Goal: Task Accomplishment & Management: Manage account settings

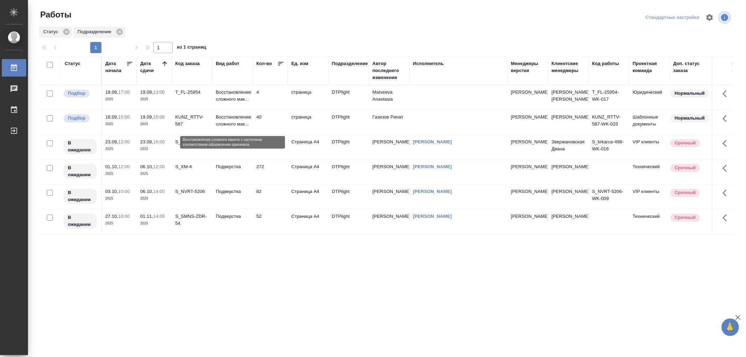
click at [242, 124] on p "Восстановление сложного мак..." at bounding box center [233, 121] width 34 height 14
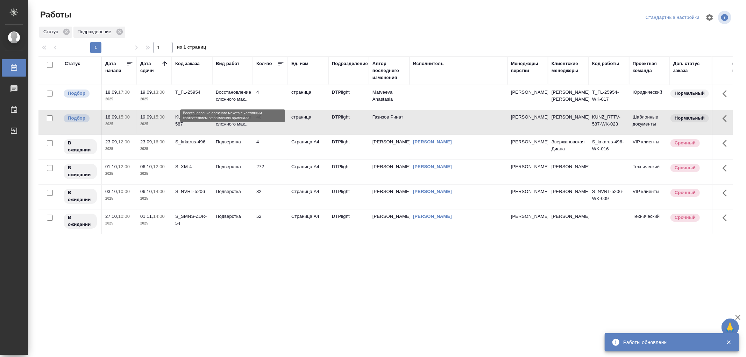
click at [233, 99] on p "Восстановление сложного мак..." at bounding box center [233, 96] width 34 height 14
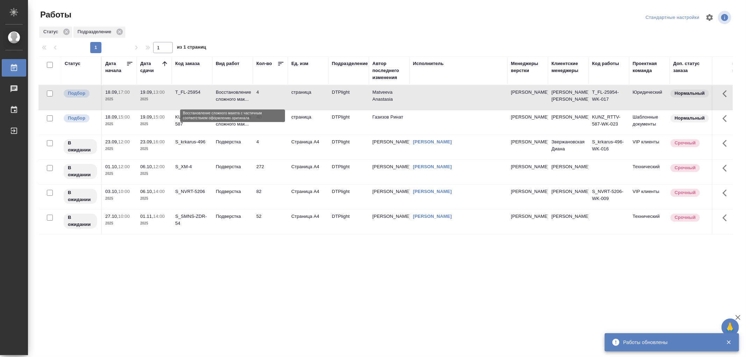
click at [233, 99] on p "Восстановление сложного мак..." at bounding box center [233, 96] width 34 height 14
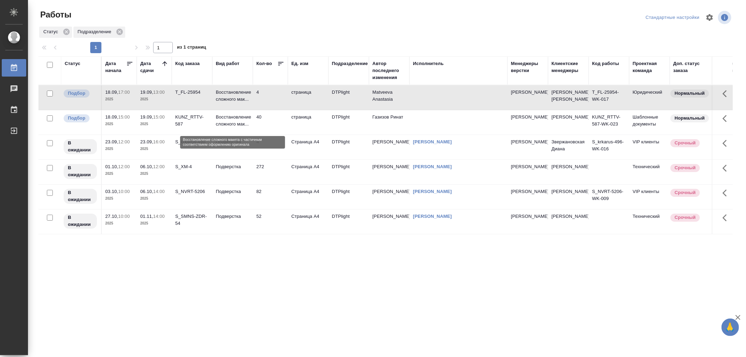
click at [249, 121] on p "Восстановление сложного мак..." at bounding box center [233, 121] width 34 height 14
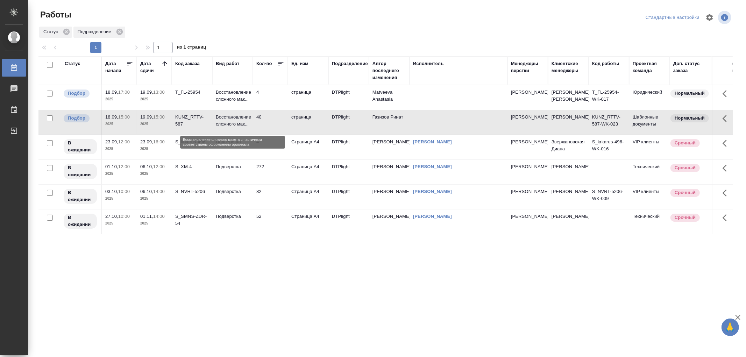
click at [249, 121] on p "Восстановление сложного мак..." at bounding box center [233, 121] width 34 height 14
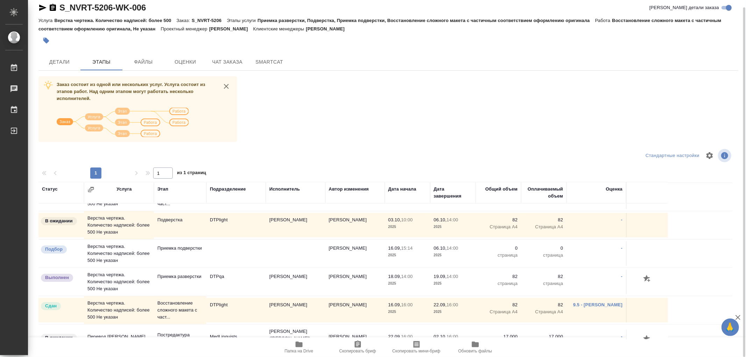
scroll to position [148, 0]
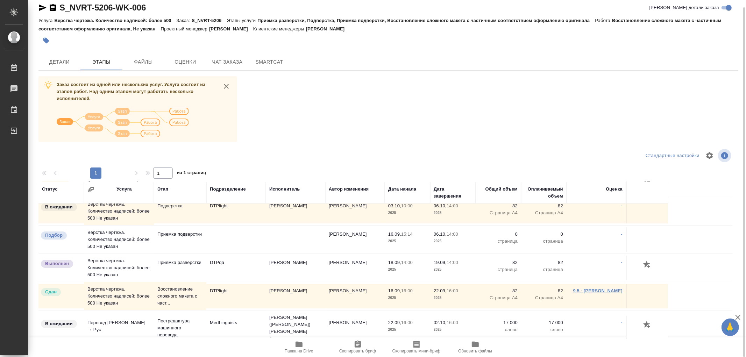
click at [608, 292] on link "9.5 - [PERSON_NAME]" at bounding box center [597, 290] width 49 height 5
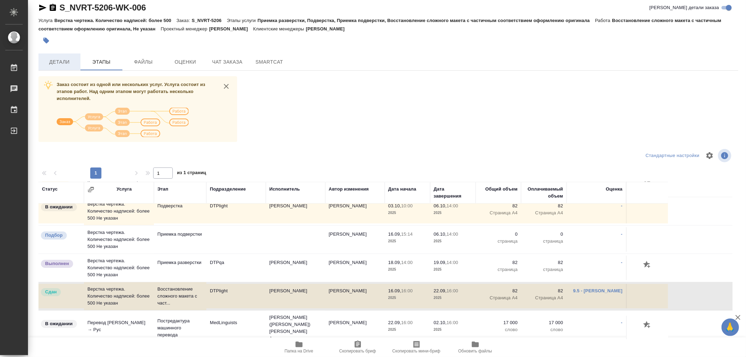
click at [57, 62] on span "Детали" at bounding box center [60, 62] width 34 height 9
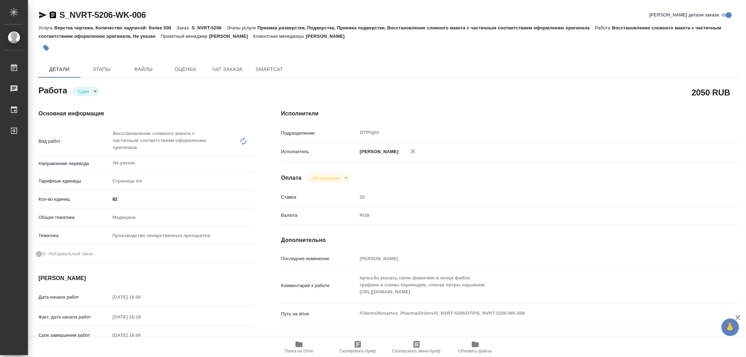
type textarea "x"
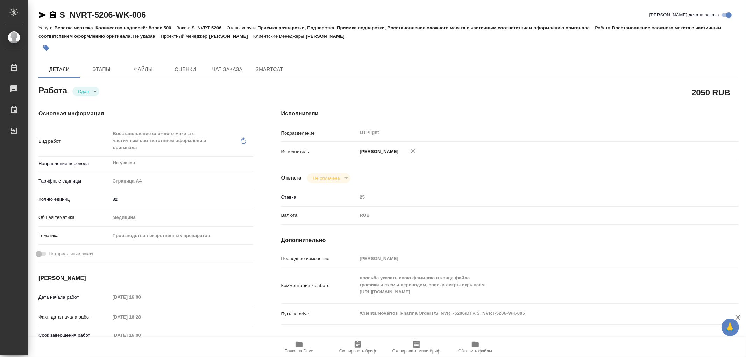
type textarea "x"
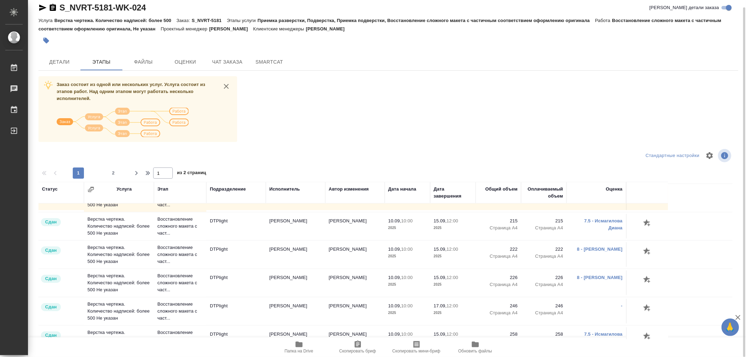
scroll to position [544, 0]
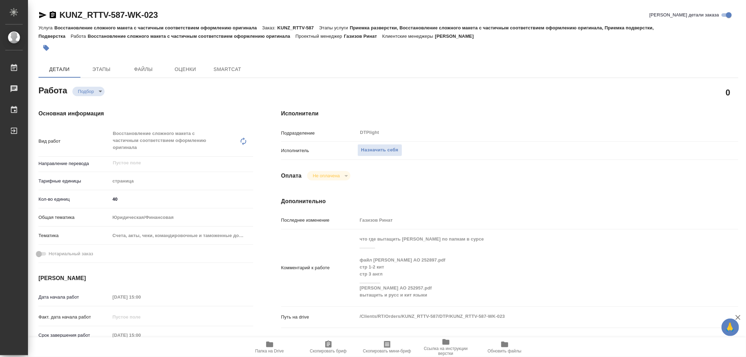
type textarea "x"
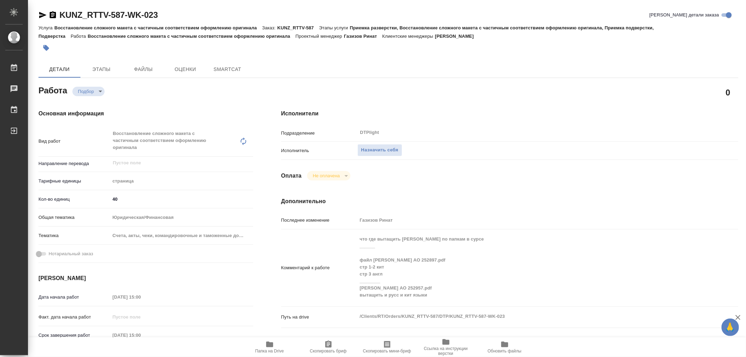
type textarea "x"
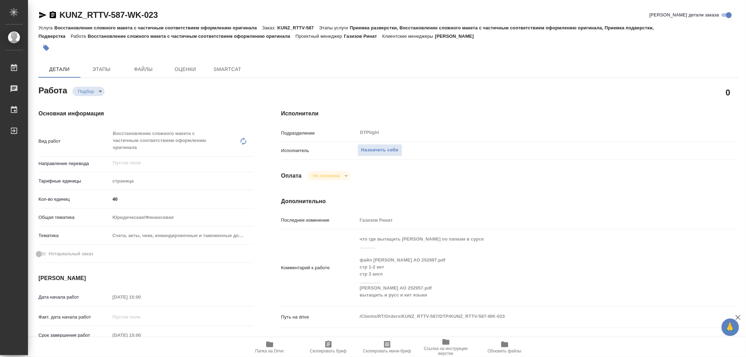
type textarea "x"
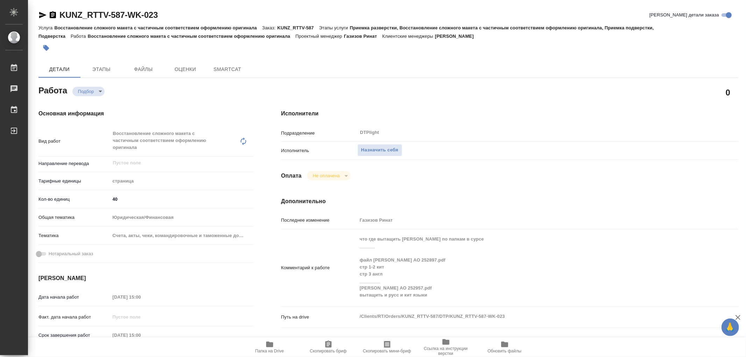
type textarea "x"
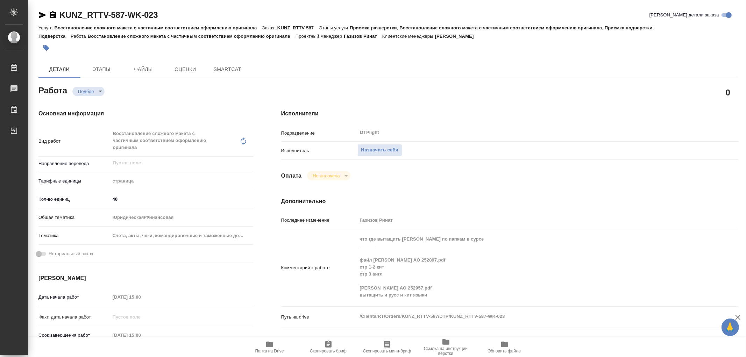
type textarea "x"
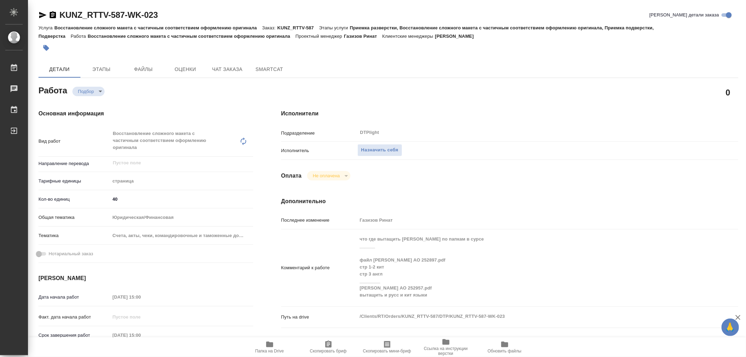
type textarea "x"
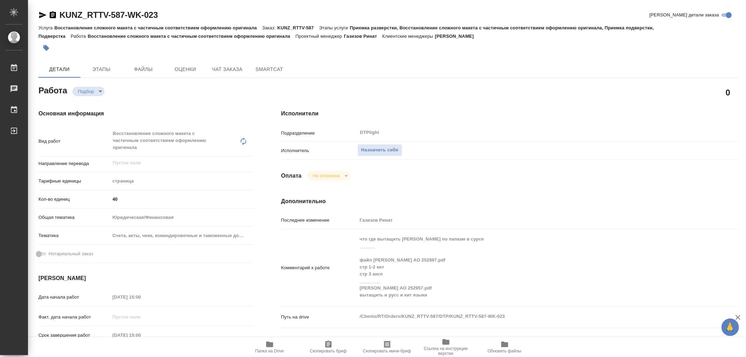
type textarea "x"
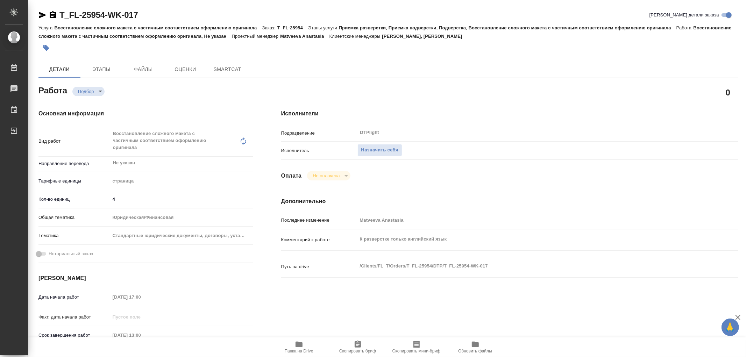
type textarea "x"
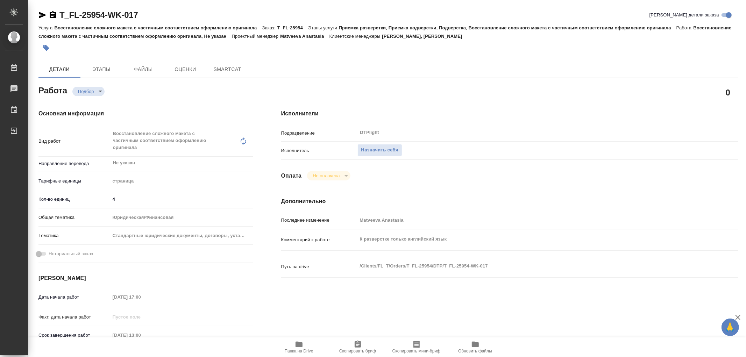
type textarea "x"
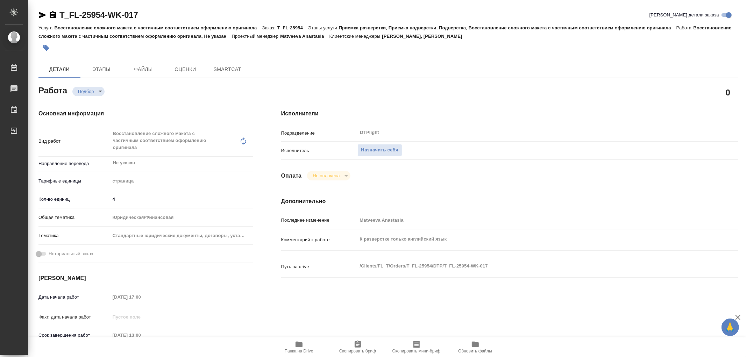
type textarea "x"
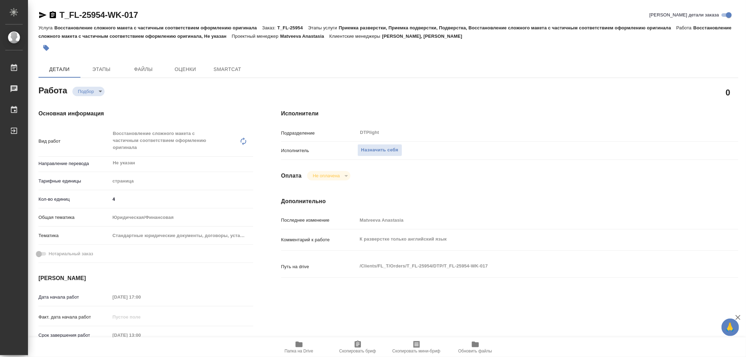
type textarea "x"
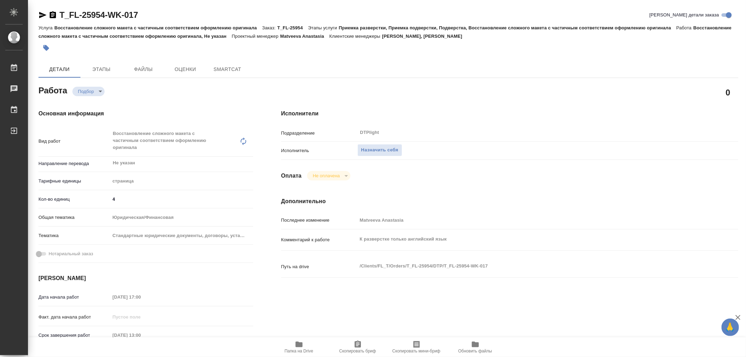
type textarea "x"
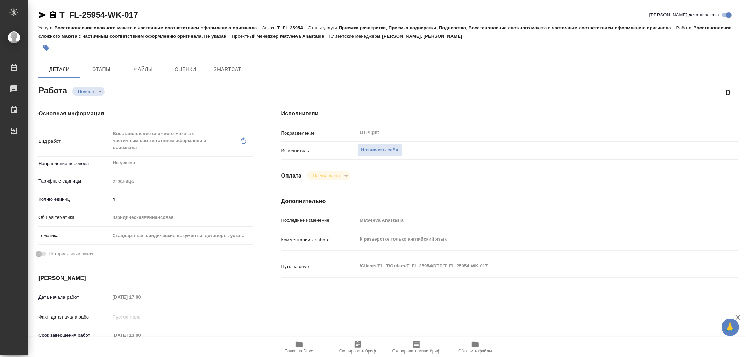
type textarea "x"
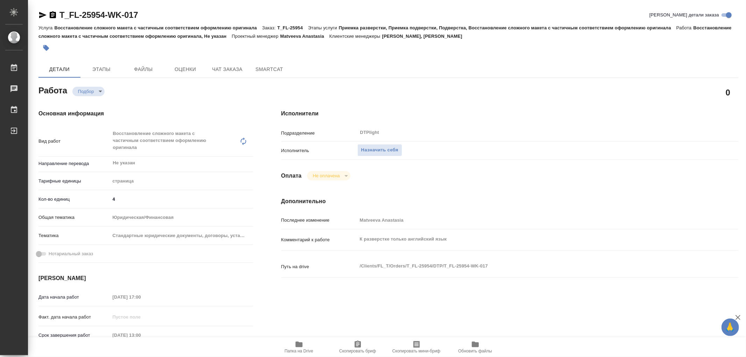
type textarea "x"
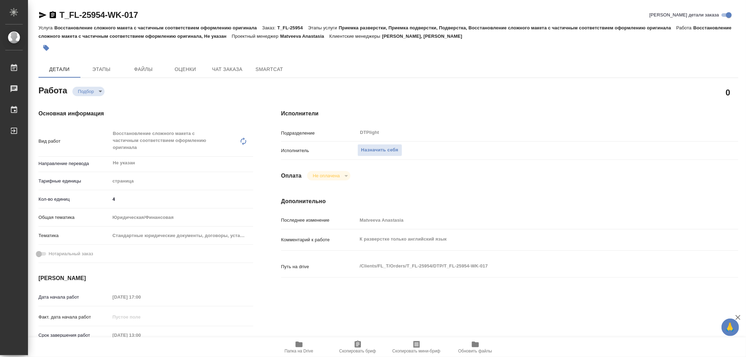
type textarea "x"
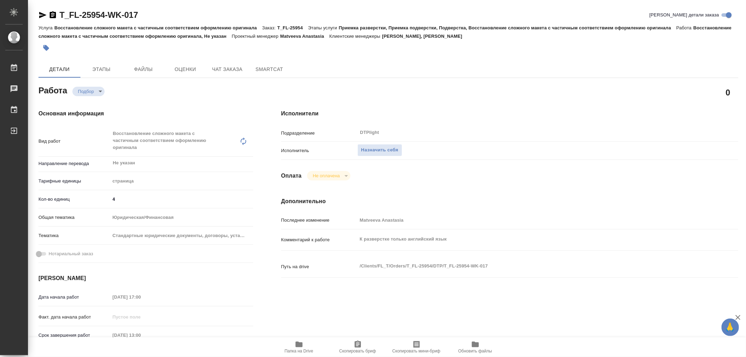
type textarea "x"
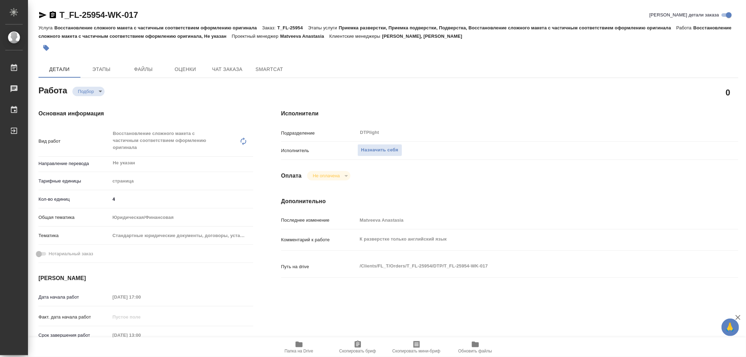
type textarea "x"
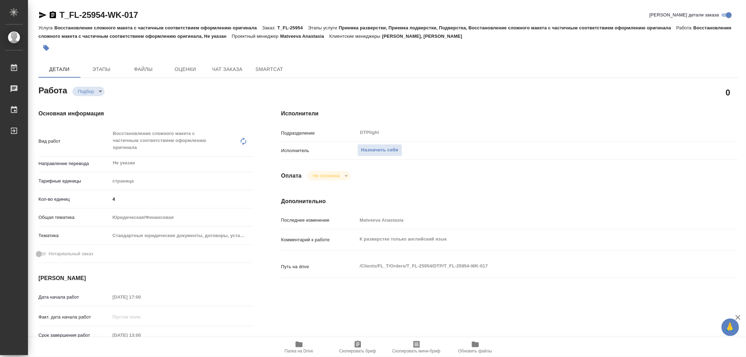
type textarea "x"
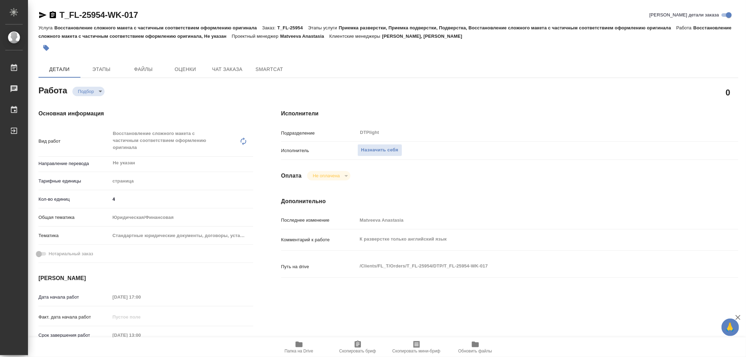
click at [301, 340] on icon "button" at bounding box center [299, 344] width 8 height 8
click at [304, 345] on span "Папка на Drive" at bounding box center [299, 346] width 50 height 13
click at [390, 153] on span "Назначить себя" at bounding box center [379, 150] width 37 height 8
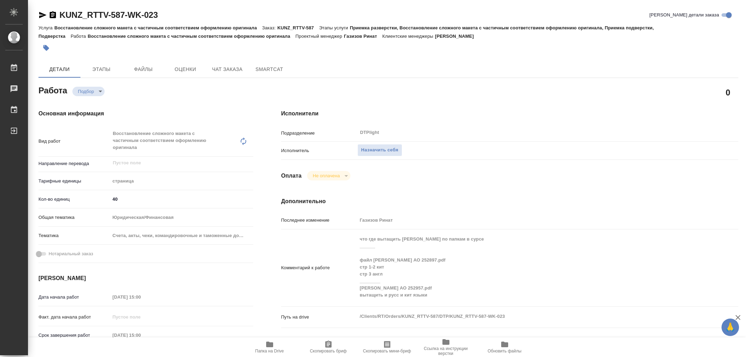
type textarea "x"
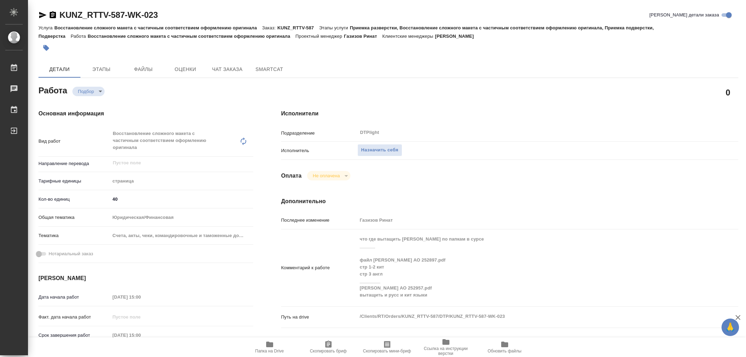
type textarea "x"
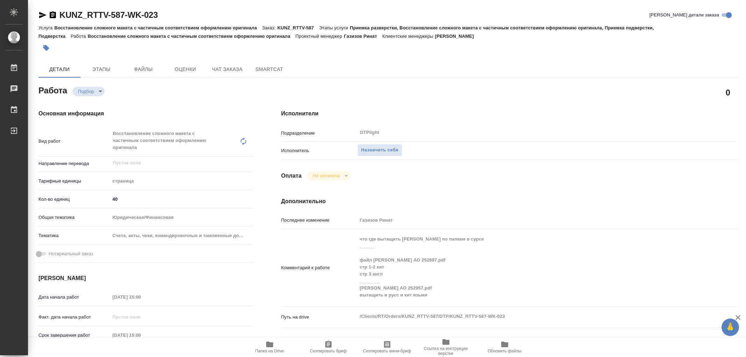
type textarea "x"
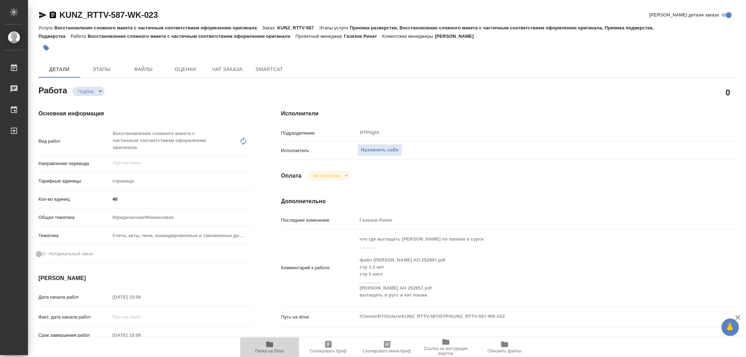
click at [272, 345] on icon "button" at bounding box center [269, 345] width 7 height 6
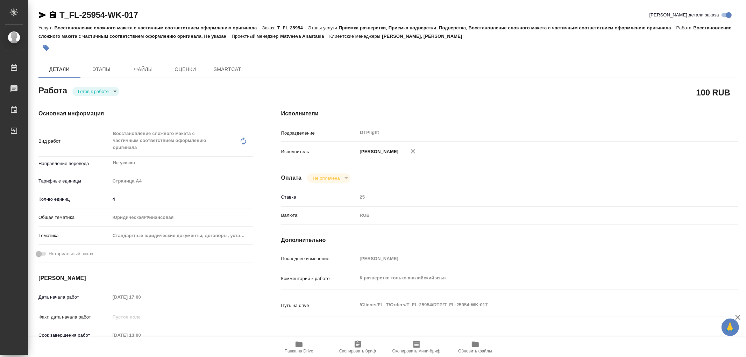
type textarea "x"
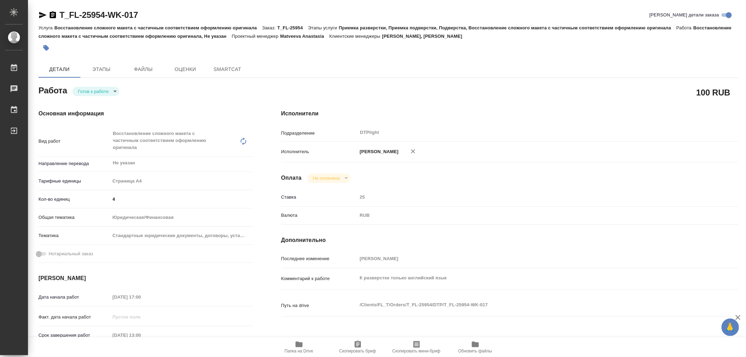
type textarea "x"
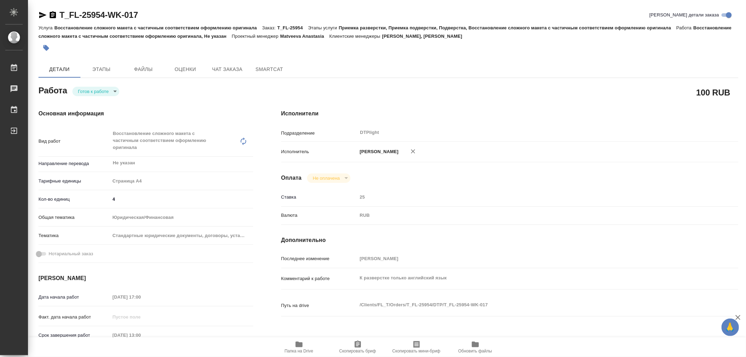
type textarea "x"
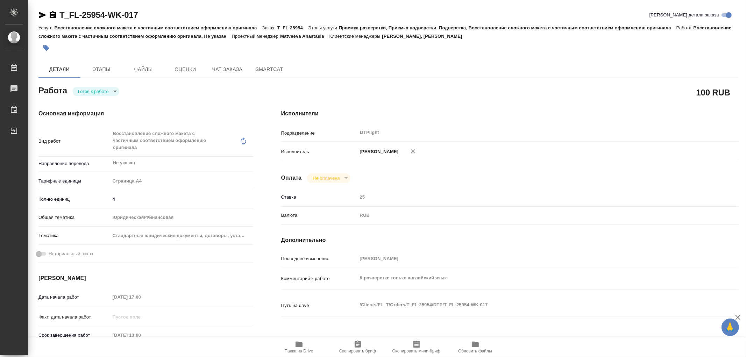
type textarea "x"
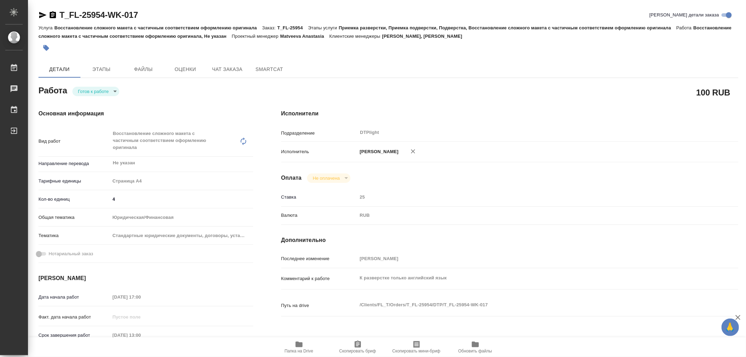
click at [90, 96] on div "Основная информация Вид работ Восстановление сложного макета с частичным соотве…" at bounding box center [145, 251] width 243 height 313
click at [90, 93] on body "🙏 .cls-1 fill:#fff; AWATERA Работы Чаты График Выйти T_FL-25954-WK-017 Кратко д…" at bounding box center [373, 178] width 746 height 357
type textarea "x"
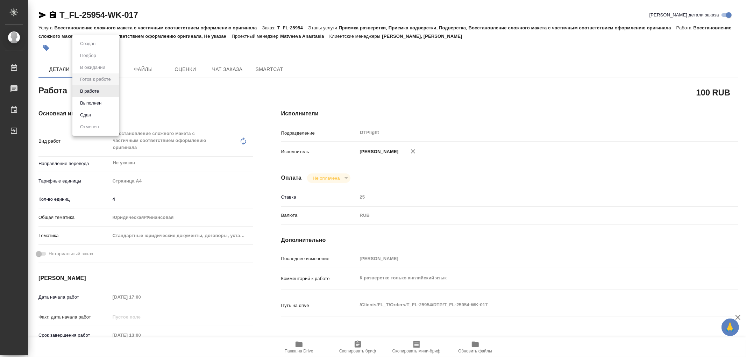
type textarea "x"
click at [90, 89] on button "В работе" at bounding box center [89, 91] width 23 height 8
type textarea "x"
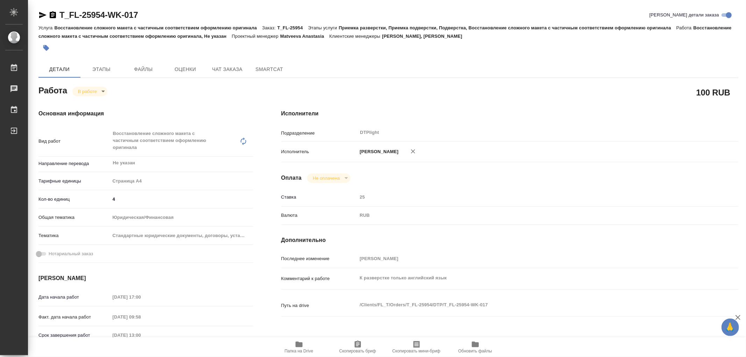
type textarea "x"
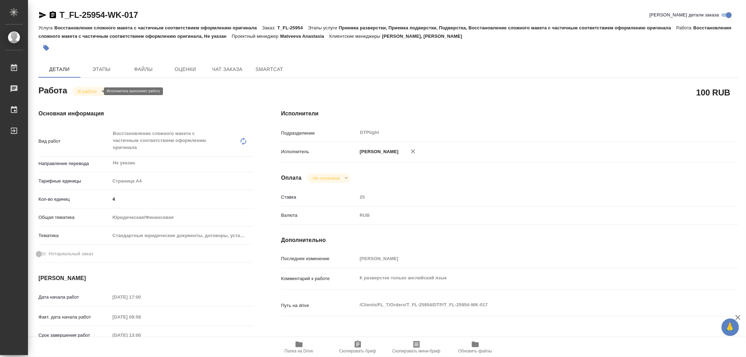
type textarea "x"
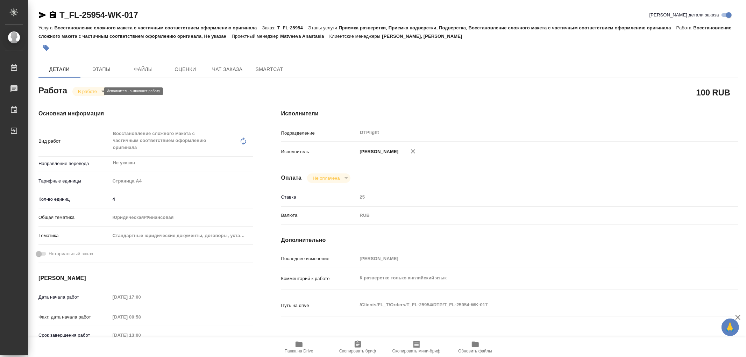
type textarea "x"
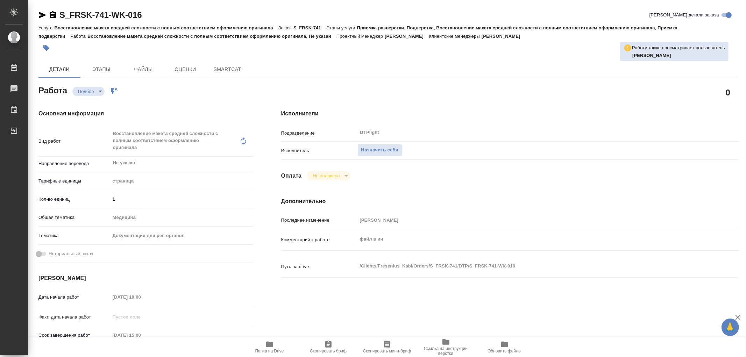
type textarea "x"
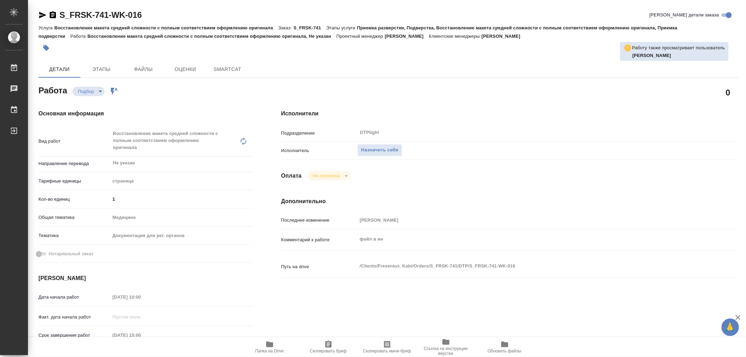
type textarea "x"
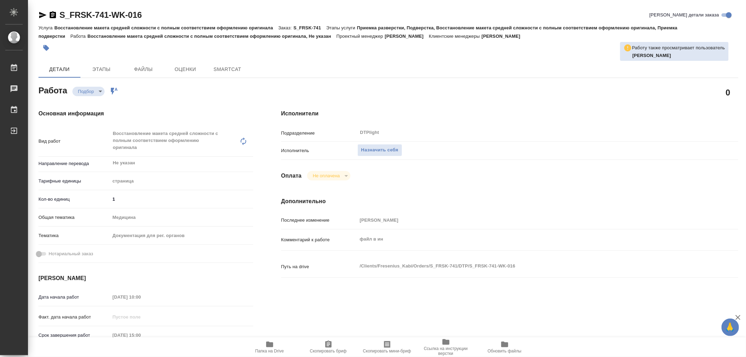
type textarea "x"
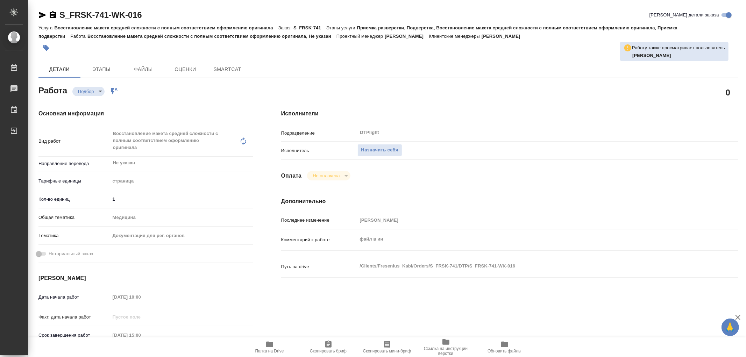
type textarea "x"
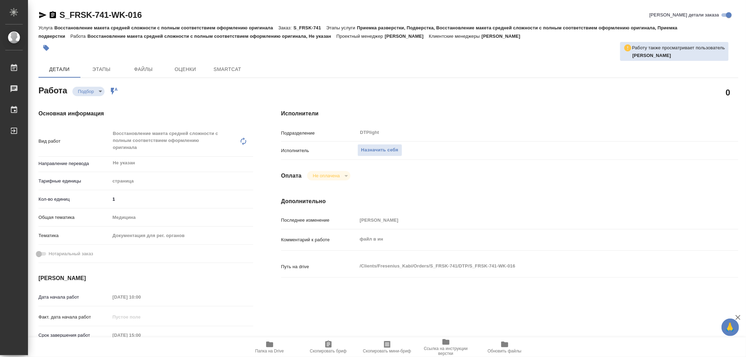
type textarea "x"
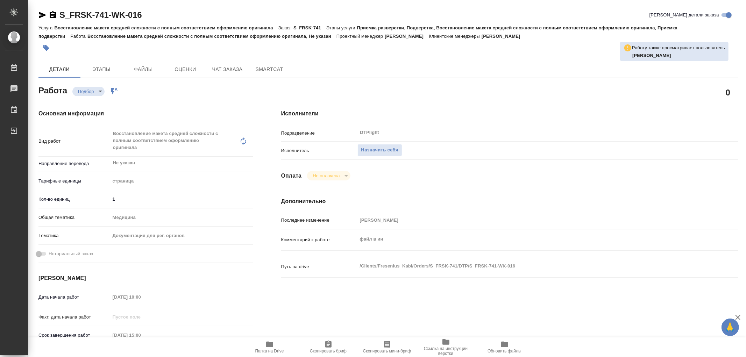
type textarea "x"
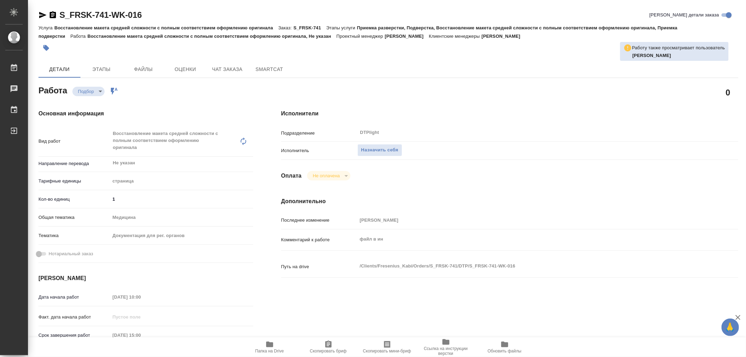
type textarea "x"
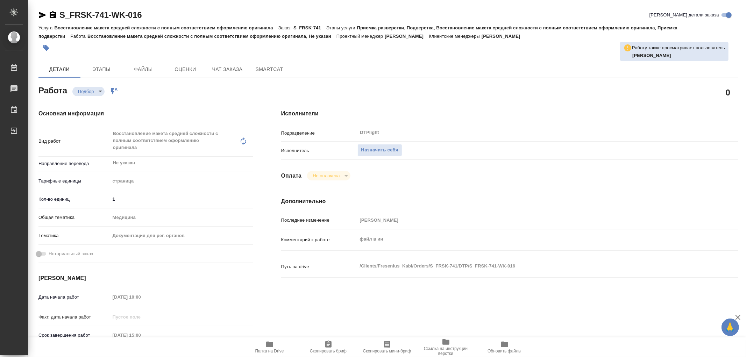
type textarea "x"
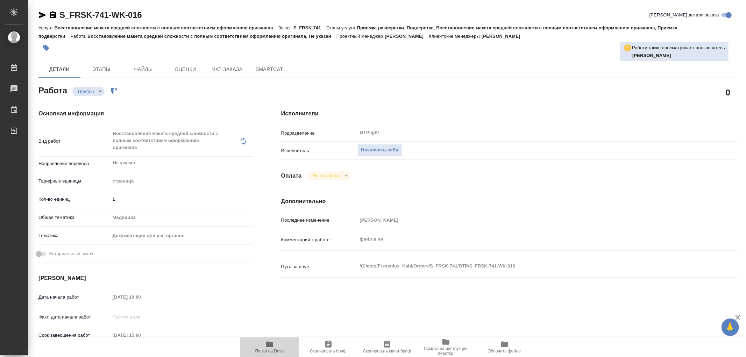
click at [272, 346] on icon "button" at bounding box center [269, 345] width 7 height 6
click at [366, 149] on span "Назначить себя" at bounding box center [379, 150] width 37 height 8
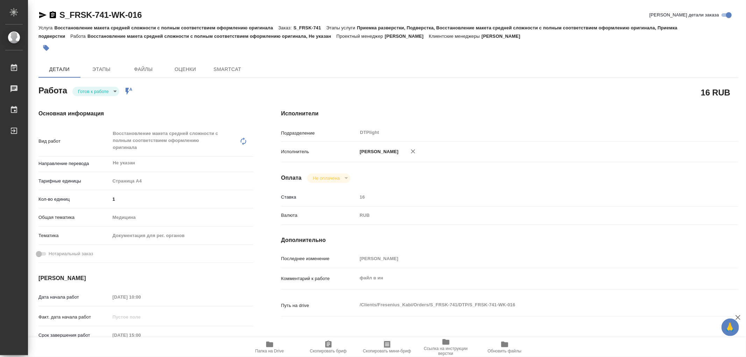
type textarea "x"
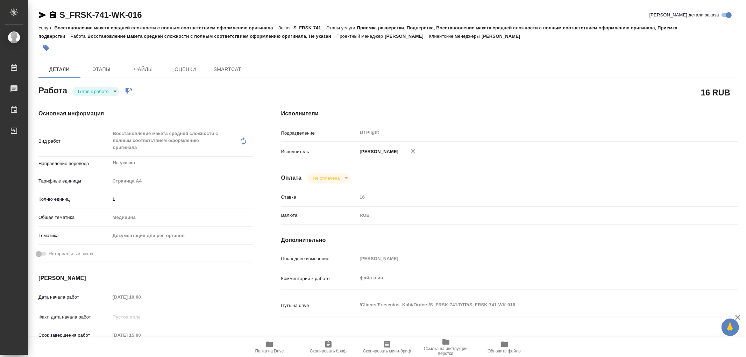
type textarea "x"
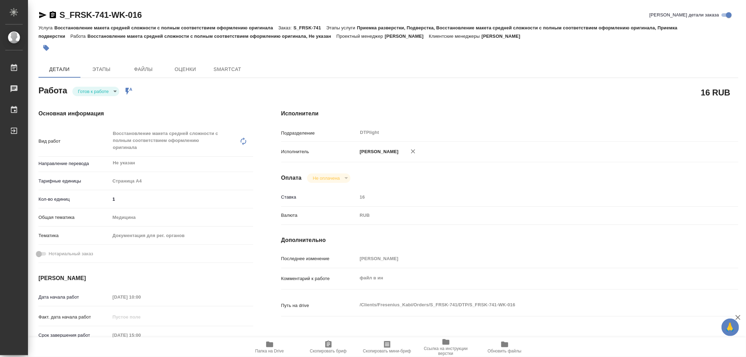
click at [83, 87] on body "🙏 .cls-1 fill:#fff; AWATERA Работы Чаты График Выйти S_FRSK-741-WK-016 Кратко д…" at bounding box center [373, 178] width 746 height 357
type textarea "x"
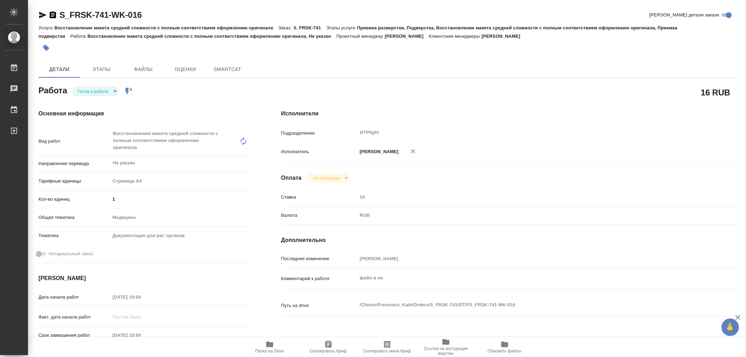
type textarea "x"
click at [83, 87] on button "В работе" at bounding box center [89, 91] width 23 height 8
type textarea "x"
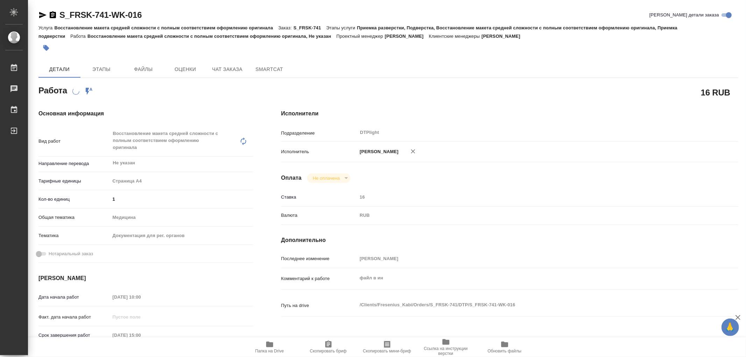
type textarea "x"
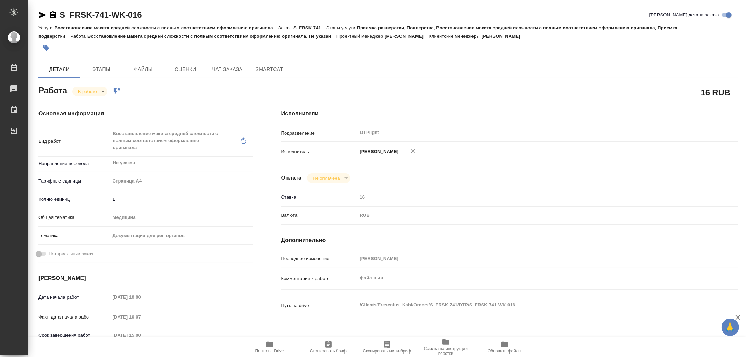
type textarea "x"
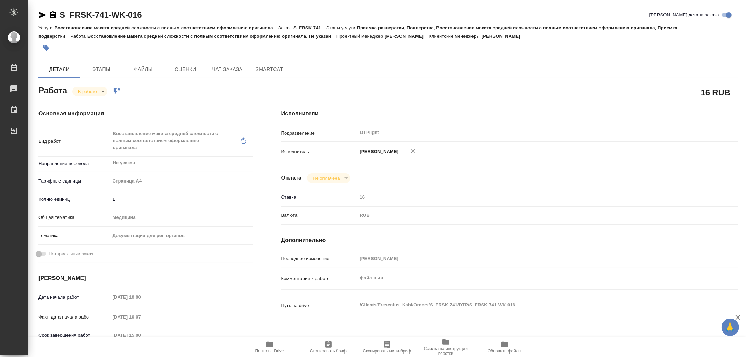
type textarea "x"
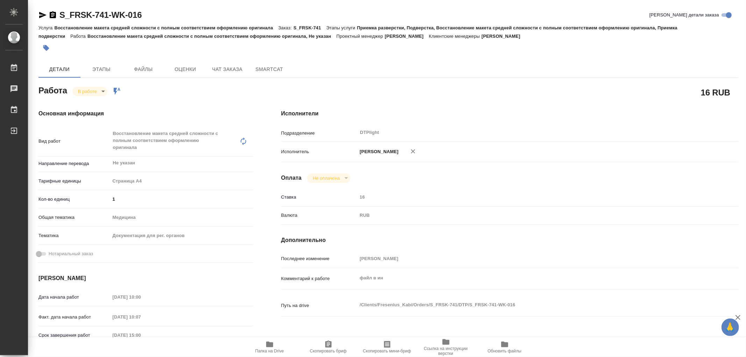
type textarea "x"
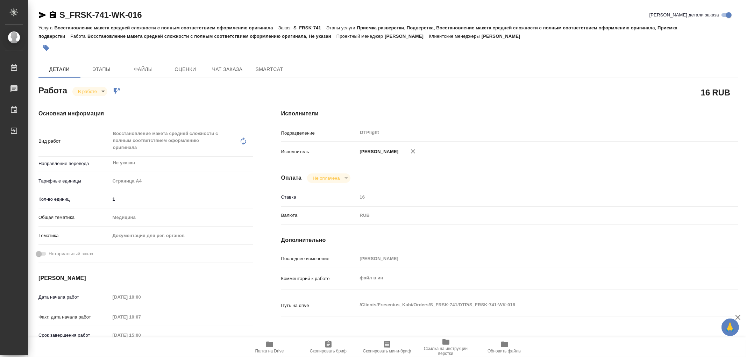
type textarea "x"
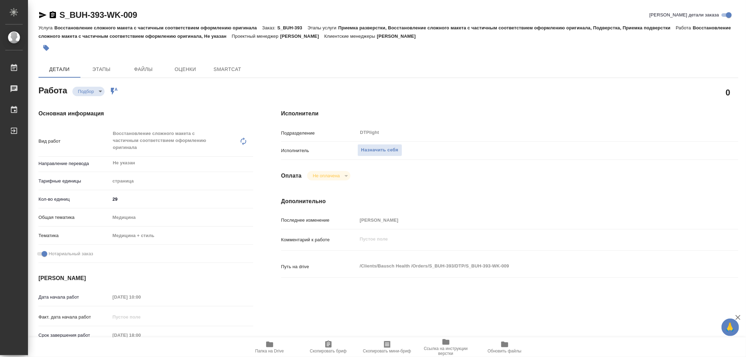
type textarea "x"
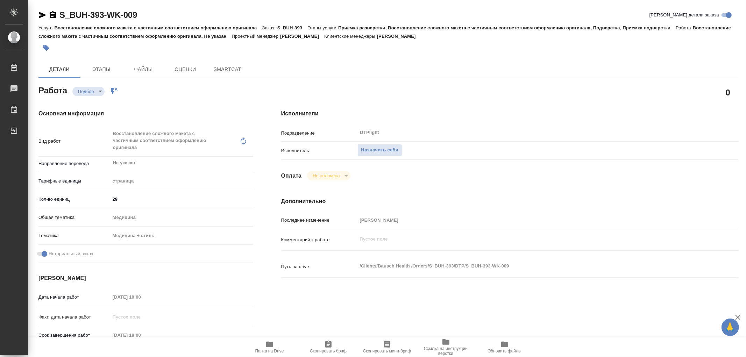
type textarea "x"
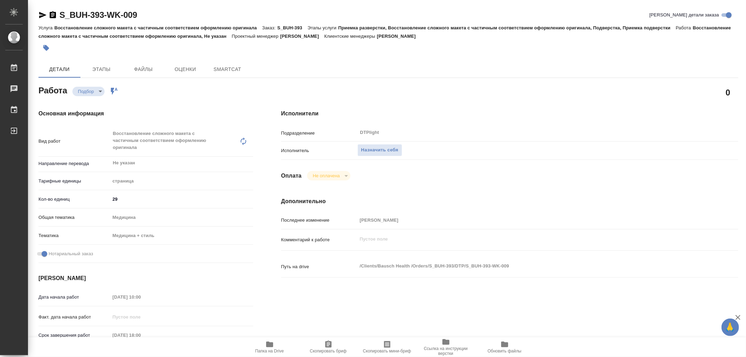
type textarea "x"
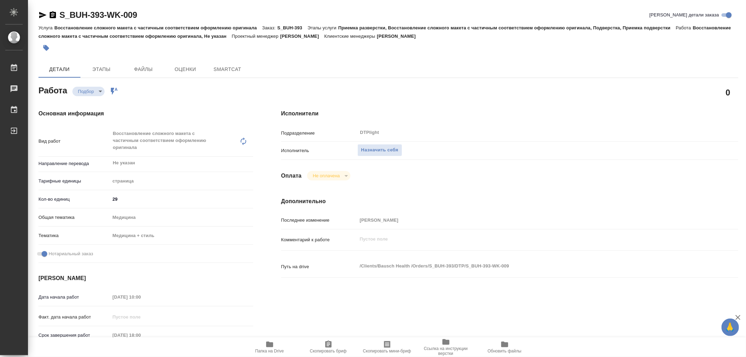
type textarea "x"
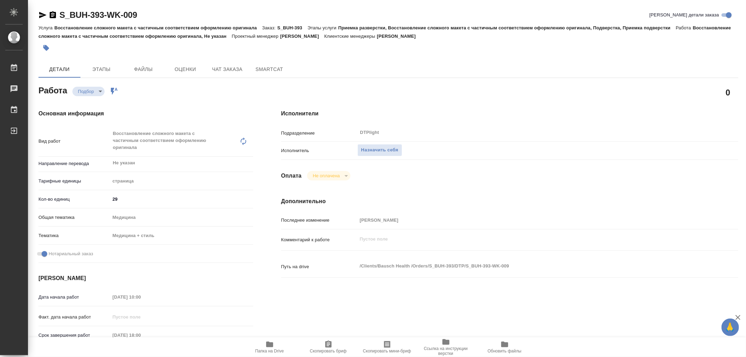
click at [266, 340] on icon "button" at bounding box center [269, 344] width 8 height 8
type textarea "x"
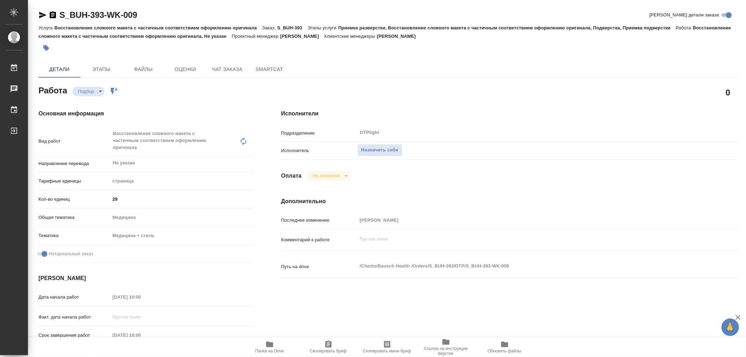
type textarea "x"
click at [270, 345] on icon "button" at bounding box center [269, 345] width 7 height 6
type textarea "x"
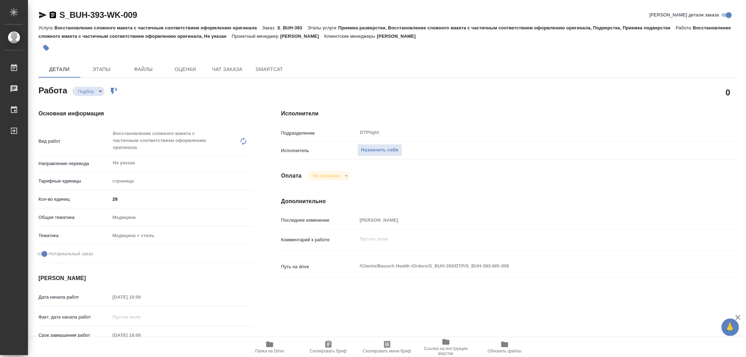
type textarea "x"
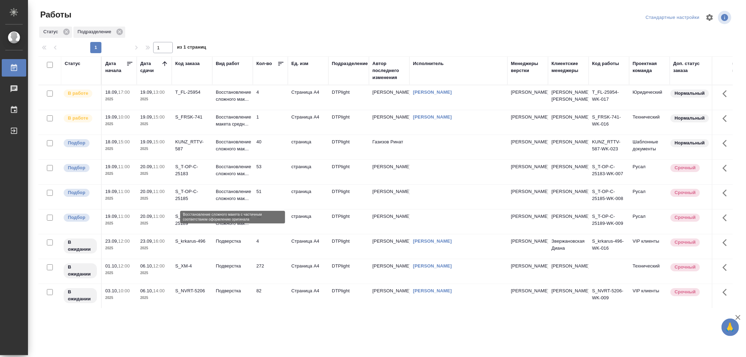
click at [239, 196] on p "Восстановление сложного мак..." at bounding box center [233, 195] width 34 height 14
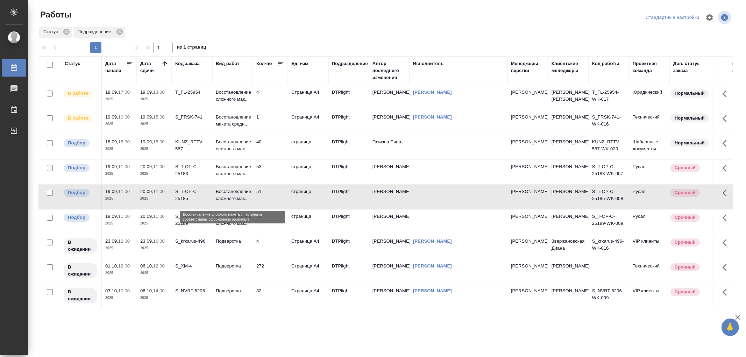
click at [239, 196] on p "Восстановление сложного мак..." at bounding box center [233, 195] width 34 height 14
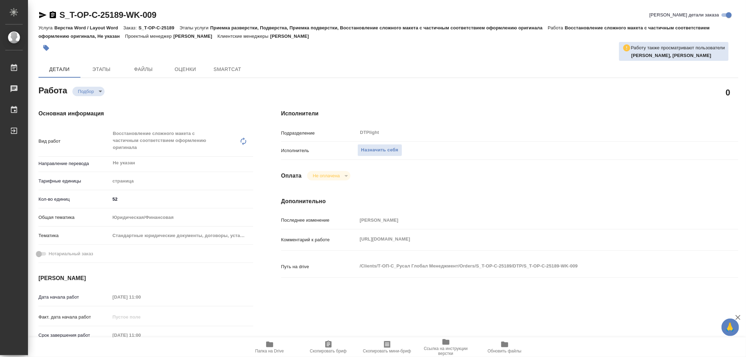
type textarea "x"
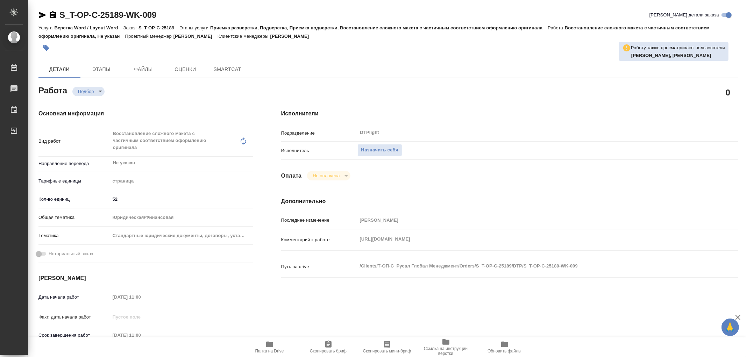
type textarea "x"
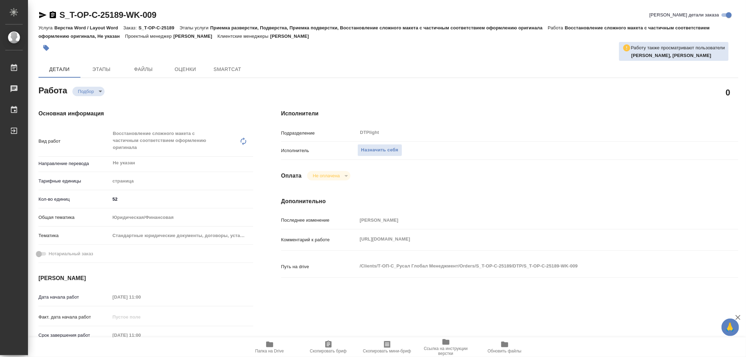
type textarea "x"
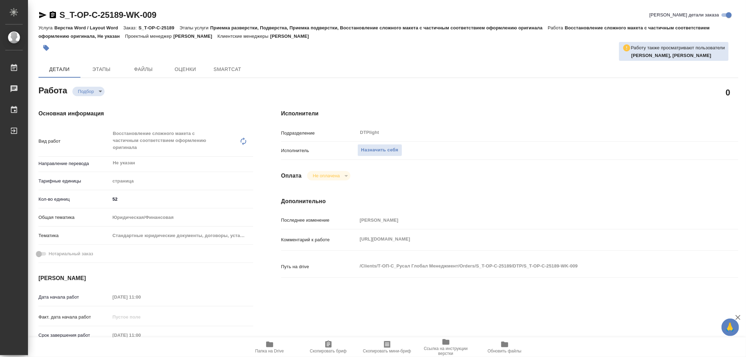
type textarea "x"
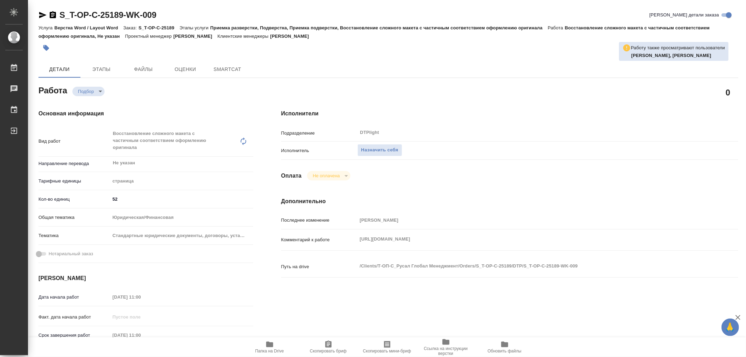
type textarea "x"
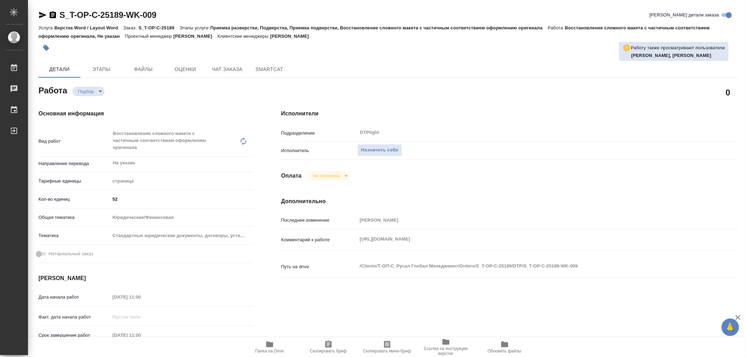
type textarea "x"
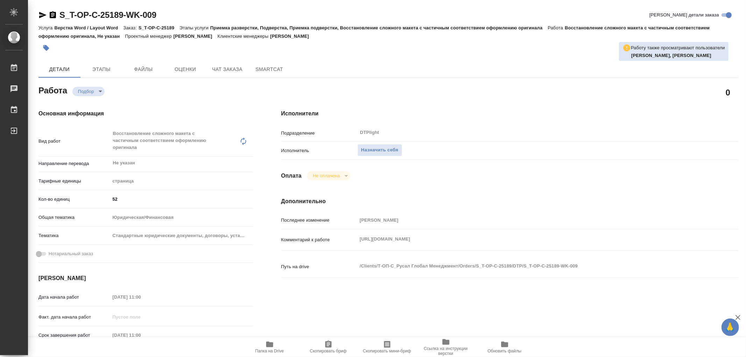
type textarea "x"
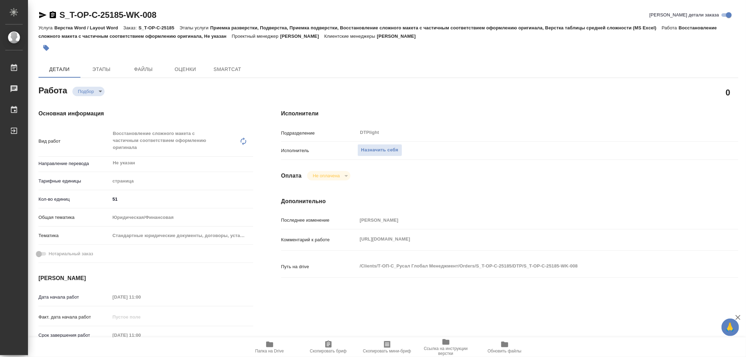
type textarea "x"
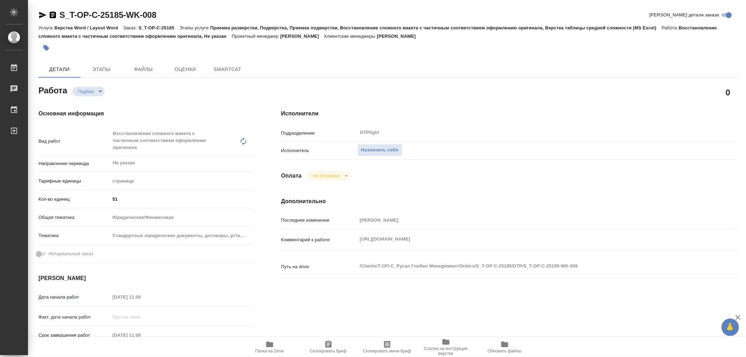
type textarea "x"
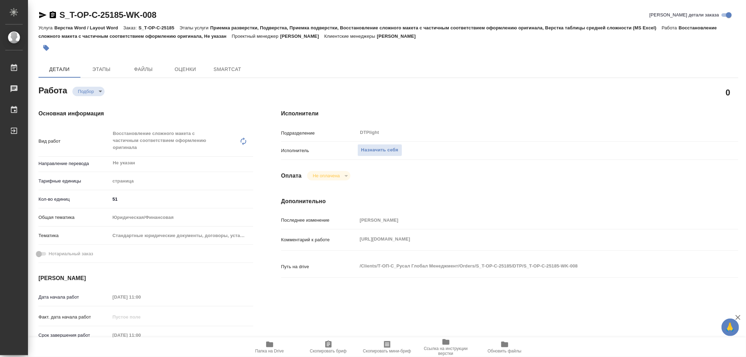
type textarea "x"
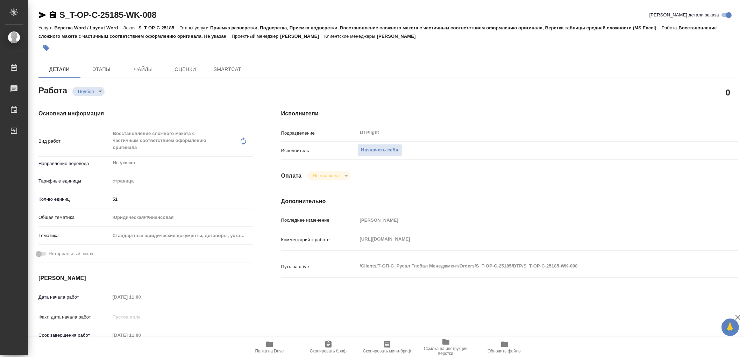
type textarea "x"
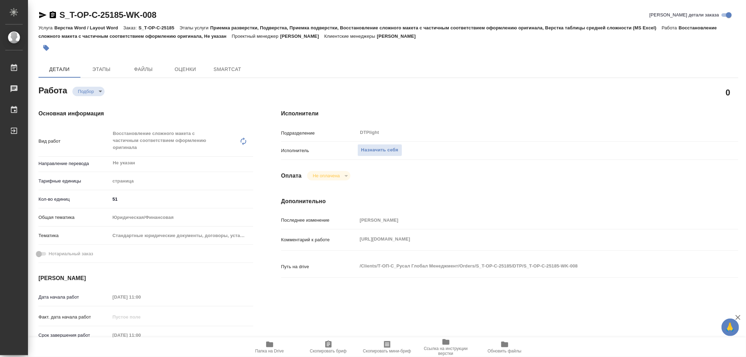
type textarea "x"
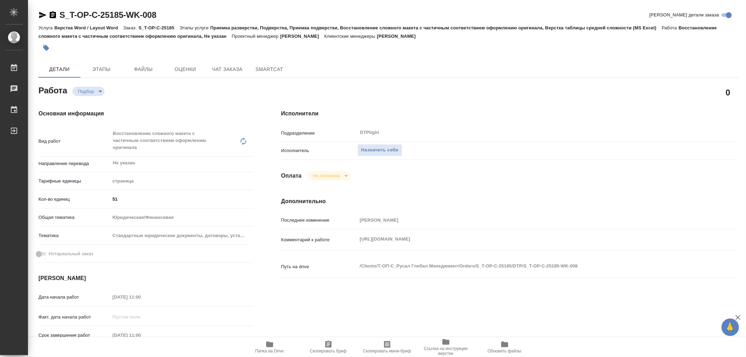
type textarea "x"
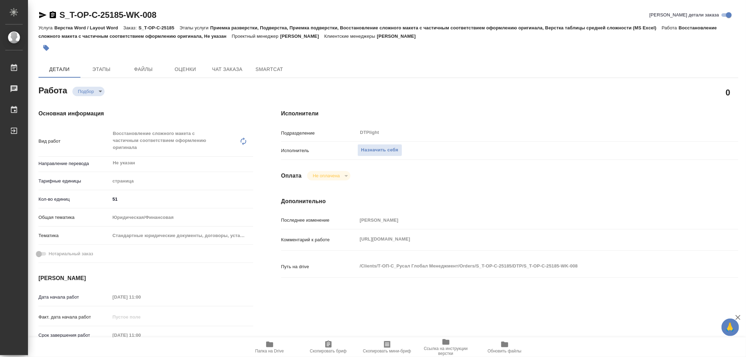
type textarea "x"
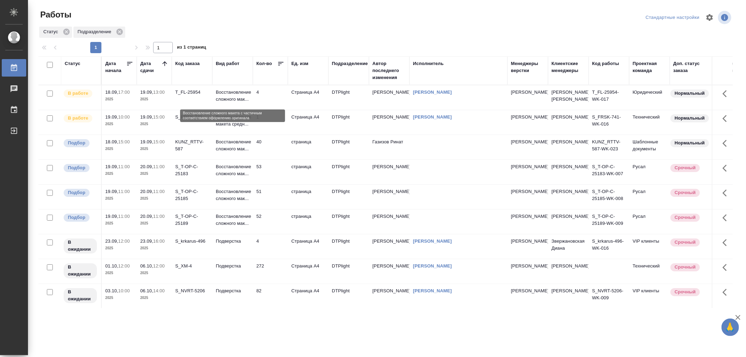
click at [233, 103] on p "Восстановление сложного мак..." at bounding box center [233, 96] width 34 height 14
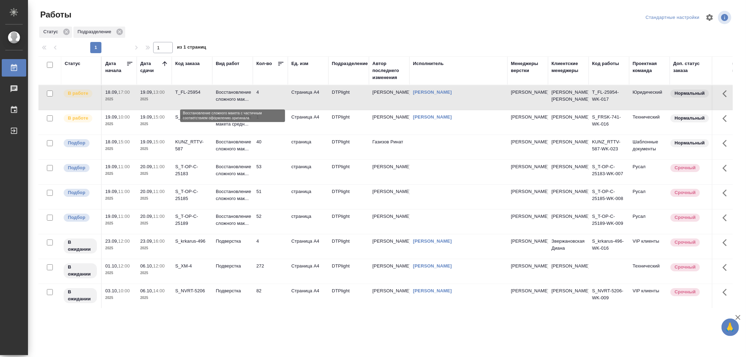
click at [233, 103] on p "Восстановление сложного мак..." at bounding box center [233, 96] width 34 height 14
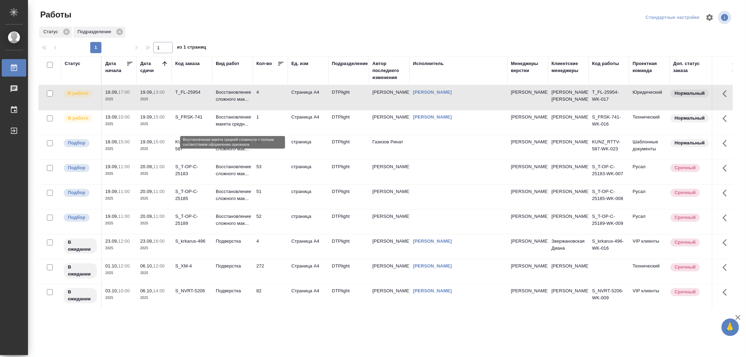
click at [238, 128] on p "Восстановление макета средн..." at bounding box center [233, 121] width 34 height 14
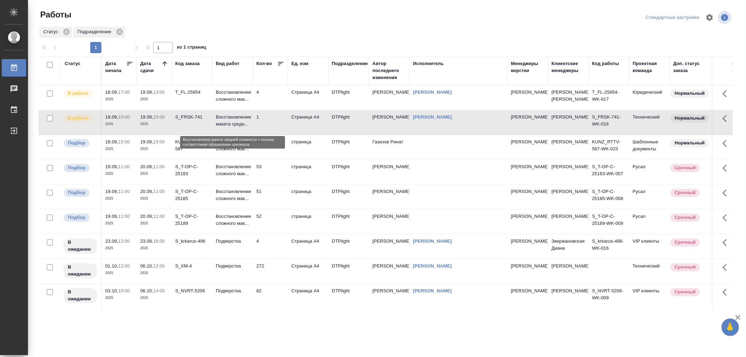
click at [238, 128] on p "Восстановление макета средн..." at bounding box center [233, 121] width 34 height 14
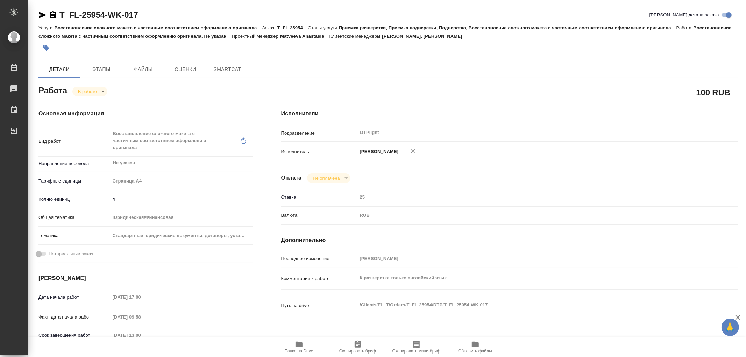
drag, startPoint x: 106, startPoint y: 15, endPoint x: 61, endPoint y: 12, distance: 45.6
click at [61, 12] on div "T_FL-25954-WK-017 Кратко детали заказа" at bounding box center [387, 14] width 699 height 11
type textarea "x"
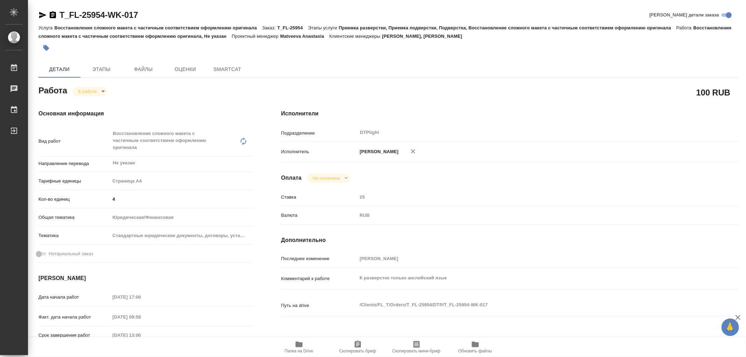
type textarea "x"
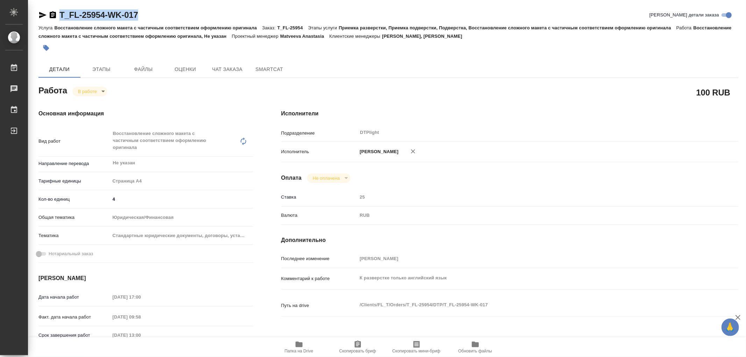
type textarea "x"
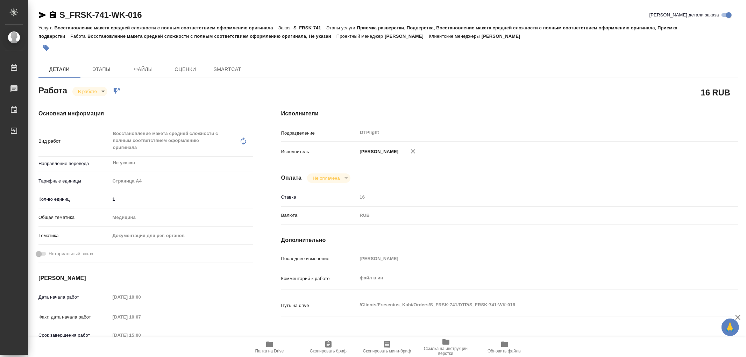
type textarea "x"
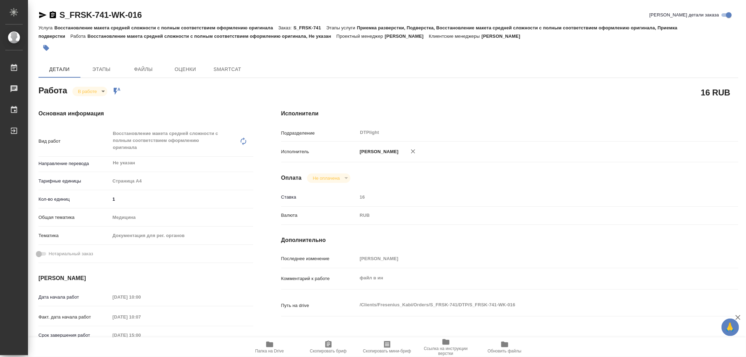
type textarea "x"
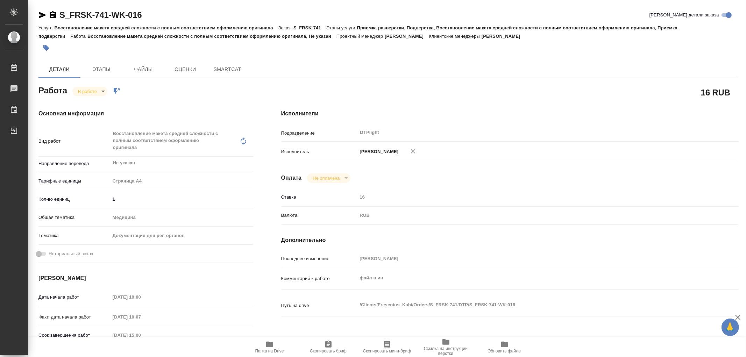
type textarea "x"
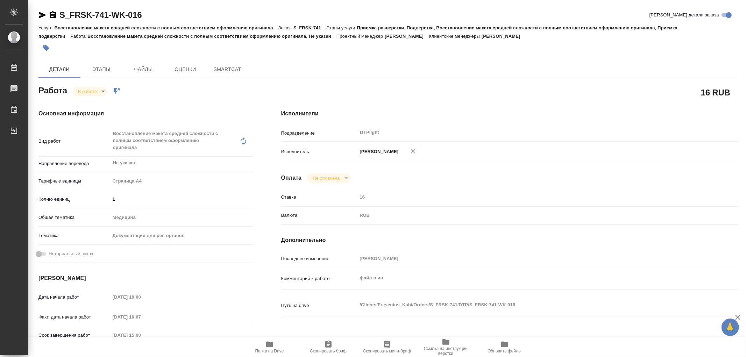
type textarea "x"
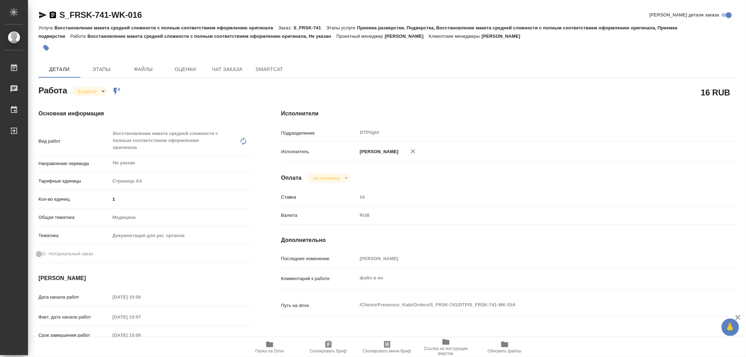
click at [273, 346] on icon "button" at bounding box center [269, 344] width 8 height 8
type textarea "x"
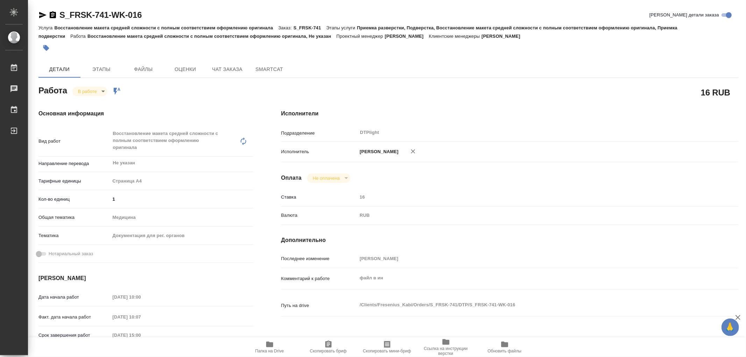
type textarea "x"
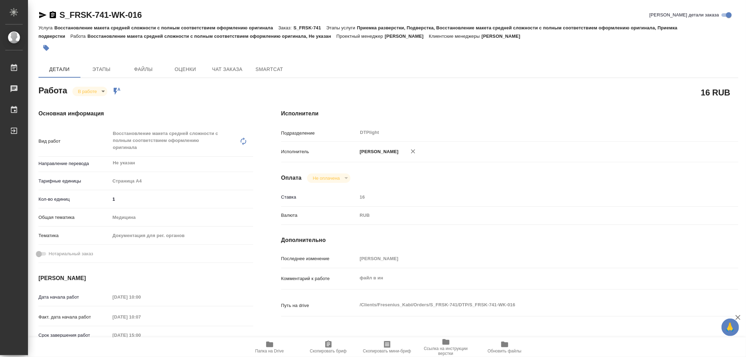
type textarea "x"
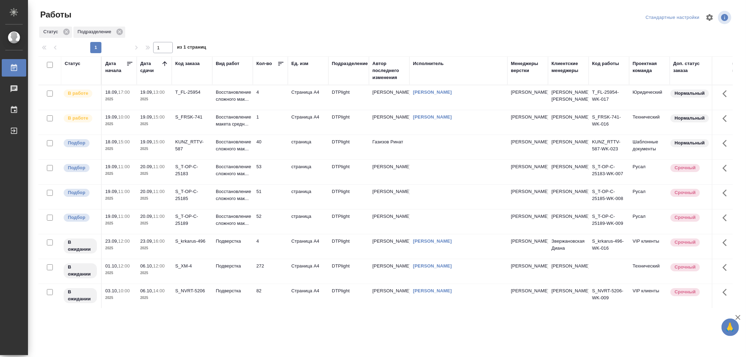
click at [250, 117] on td "Восстановление макета средн..." at bounding box center [232, 122] width 41 height 24
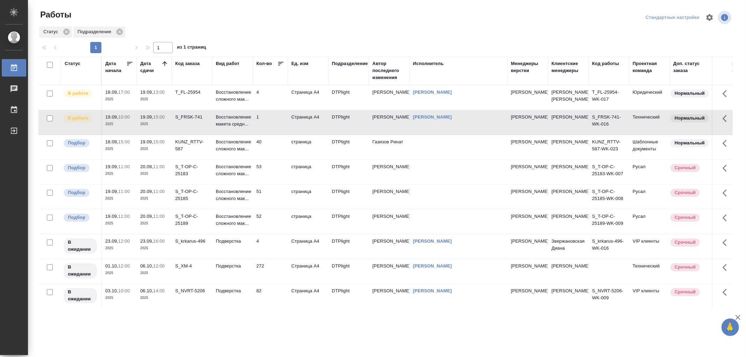
click at [250, 117] on td "Восстановление макета средн..." at bounding box center [232, 122] width 41 height 24
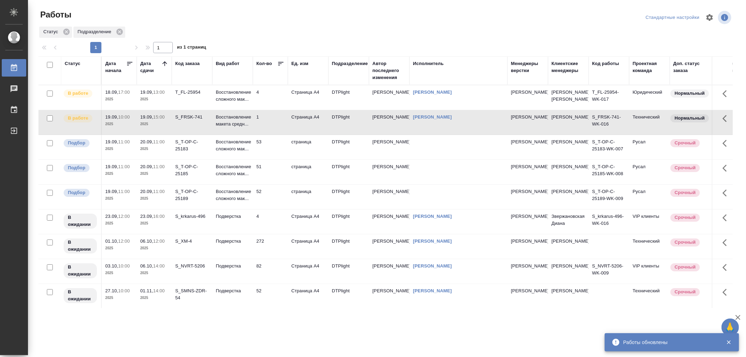
click at [253, 103] on td "4" at bounding box center [270, 97] width 35 height 24
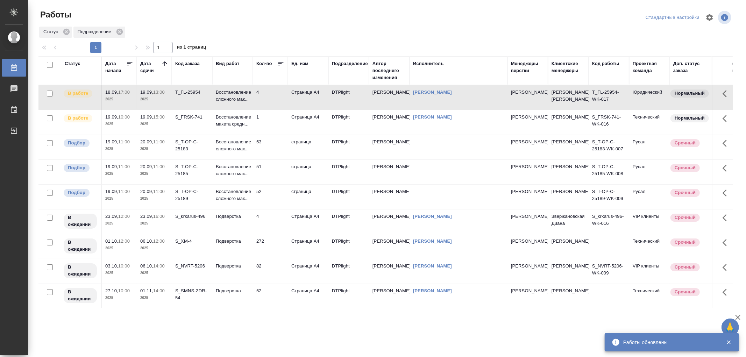
click at [253, 103] on td "4" at bounding box center [270, 97] width 35 height 24
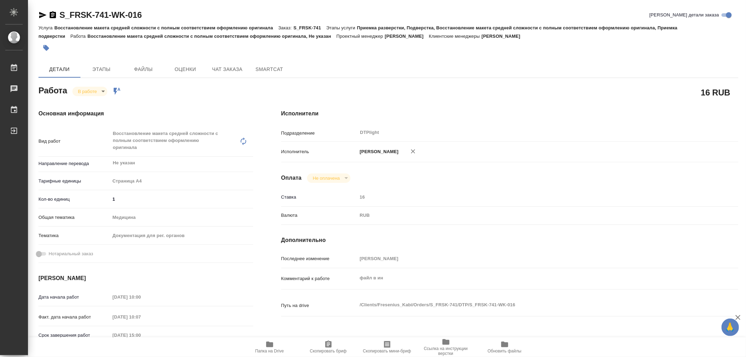
type textarea "x"
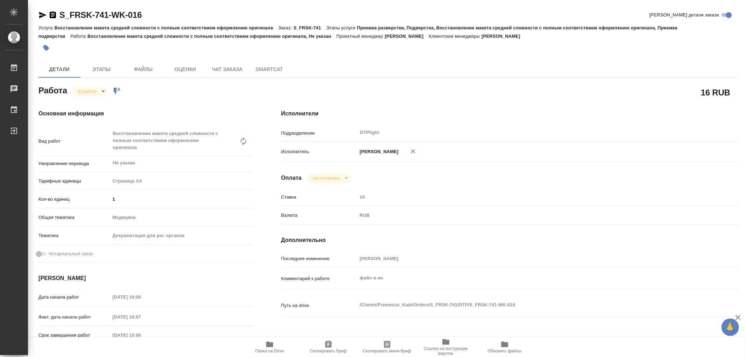
type textarea "x"
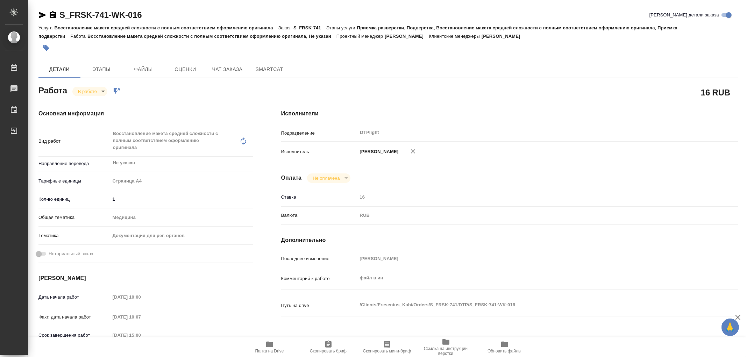
type textarea "x"
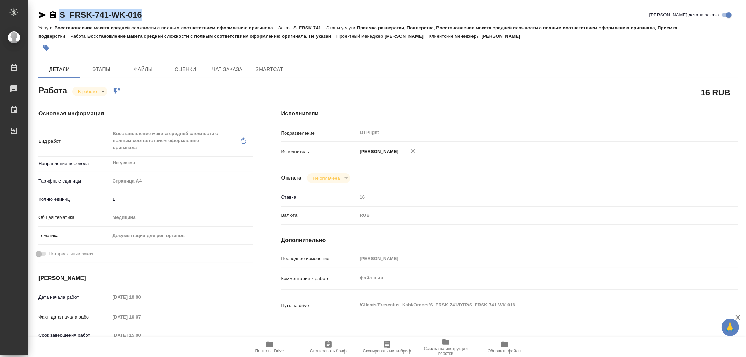
drag, startPoint x: 142, startPoint y: 17, endPoint x: 60, endPoint y: 17, distance: 82.2
click at [60, 17] on div "S_FRSK-741-WK-016 Кратко детали заказа" at bounding box center [387, 14] width 699 height 11
copy link "S_FRSK-741-WK-016"
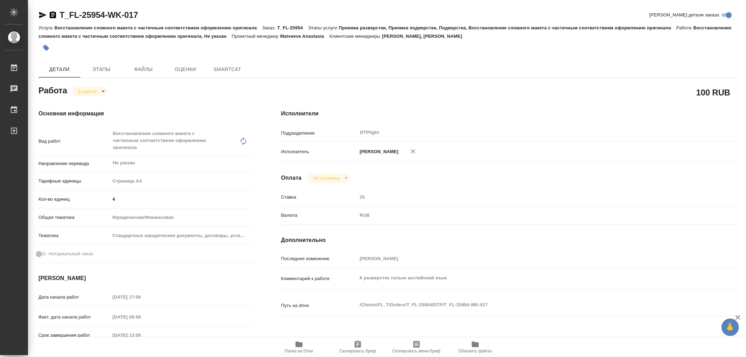
type textarea "x"
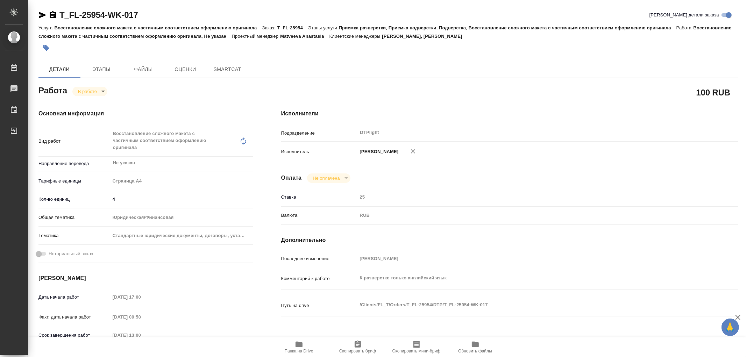
type textarea "x"
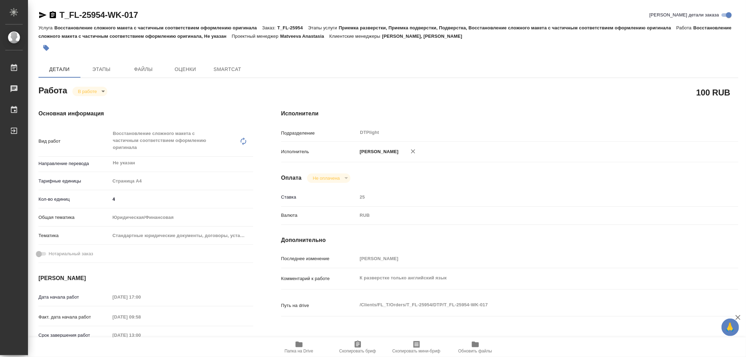
type textarea "x"
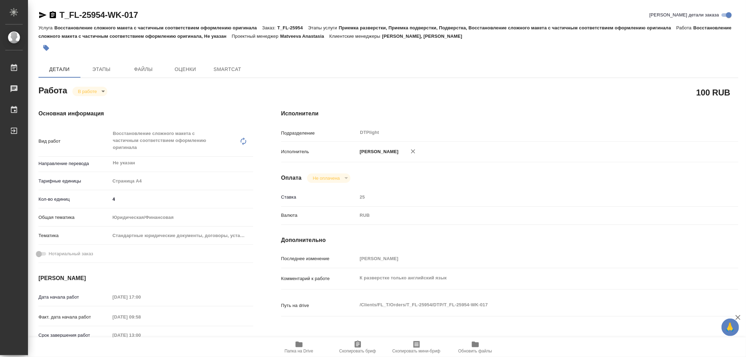
type textarea "x"
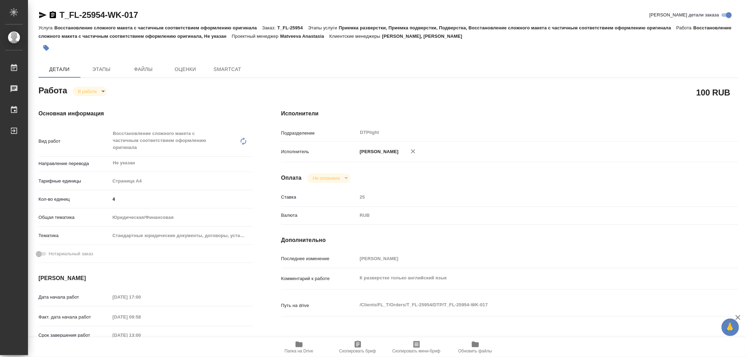
type textarea "x"
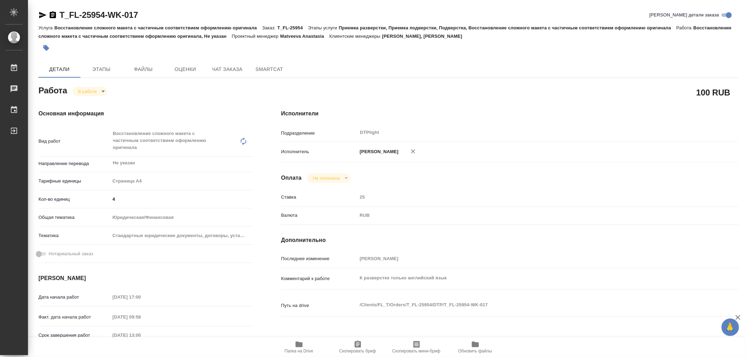
type textarea "x"
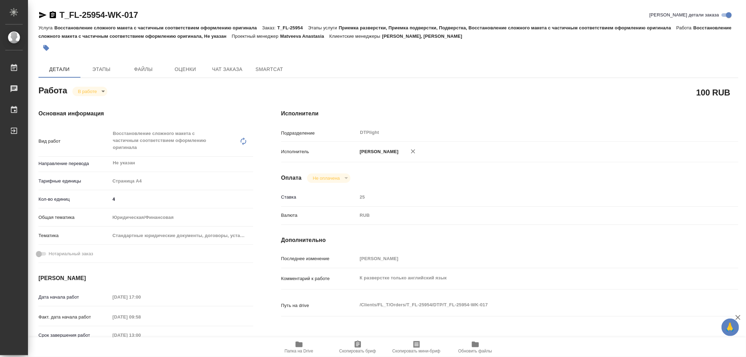
type textarea "x"
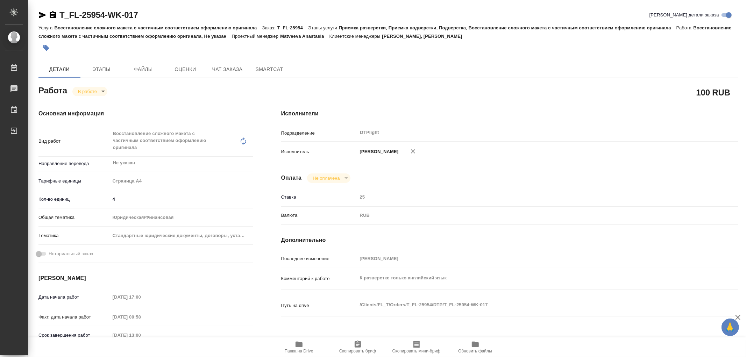
click at [292, 345] on span "Папка на Drive" at bounding box center [299, 346] width 50 height 13
type textarea "x"
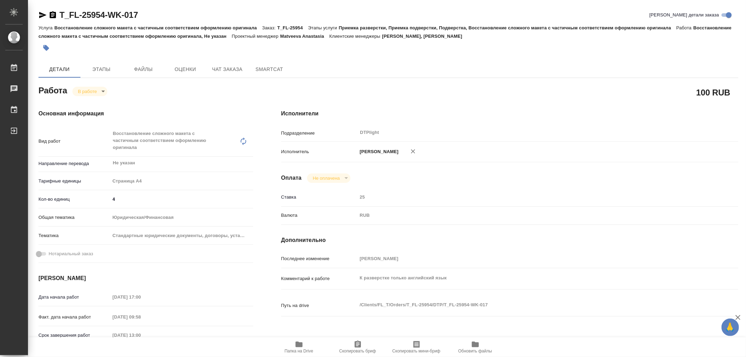
type textarea "x"
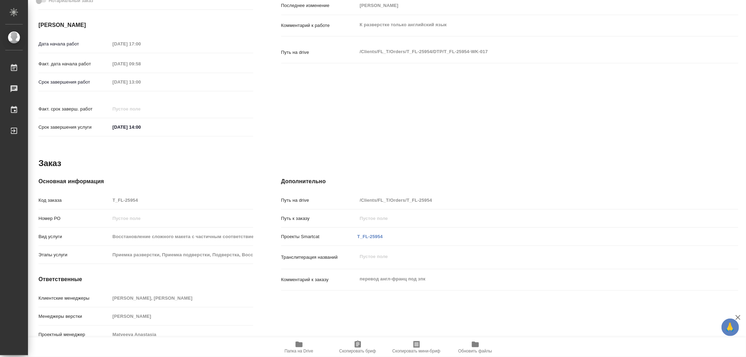
scroll to position [20, 0]
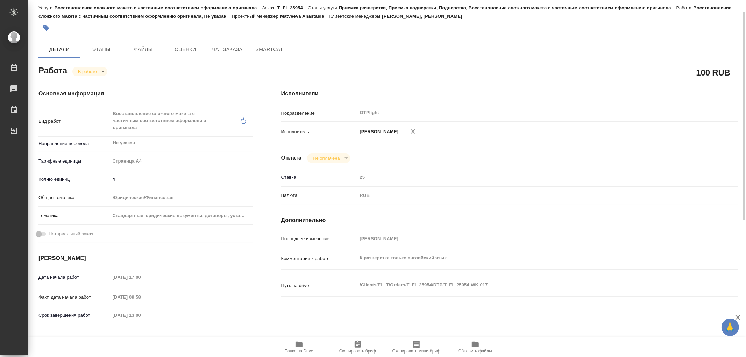
click at [90, 65] on div "Работа В работе inProgress" at bounding box center [145, 70] width 215 height 13
click at [90, 73] on body "🙏 .cls-1 fill:#fff; AWATERA Работы 0 Чаты График Выйти T_FL-25954-WK-017 Кратко…" at bounding box center [373, 178] width 746 height 357
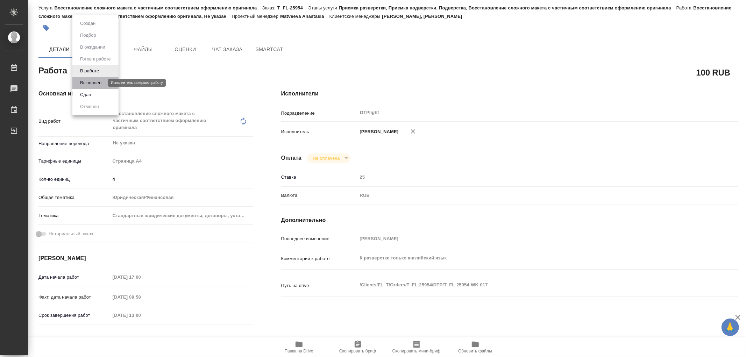
click at [89, 81] on button "Выполнен" at bounding box center [91, 83] width 26 height 8
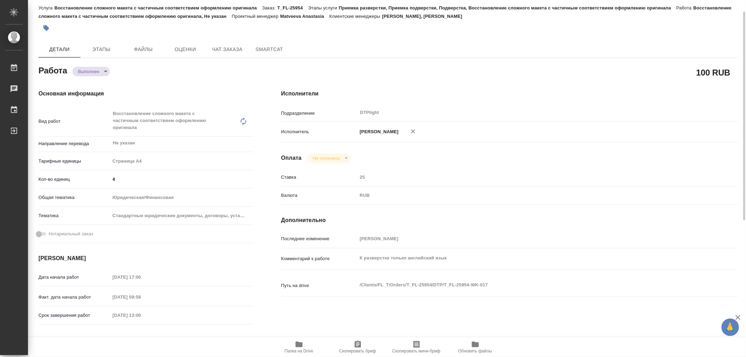
type textarea "x"
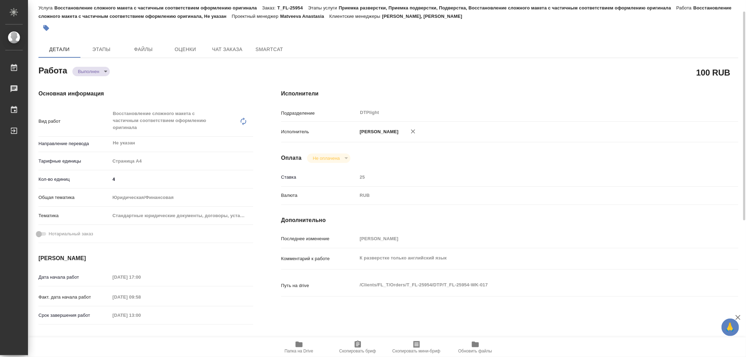
type textarea "x"
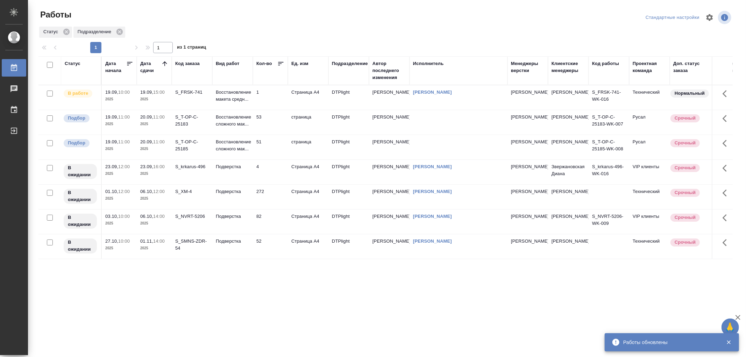
click at [231, 99] on p "Восстановление макета средн..." at bounding box center [233, 96] width 34 height 14
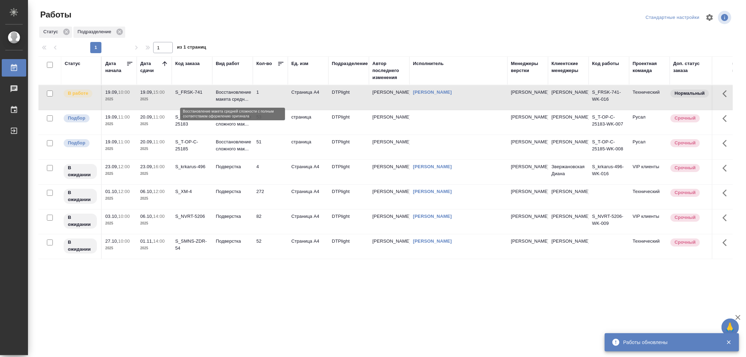
click at [231, 99] on p "Восстановление макета средн..." at bounding box center [233, 96] width 34 height 14
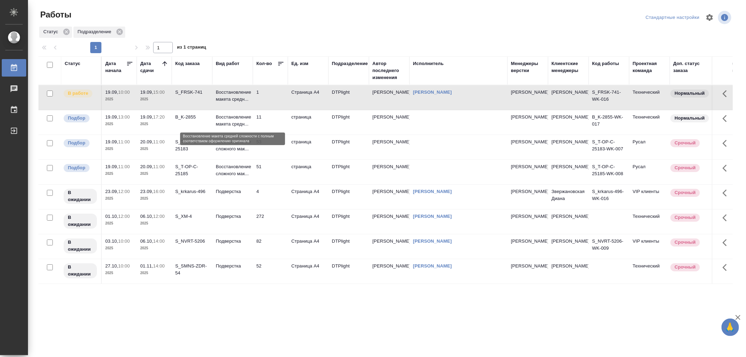
click at [232, 123] on p "Восстановление макета средн..." at bounding box center [233, 121] width 34 height 14
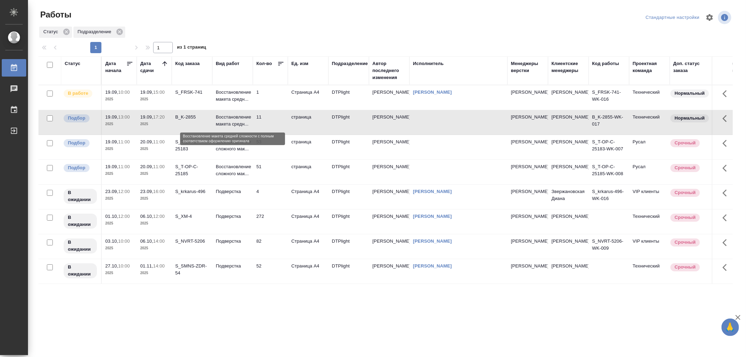
click at [232, 123] on p "Восстановление макета средн..." at bounding box center [233, 121] width 34 height 14
click at [250, 97] on td "Восстановление макета средн..." at bounding box center [232, 97] width 41 height 24
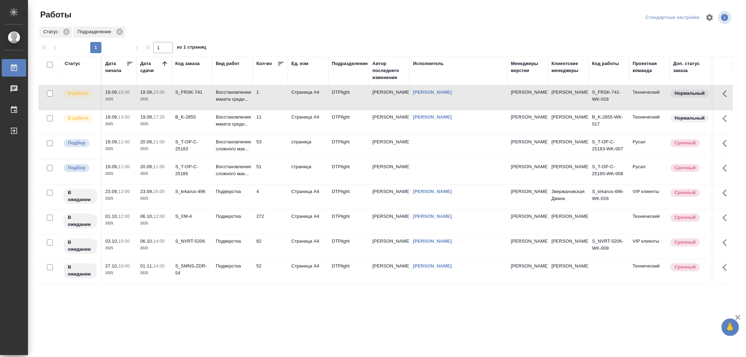
click at [250, 97] on td "Восстановление макета средн..." at bounding box center [232, 97] width 41 height 24
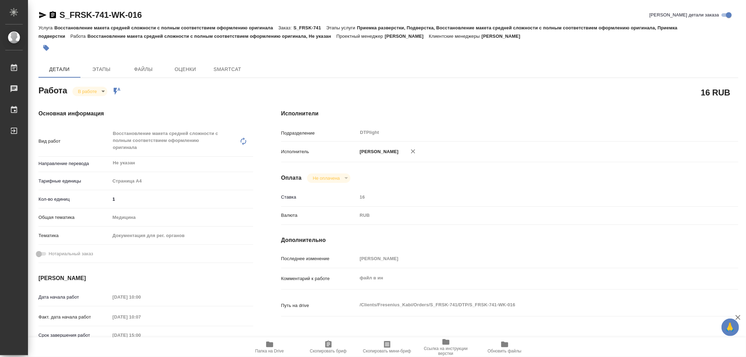
type textarea "x"
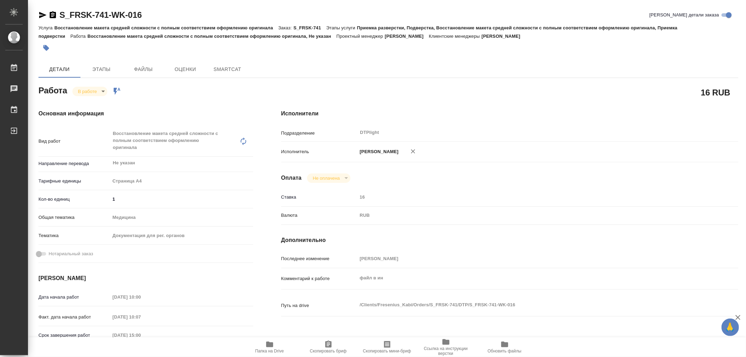
type textarea "x"
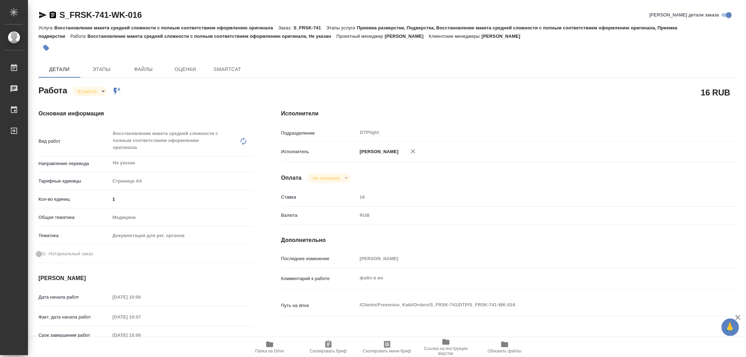
type textarea "x"
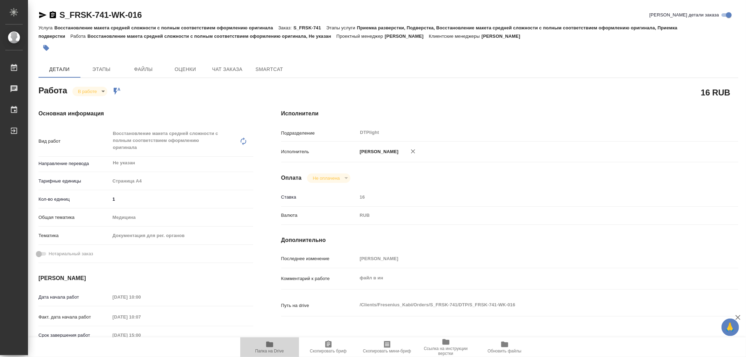
click at [272, 344] on icon "button" at bounding box center [269, 345] width 7 height 6
type textarea "x"
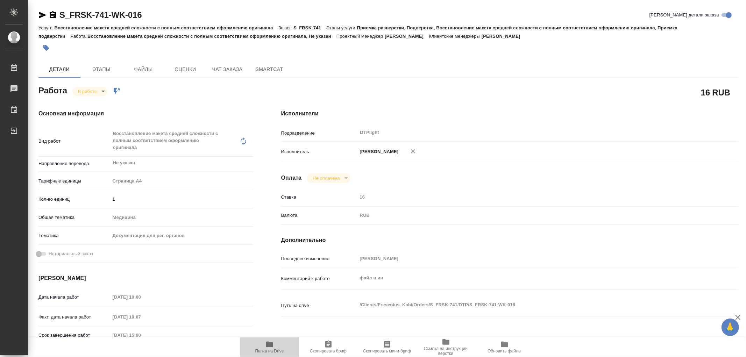
type textarea "x"
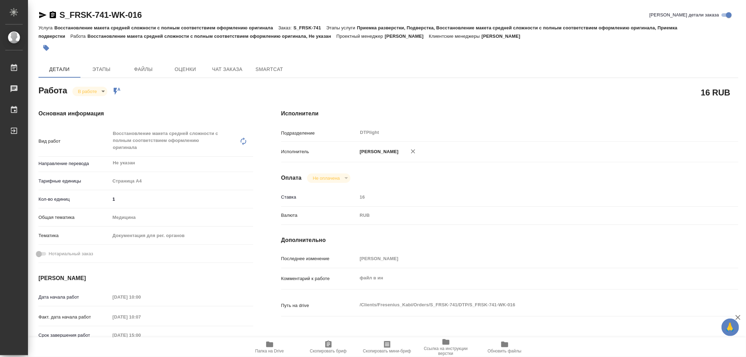
type textarea "x"
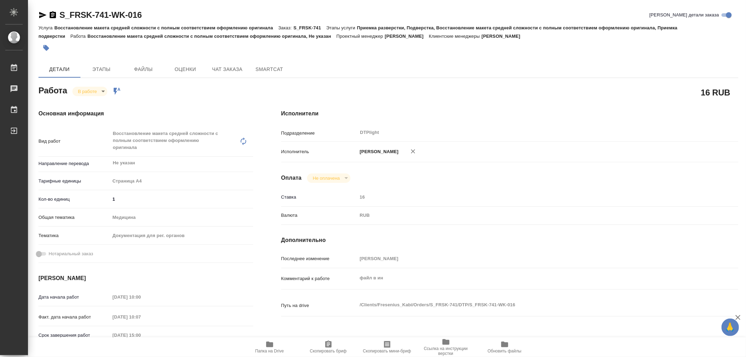
type textarea "x"
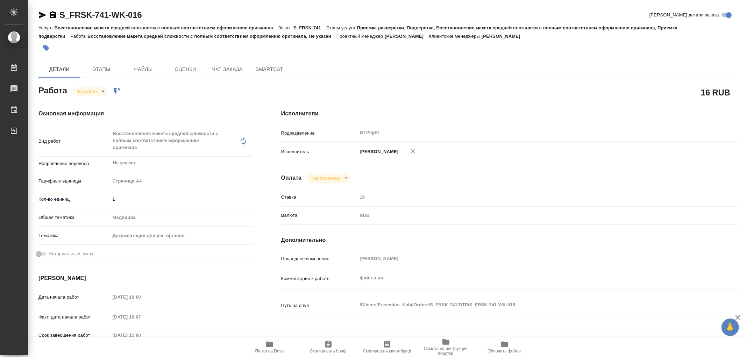
type textarea "x"
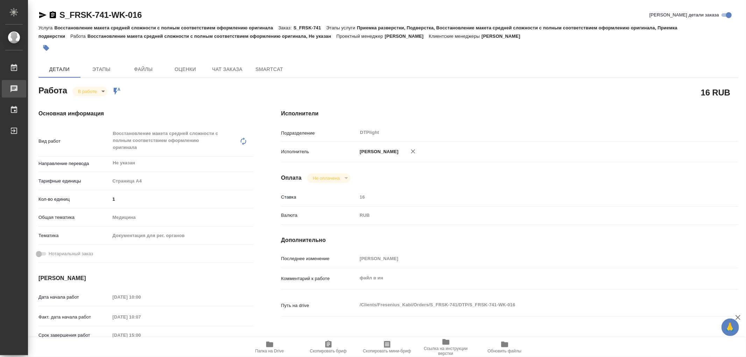
type textarea "x"
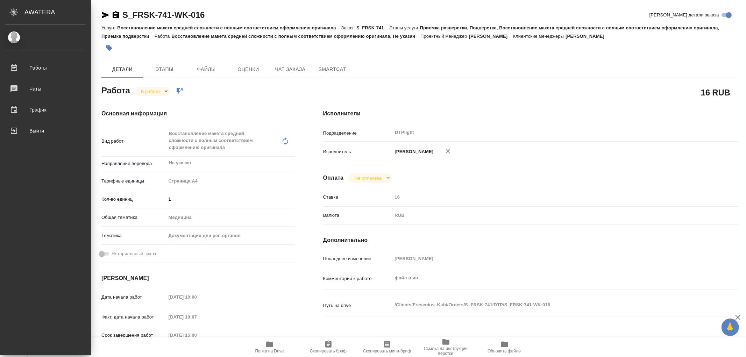
type textarea "x"
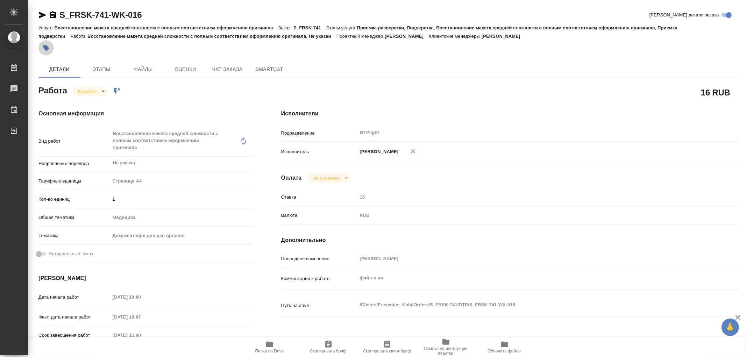
click at [43, 46] on icon "button" at bounding box center [46, 48] width 6 height 6
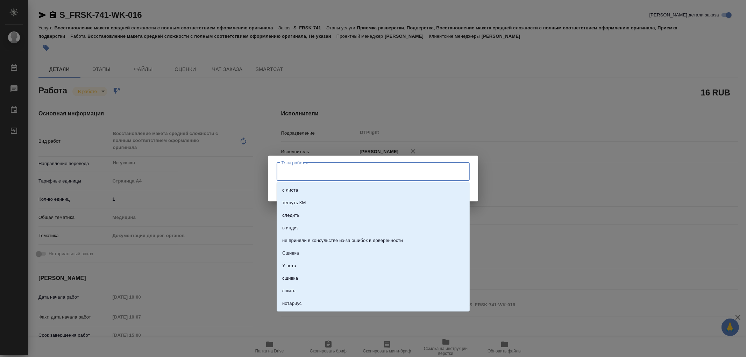
click at [323, 167] on input "Тэги работы" at bounding box center [366, 172] width 173 height 12
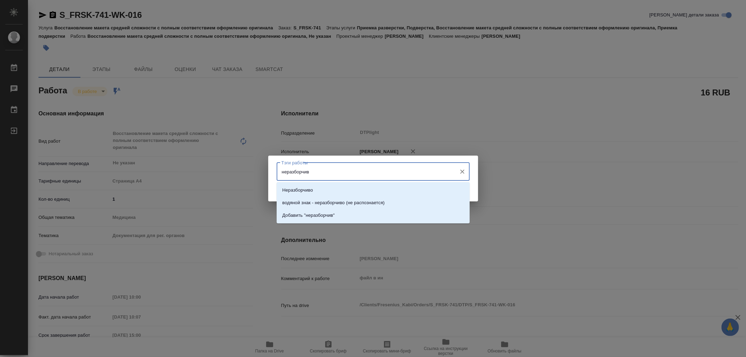
type input "неразборчиво"
click at [319, 187] on li "Неразборчиво" at bounding box center [373, 190] width 193 height 13
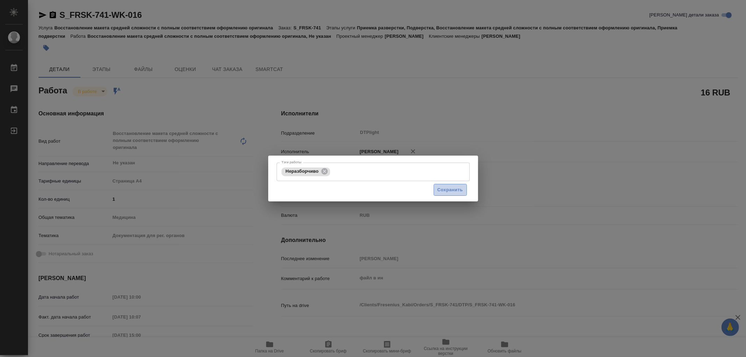
click at [448, 191] on span "Сохранить" at bounding box center [450, 190] width 26 height 8
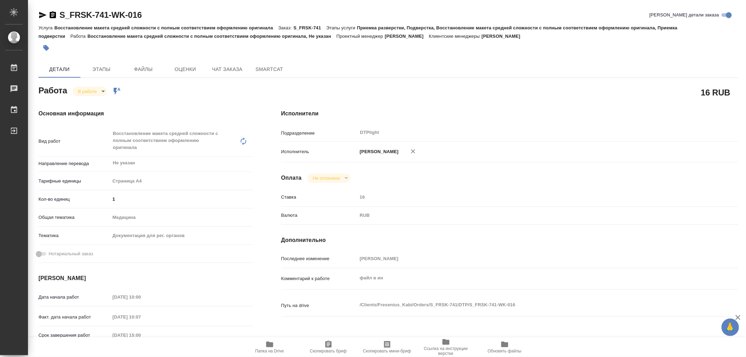
type input "inProgress"
type textarea "Восстановление макета средней сложности с полным соответствием оформлению ориги…"
type textarea "x"
type input "Не указан"
type input "5f036ec4e16dec2d6b59c8ff"
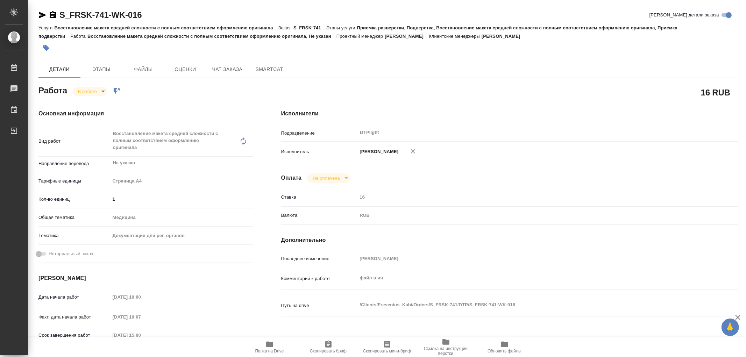
type input "1"
type input "med"
type input "5f647205b73bc97568ca66c6"
type input "19.09.2025 10:00"
type input "19.09.2025 10:07"
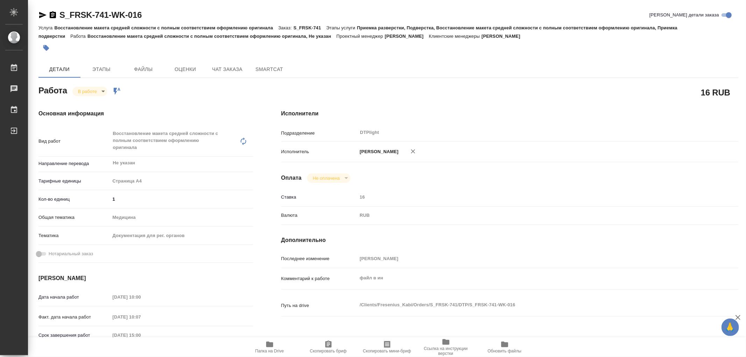
type input "19.09.2025 15:00"
type input "23.09.2025 17:00"
type input "DTPlight"
type input "notPayed"
type input "16"
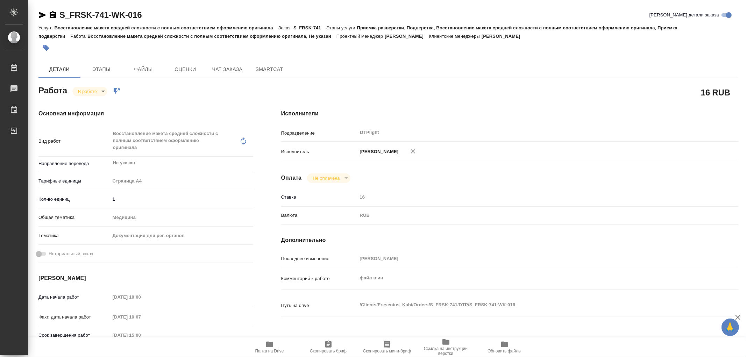
type input "RUB"
type input "Носкова Анна"
type textarea "файл в ин"
type textarea "x"
type textarea "/Clients/Fresenius_Kabi/Orders/S_FRSK-741/DTP/S_FRSK-741-WK-016"
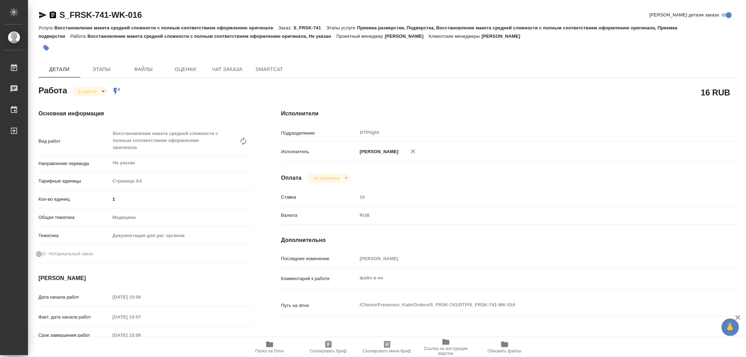
type textarea "x"
type input "S_FRSK-741"
type input "Восстановление макета средней сложности с полным соответствием оформлению ориги…"
type input "Приемка разверстки, Подверстка, Восстановление макета средней сложности с полны…"
type input "Никифорова Валерия"
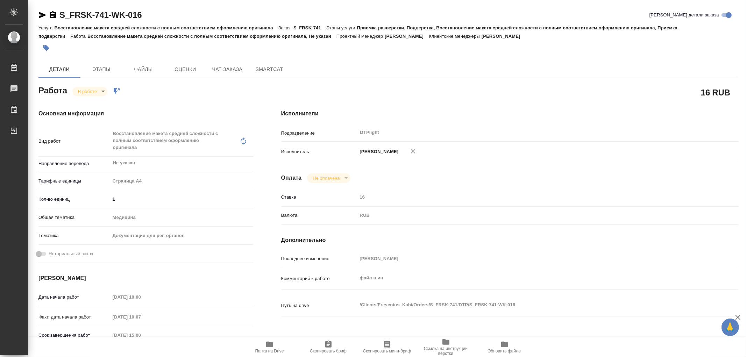
type input "[PERSON_NAME]"
type input "/Clients/Fresenius_Kabi/Orders/S_FRSK-741"
type textarea "x"
type textarea "три файла на перевод: - два с китайского на русский, - один с английского на ру…"
type textarea "x"
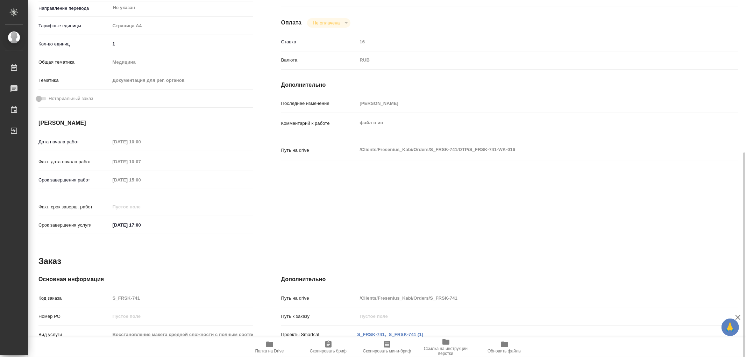
type textarea "x"
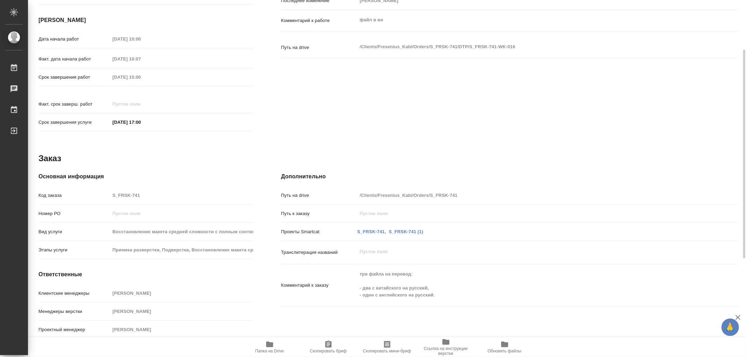
type textarea "x"
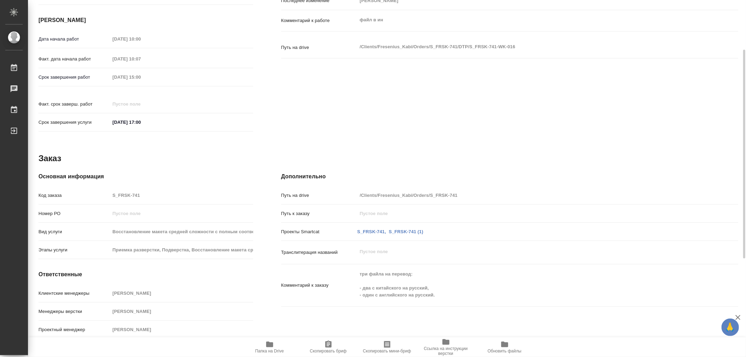
scroll to position [265, 0]
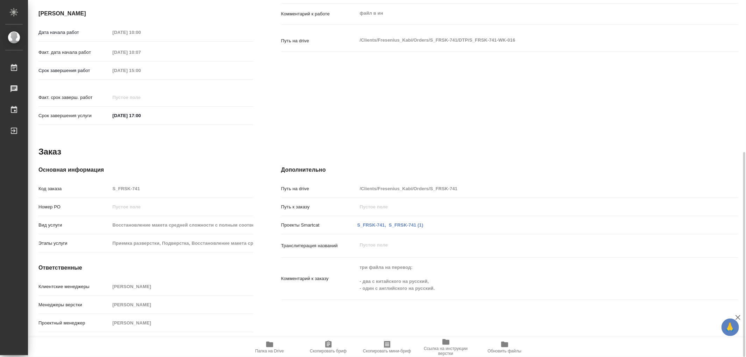
type textarea "x"
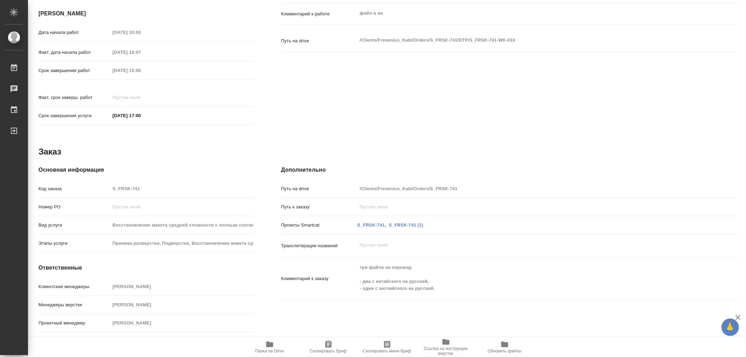
type textarea "x"
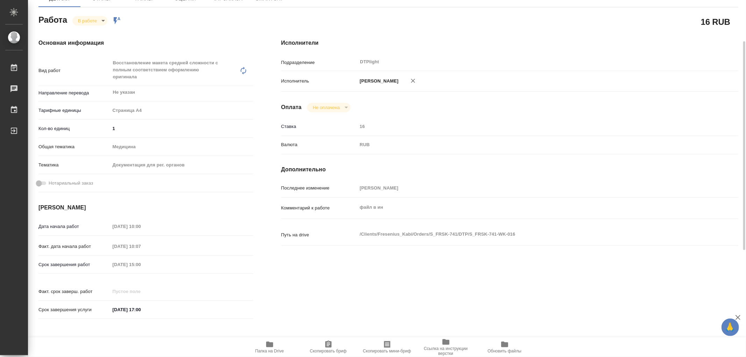
scroll to position [0, 0]
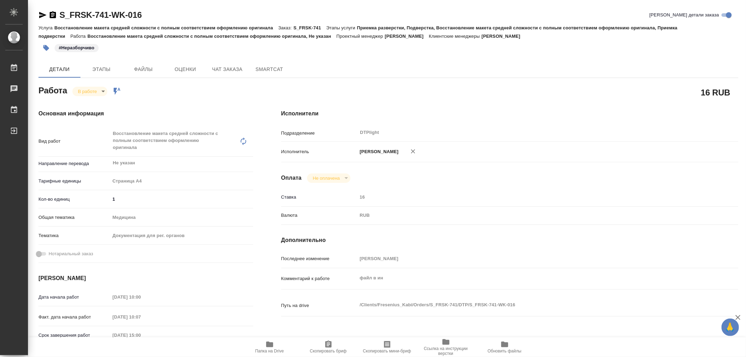
click at [41, 16] on icon "button" at bounding box center [42, 15] width 7 height 6
click at [270, 338] on button "Папка на Drive" at bounding box center [269, 347] width 59 height 20
click at [228, 71] on span "Чат заказа" at bounding box center [227, 69] width 34 height 9
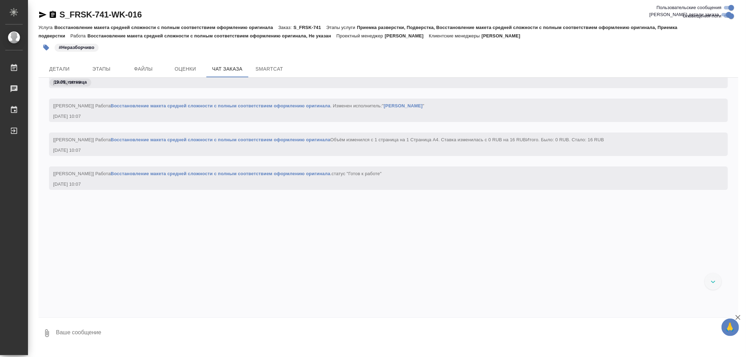
scroll to position [5683, 0]
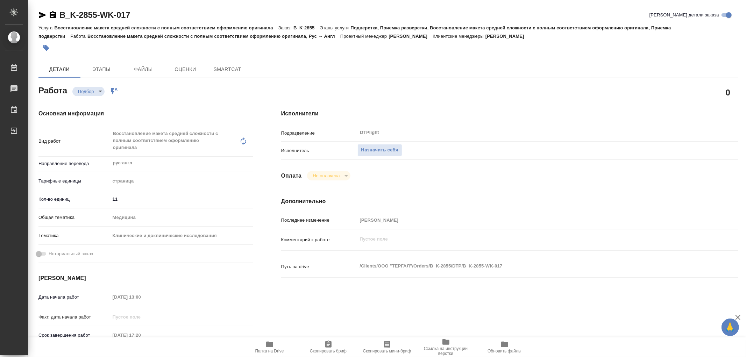
type textarea "x"
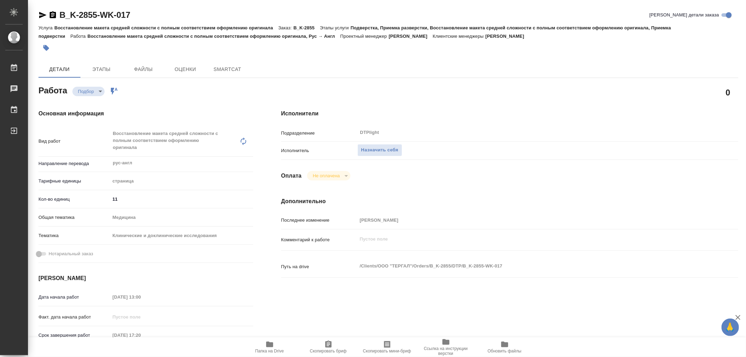
type textarea "x"
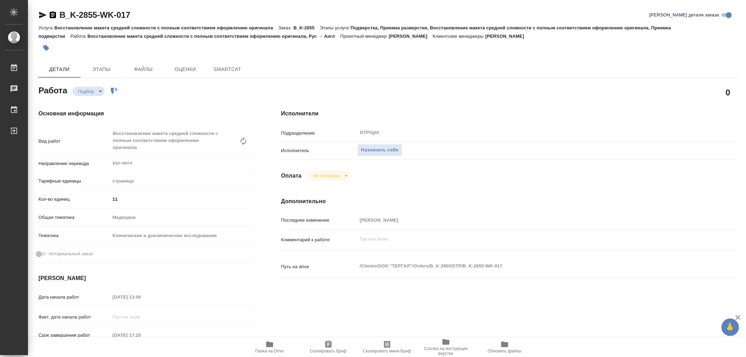
type textarea "x"
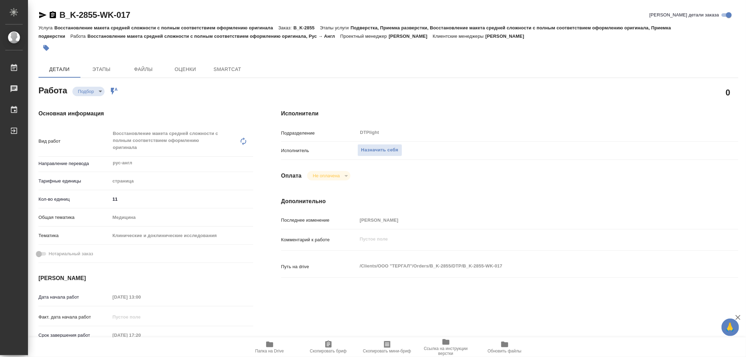
type textarea "x"
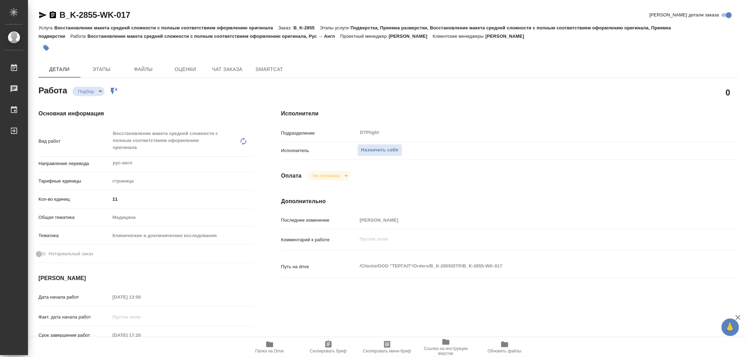
type textarea "x"
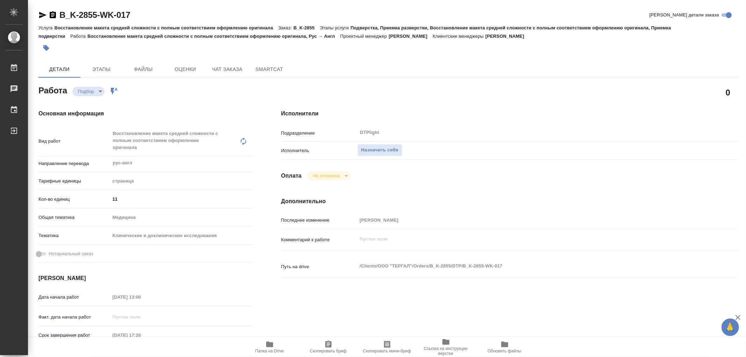
click at [265, 345] on icon "button" at bounding box center [269, 344] width 8 height 8
type textarea "x"
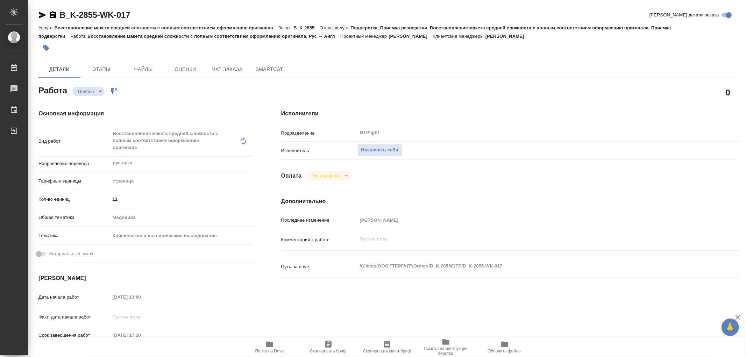
type textarea "x"
click at [270, 344] on icon "button" at bounding box center [269, 345] width 7 height 6
click at [384, 150] on span "Назначить себя" at bounding box center [379, 150] width 37 height 8
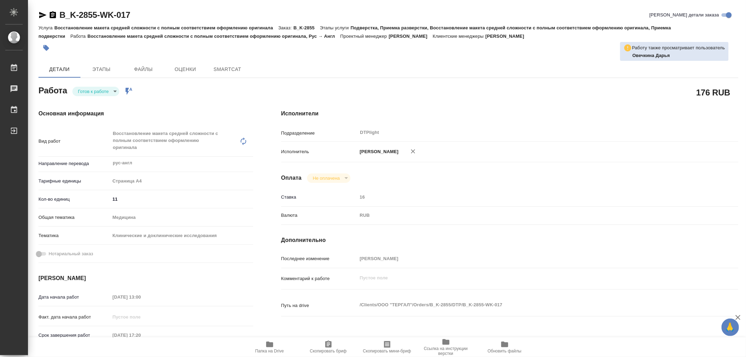
type textarea "x"
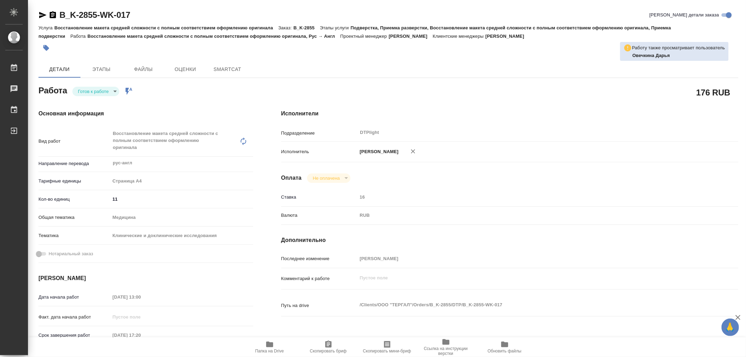
type textarea "x"
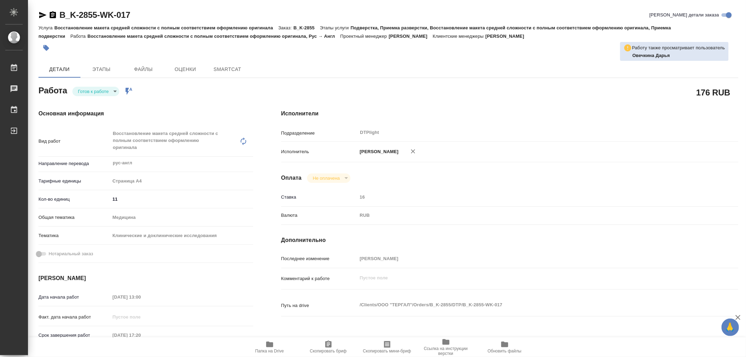
type textarea "x"
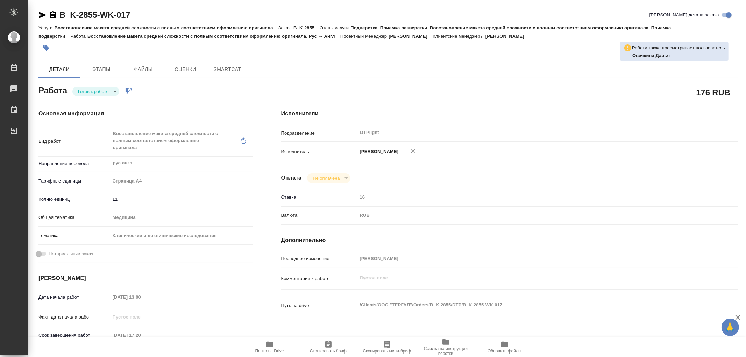
type textarea "x"
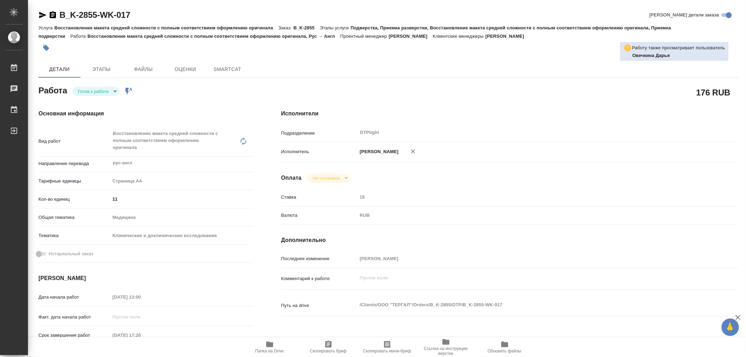
type textarea "x"
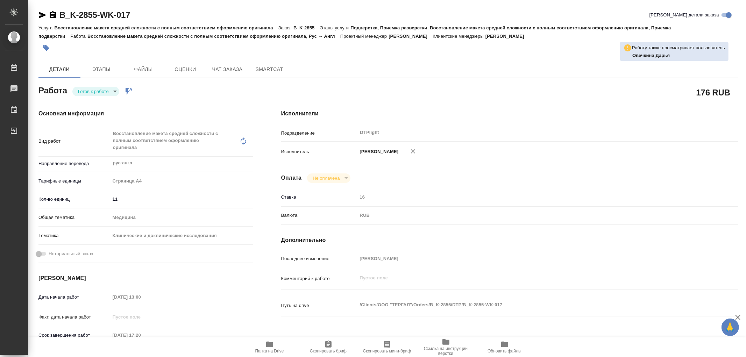
click at [100, 94] on body "🙏 .cls-1 fill:#fff; AWATERA Работы Чаты График Выйти B_K-2855-WK-017 Кратко дет…" at bounding box center [373, 178] width 746 height 357
click at [100, 93] on button "В работе" at bounding box center [89, 91] width 23 height 8
type textarea "x"
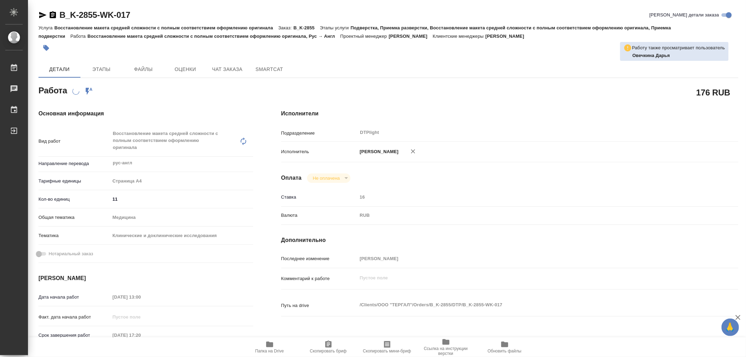
type textarea "x"
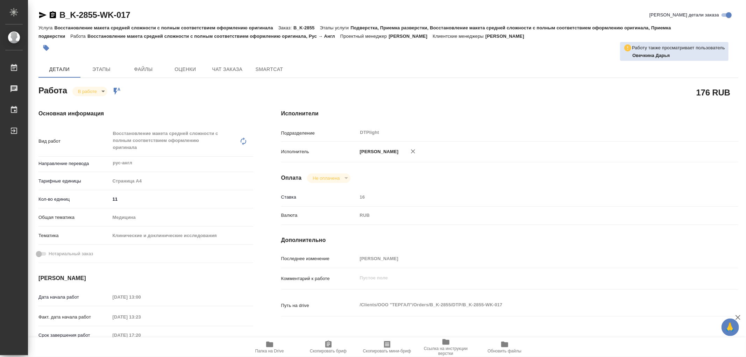
type textarea "x"
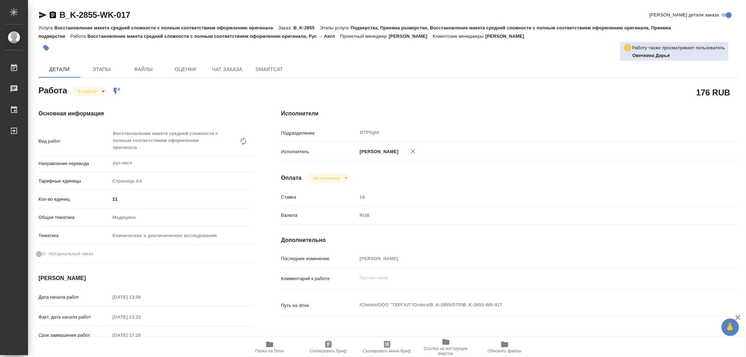
type textarea "x"
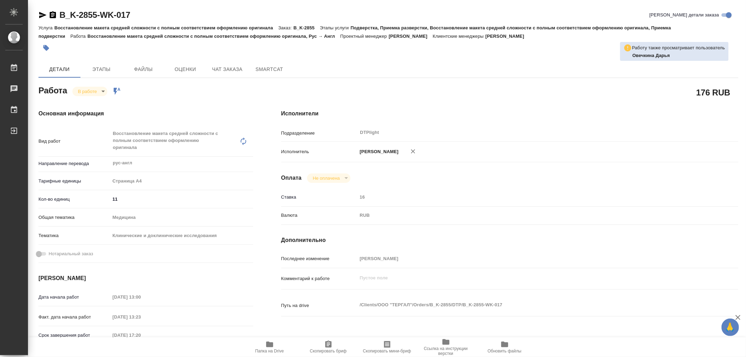
type textarea "x"
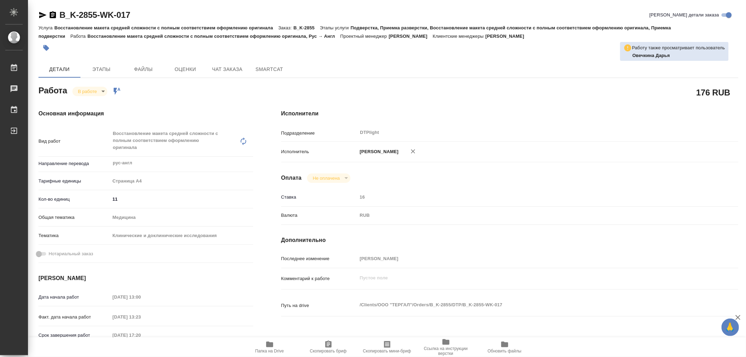
type textarea "x"
click at [266, 345] on icon "button" at bounding box center [269, 345] width 7 height 6
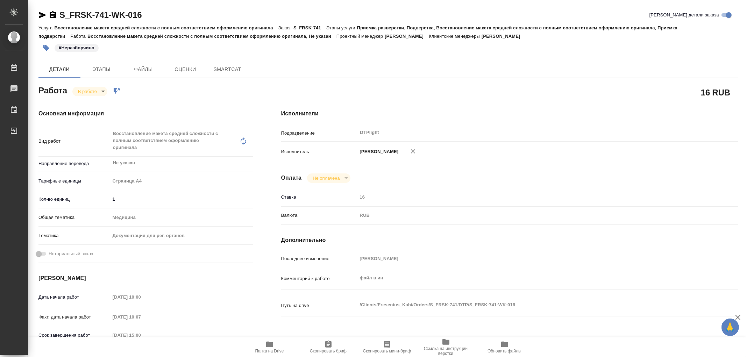
type textarea "x"
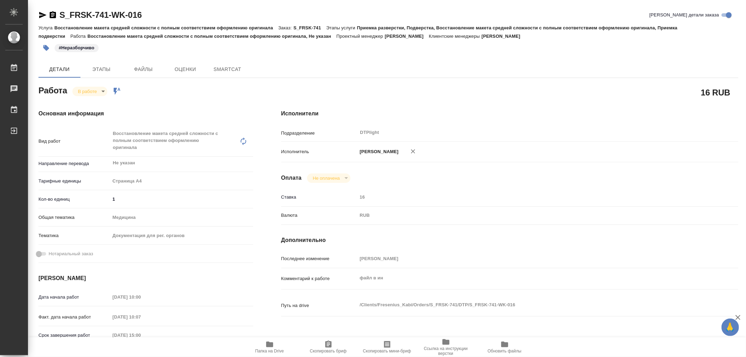
type textarea "x"
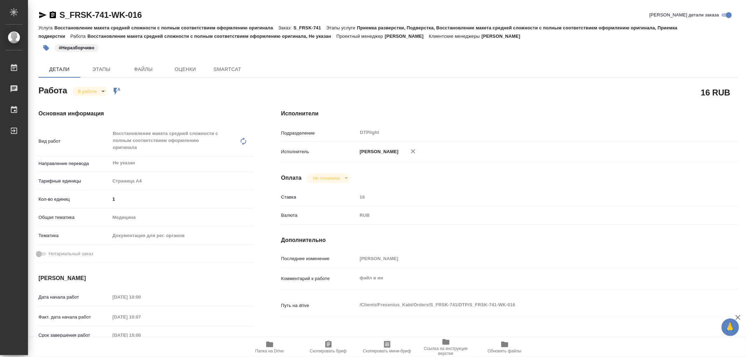
type textarea "x"
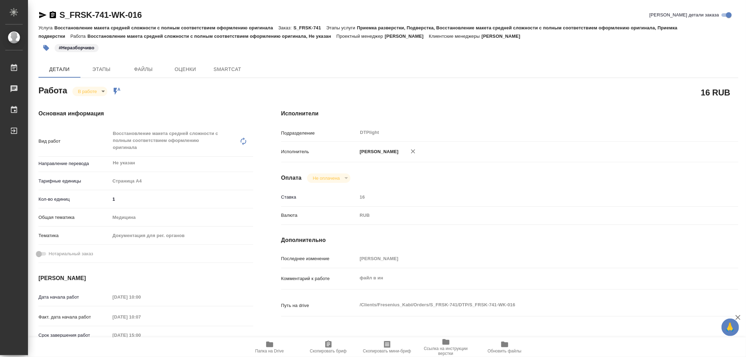
type textarea "x"
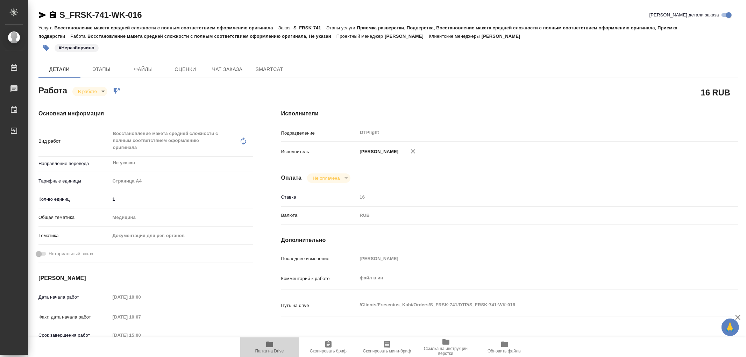
click at [271, 347] on icon "button" at bounding box center [269, 345] width 7 height 6
type textarea "x"
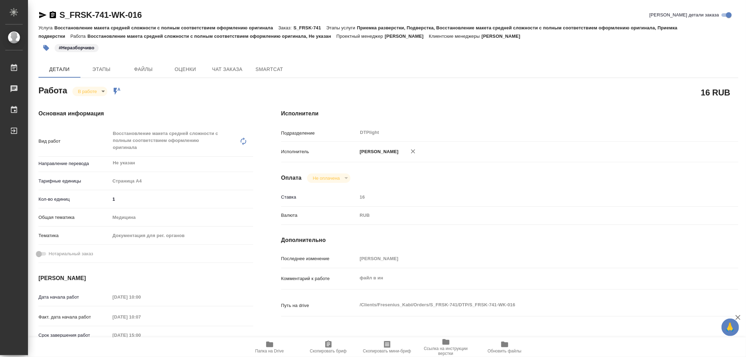
type textarea "x"
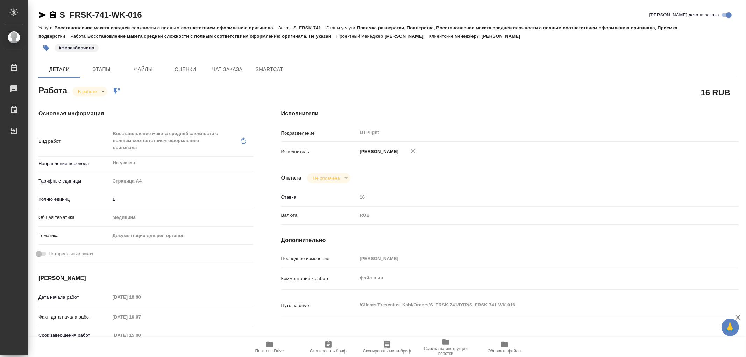
type textarea "x"
click at [93, 89] on body "🙏 .cls-1 fill:#fff; AWATERA Работы 0 Чаты График Выйти S_FRSK-741-WK-016 Кратко…" at bounding box center [373, 178] width 746 height 357
click at [92, 99] on button "Выполнен" at bounding box center [91, 103] width 26 height 8
type textarea "x"
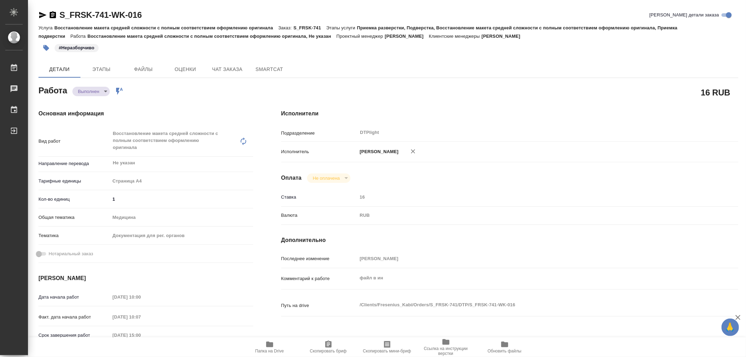
type textarea "x"
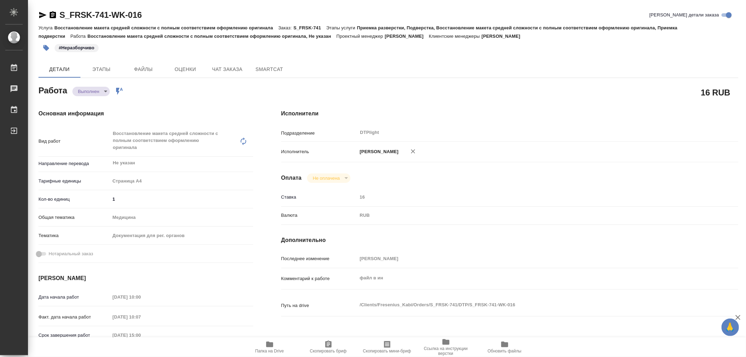
type textarea "x"
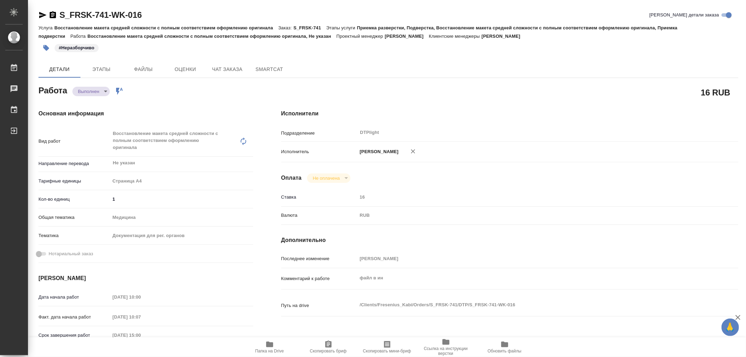
type textarea "x"
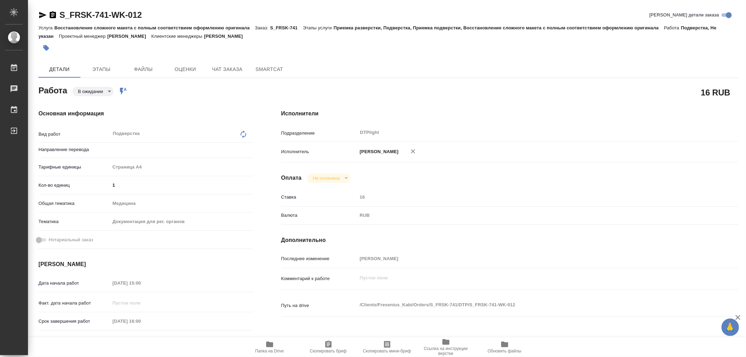
type textarea "x"
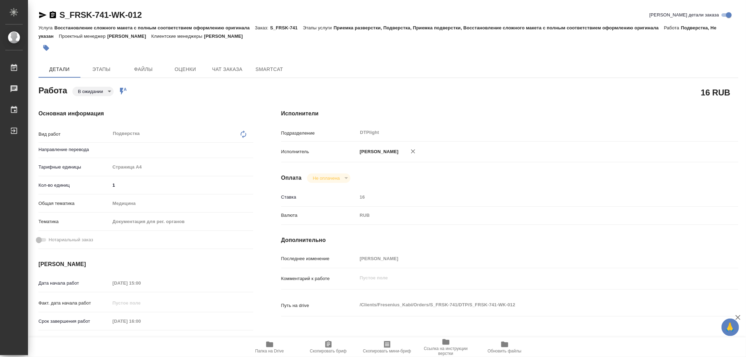
type textarea "x"
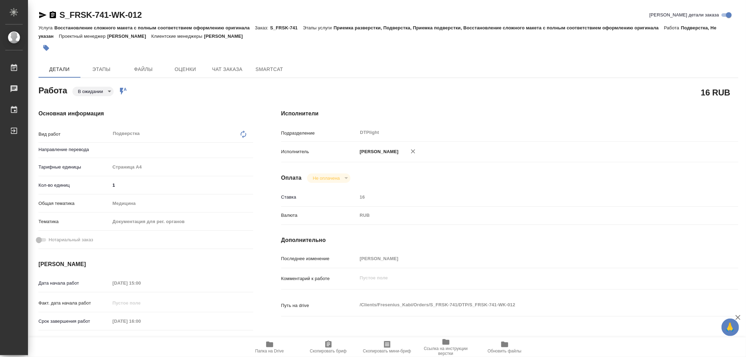
type textarea "x"
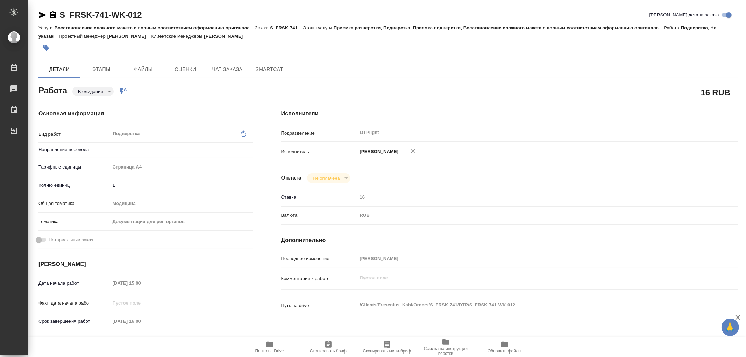
type textarea "x"
type input "Не указан"
type textarea "x"
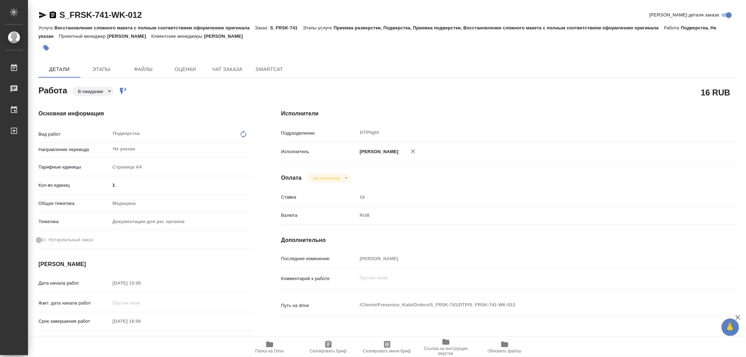
type textarea "x"
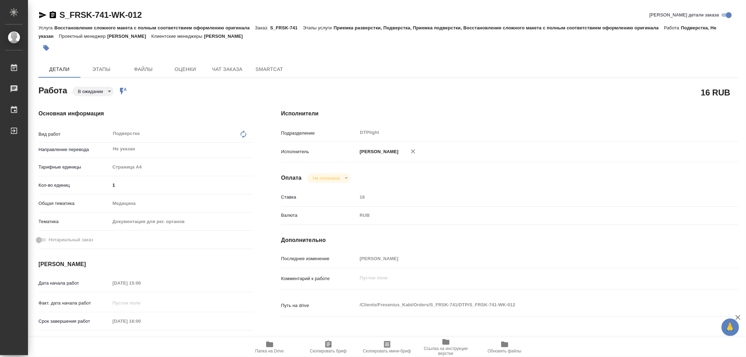
type textarea "x"
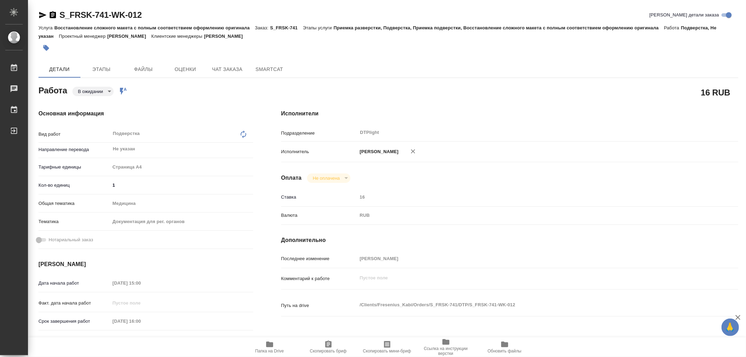
type textarea "x"
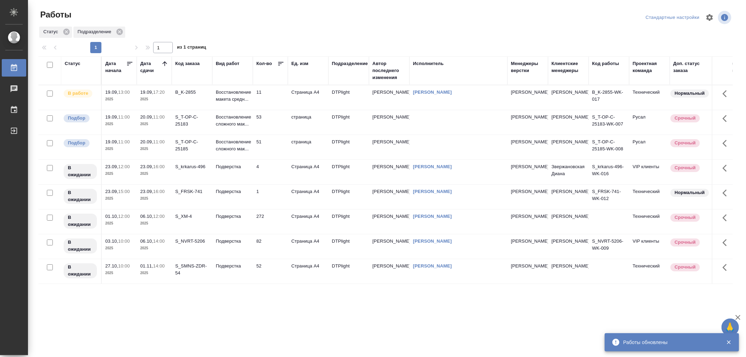
click at [243, 102] on p "Восстановление макета средн..." at bounding box center [233, 96] width 34 height 14
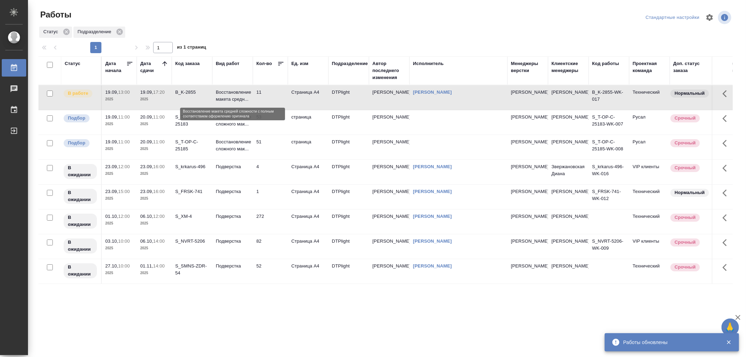
click at [243, 102] on p "Восстановление макета средн..." at bounding box center [233, 96] width 34 height 14
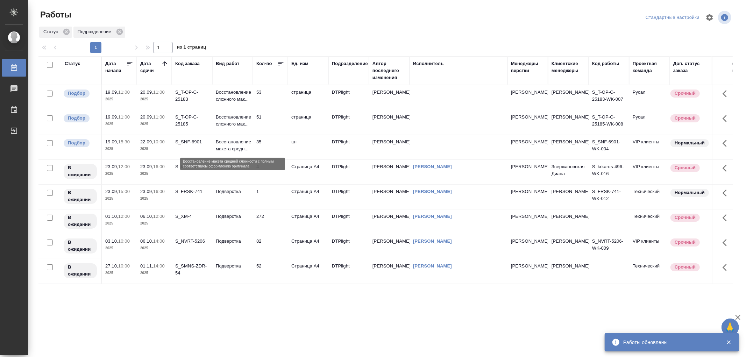
click at [247, 148] on p "Восстановление макета средн..." at bounding box center [233, 145] width 34 height 14
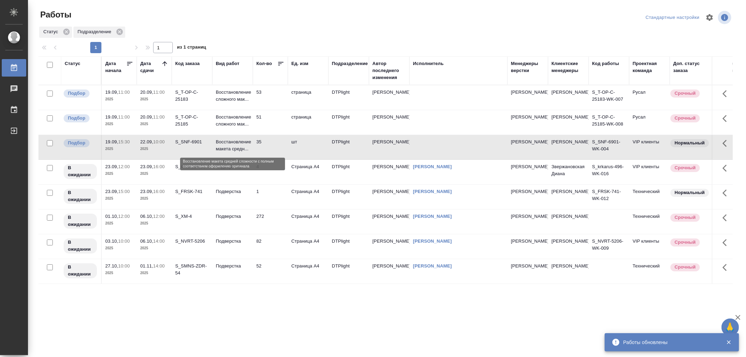
click at [247, 148] on p "Восстановление макета средн..." at bounding box center [233, 145] width 34 height 14
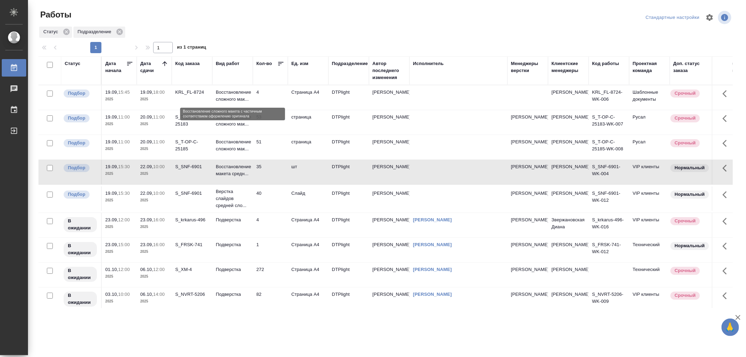
click at [235, 95] on p "Восстановление сложного мак..." at bounding box center [233, 96] width 34 height 14
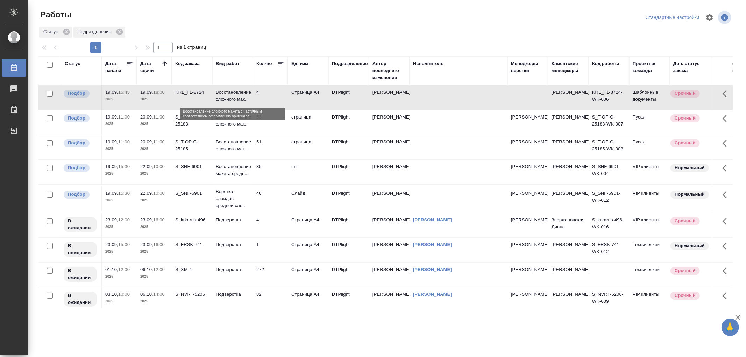
click at [235, 95] on p "Восстановление сложного мак..." at bounding box center [233, 96] width 34 height 14
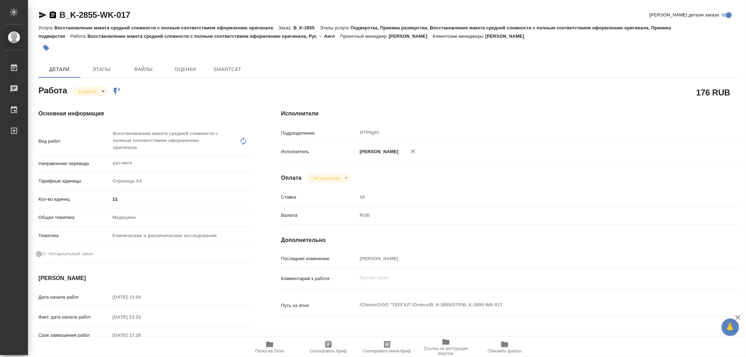
type textarea "x"
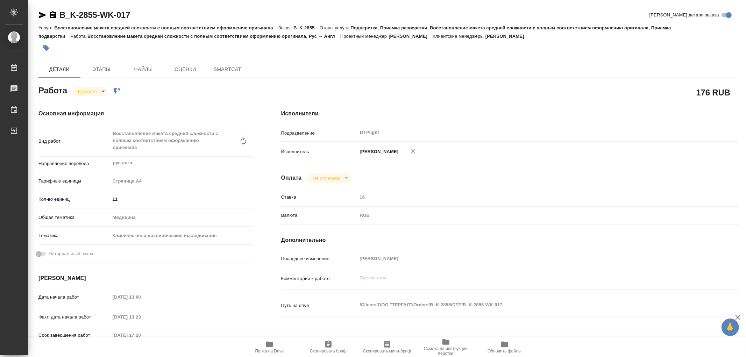
type textarea "x"
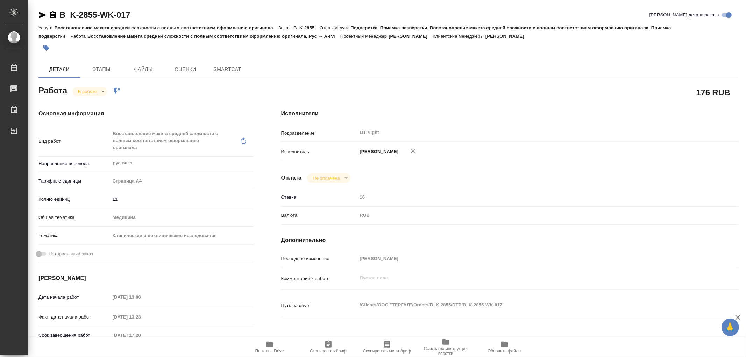
type textarea "x"
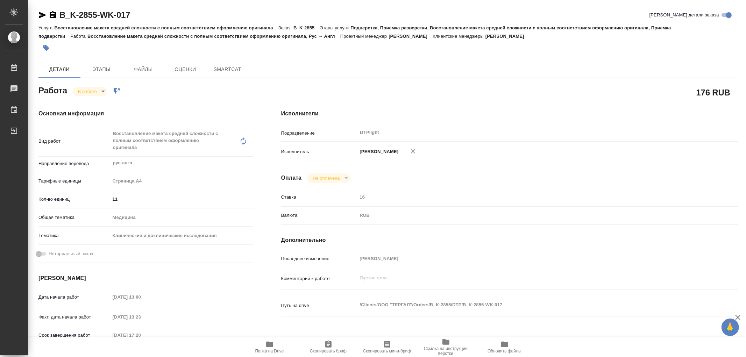
type textarea "x"
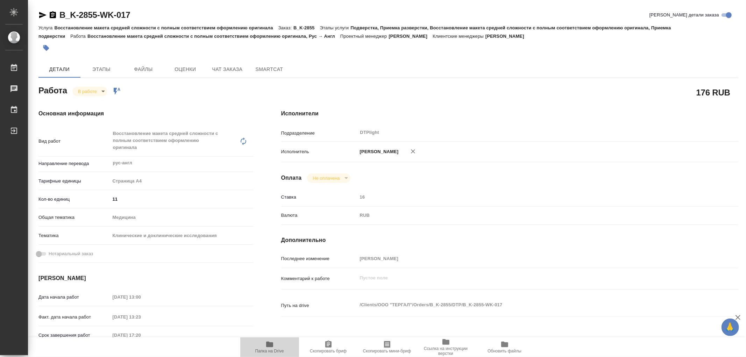
click at [266, 345] on icon "button" at bounding box center [269, 345] width 7 height 6
type textarea "x"
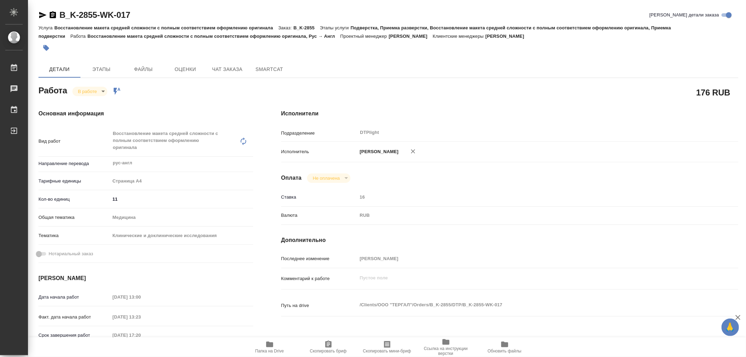
type textarea "x"
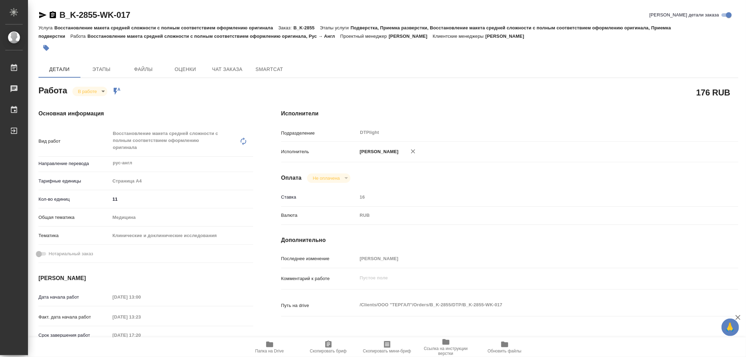
type textarea "x"
click at [82, 95] on body "🙏 .cls-1 fill:#fff; AWATERA Работы 0 Чаты График Выйти B_K-2855-WK-017 Кратко д…" at bounding box center [373, 178] width 746 height 357
click at [93, 104] on button "Выполнен" at bounding box center [91, 103] width 26 height 8
type textarea "x"
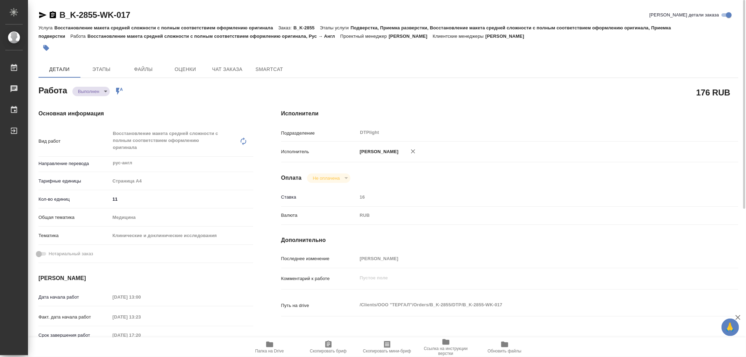
type textarea "x"
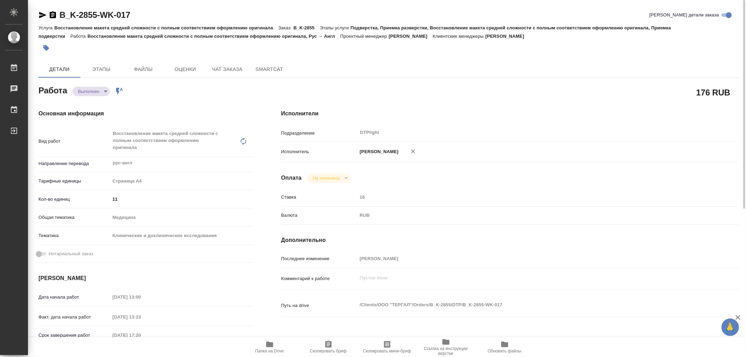
type textarea "x"
drag, startPoint x: 135, startPoint y: 15, endPoint x: 53, endPoint y: 16, distance: 81.5
click at [53, 16] on div "B_K-2855-WK-017 Кратко детали заказа" at bounding box center [387, 14] width 699 height 11
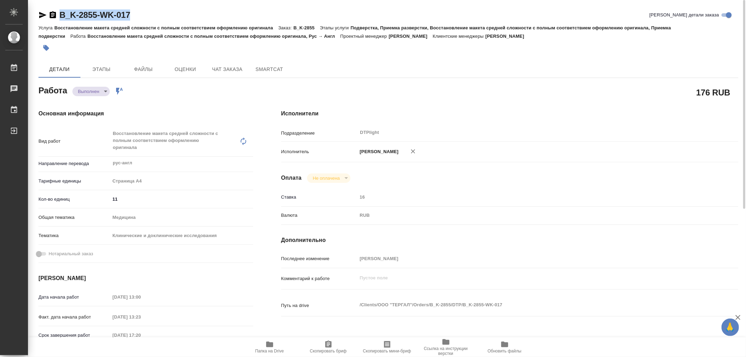
type textarea "x"
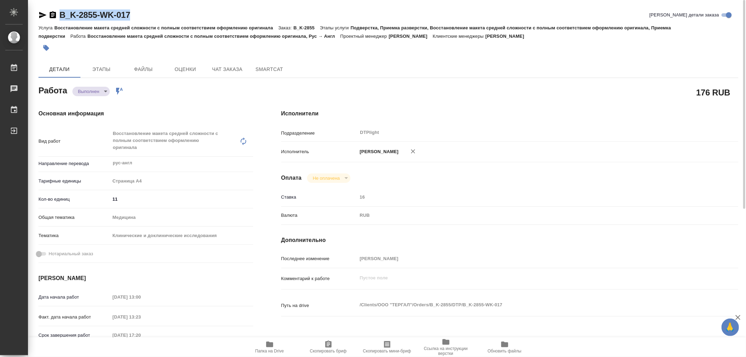
copy link "B_K-2855-WK-017"
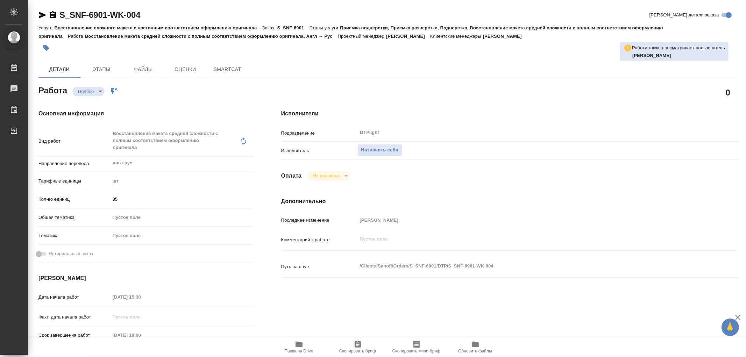
type textarea "x"
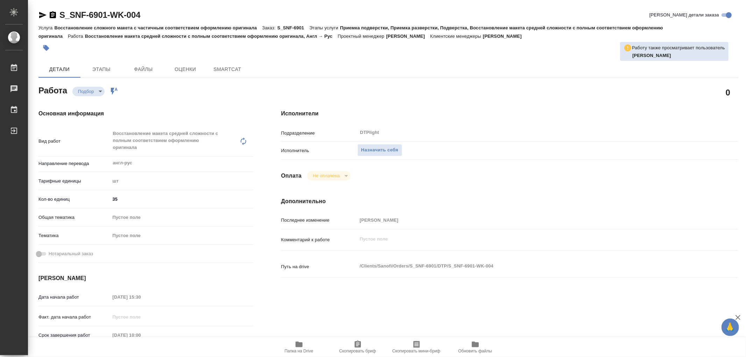
type textarea "x"
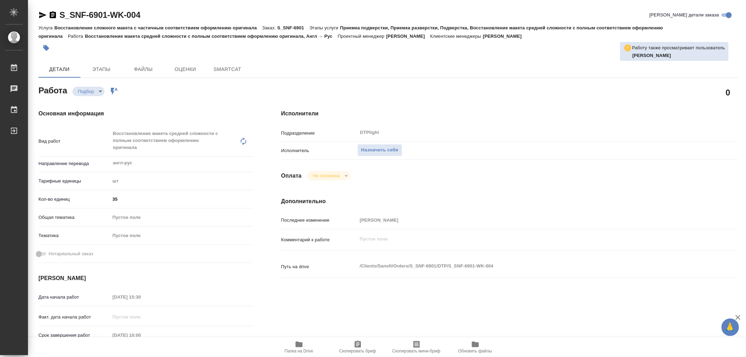
type textarea "x"
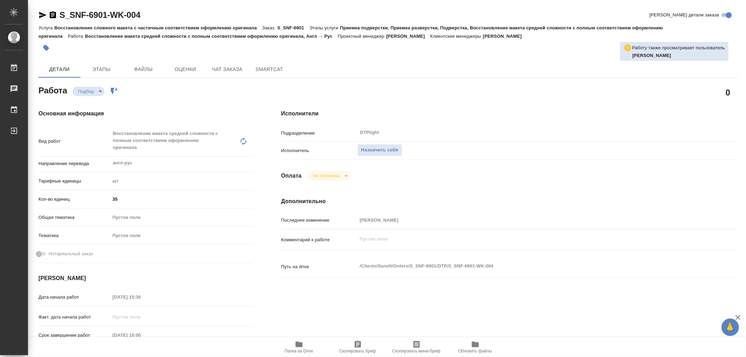
click at [298, 339] on button "Папка на Drive" at bounding box center [299, 347] width 59 height 20
click at [298, 341] on icon "button" at bounding box center [299, 344] width 8 height 8
type textarea "x"
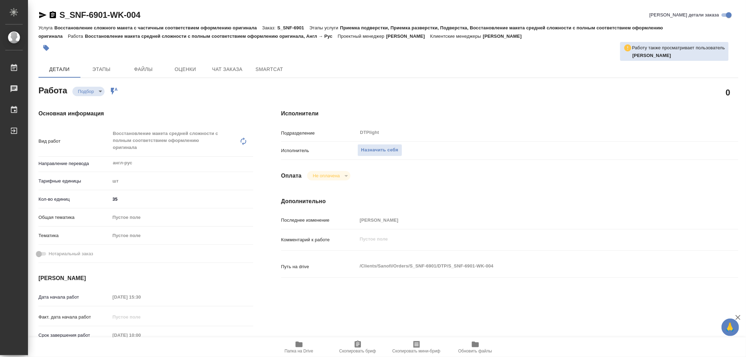
type textarea "x"
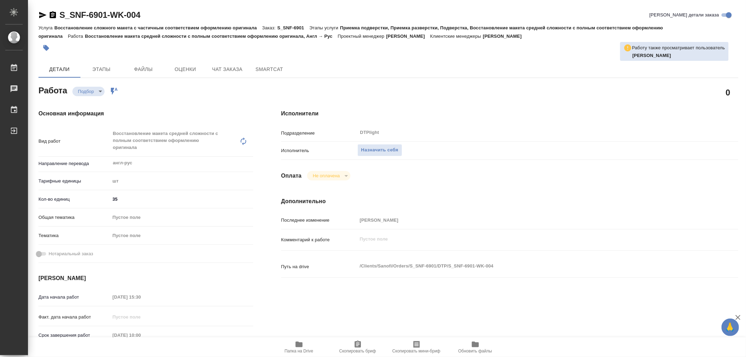
type textarea "x"
click at [301, 345] on icon "button" at bounding box center [298, 345] width 7 height 6
type textarea "x"
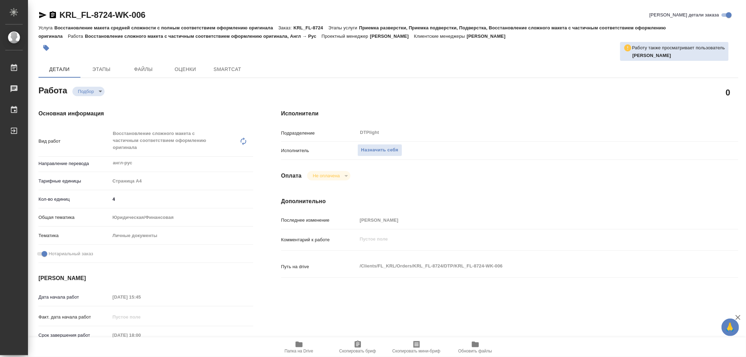
type textarea "x"
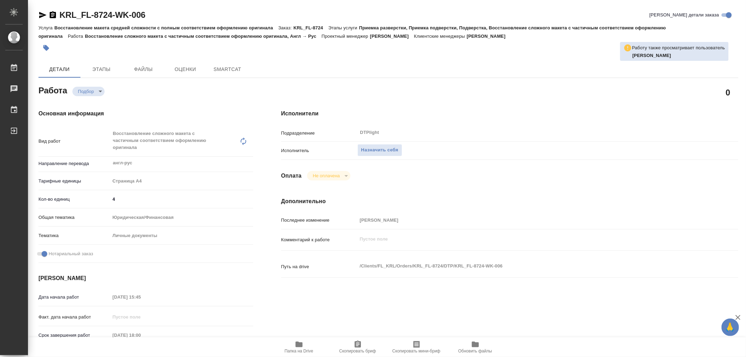
type textarea "x"
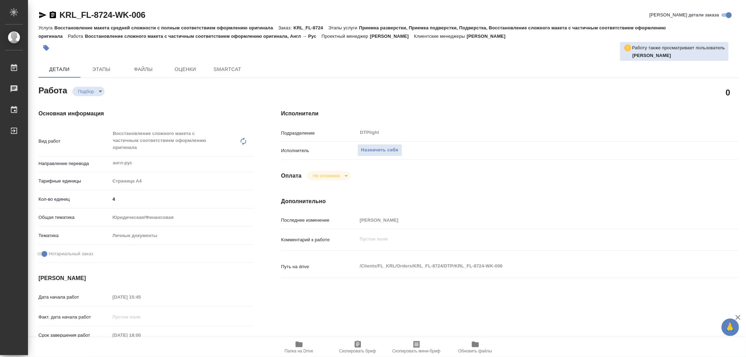
type textarea "x"
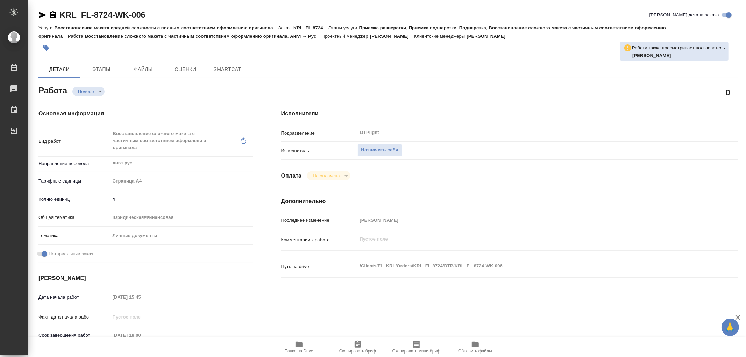
type textarea "x"
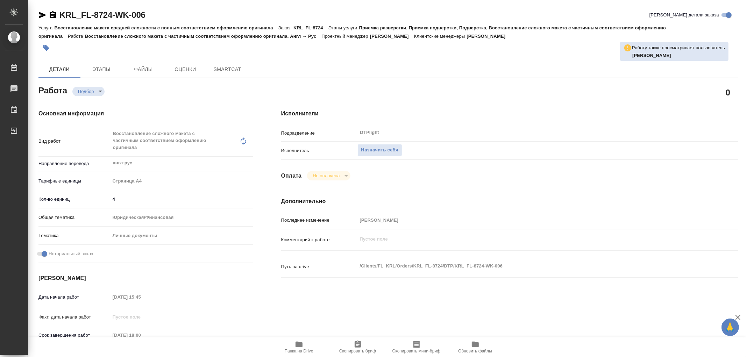
type textarea "x"
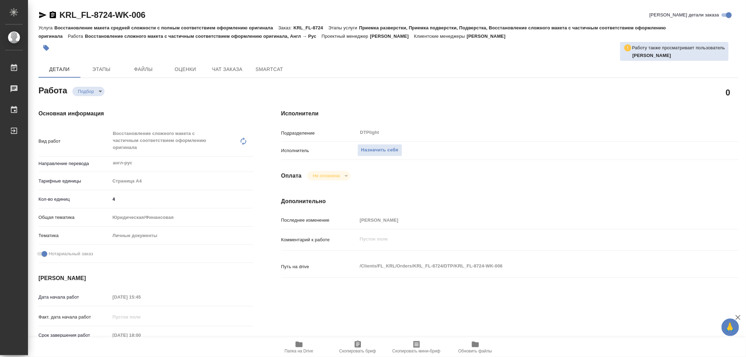
type textarea "x"
click at [299, 344] on icon "button" at bounding box center [298, 345] width 7 height 6
type textarea "x"
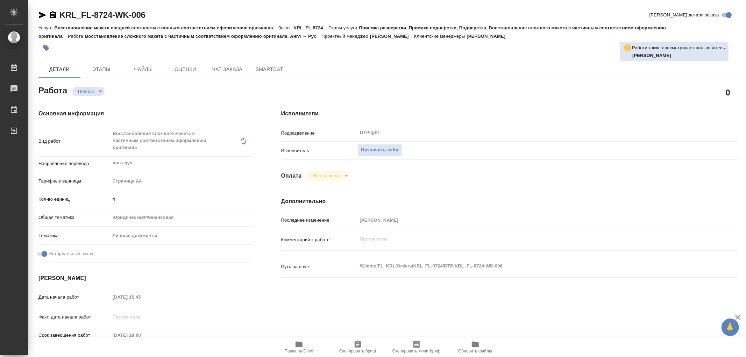
type textarea "x"
click at [299, 344] on icon "button" at bounding box center [298, 345] width 7 height 6
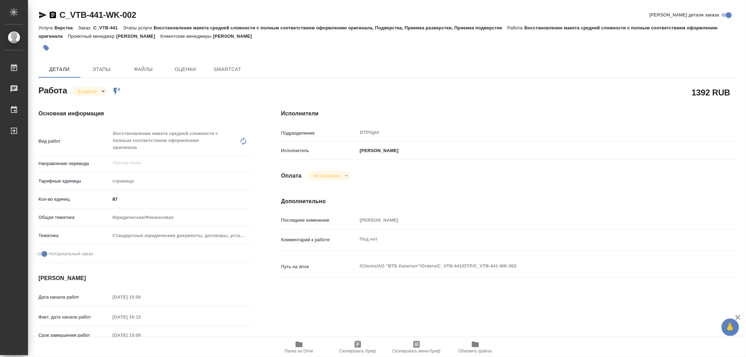
type textarea "x"
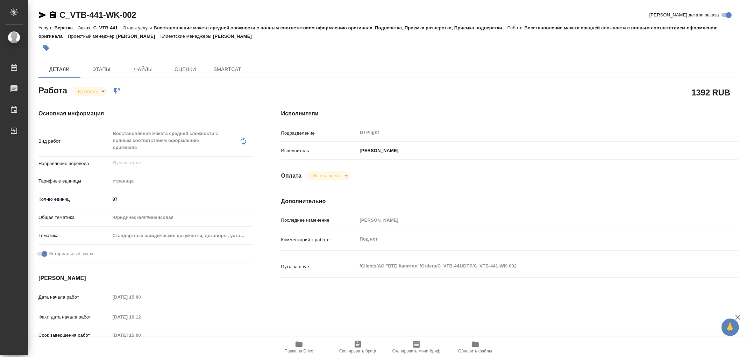
type textarea "x"
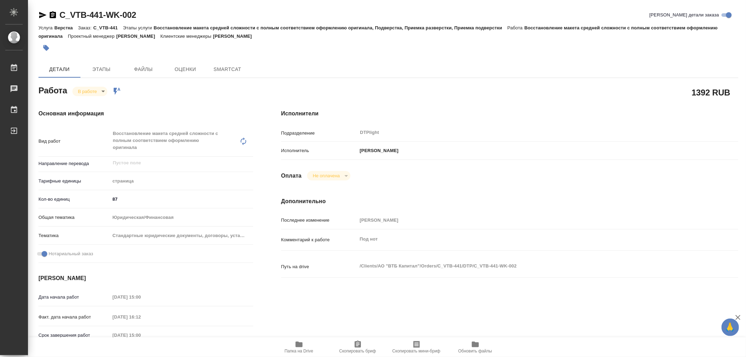
type textarea "x"
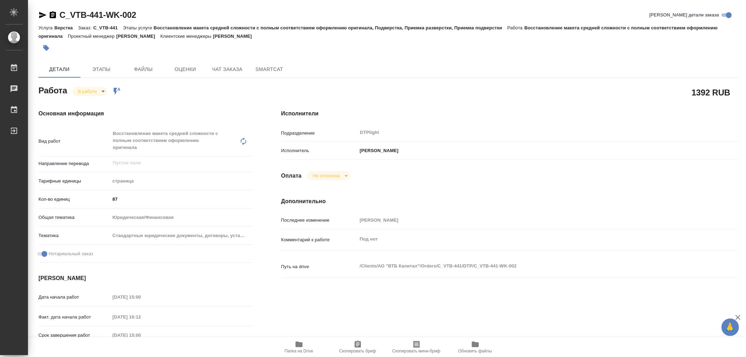
type textarea "x"
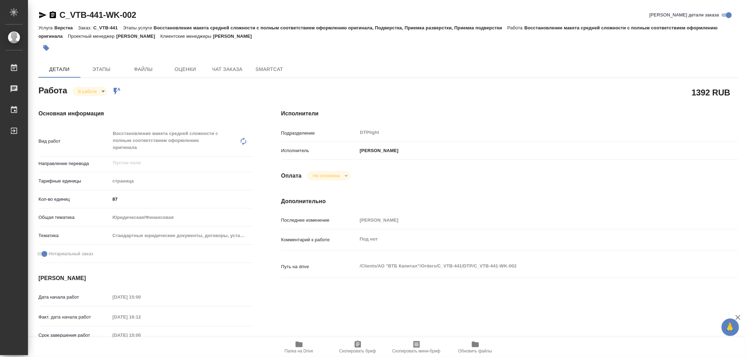
type textarea "x"
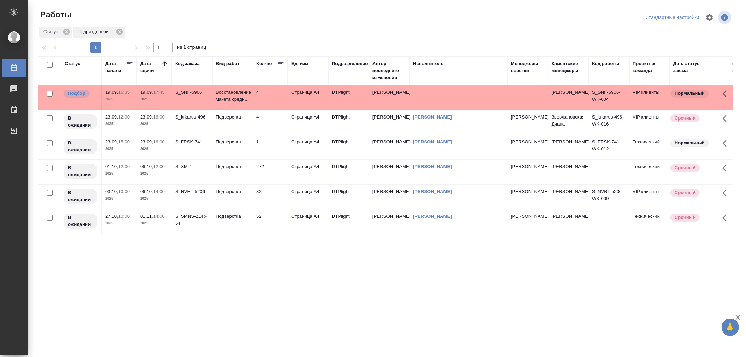
click at [243, 104] on td "Восстановление макета средн..." at bounding box center [232, 97] width 41 height 24
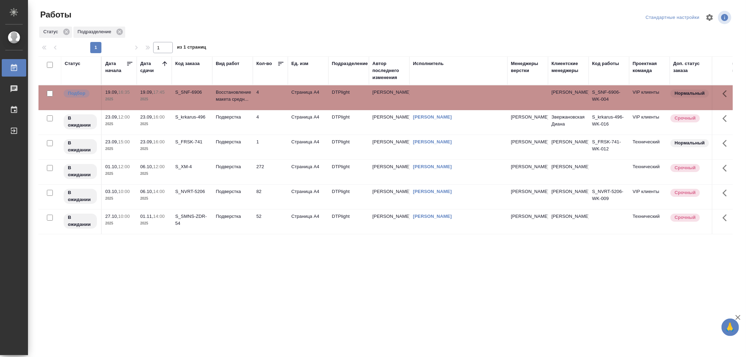
click at [243, 104] on td "Восстановление макета средн..." at bounding box center [232, 97] width 41 height 24
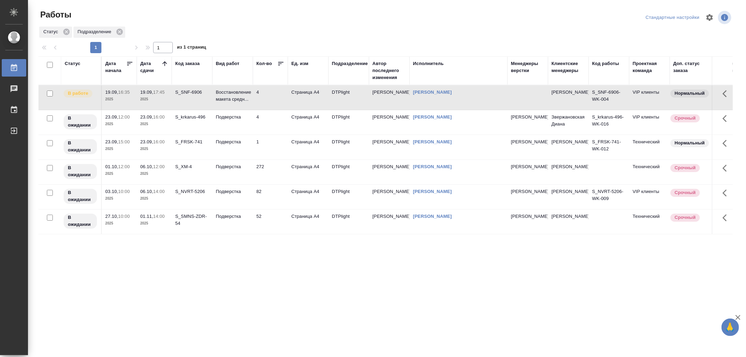
click at [452, 91] on link "[PERSON_NAME]" at bounding box center [432, 91] width 39 height 5
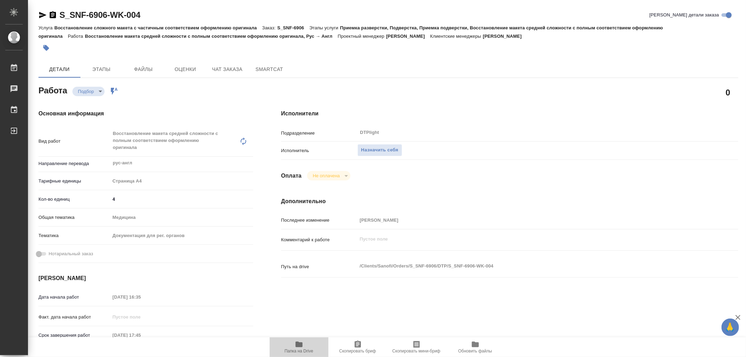
click at [302, 345] on icon "button" at bounding box center [299, 344] width 8 height 8
click at [383, 148] on span "Назначить себя" at bounding box center [379, 150] width 37 height 8
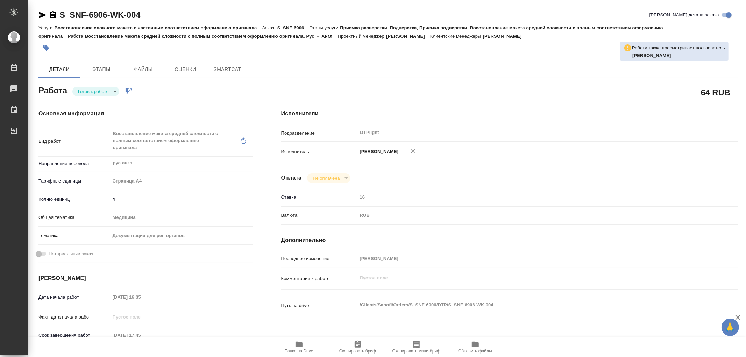
type textarea "x"
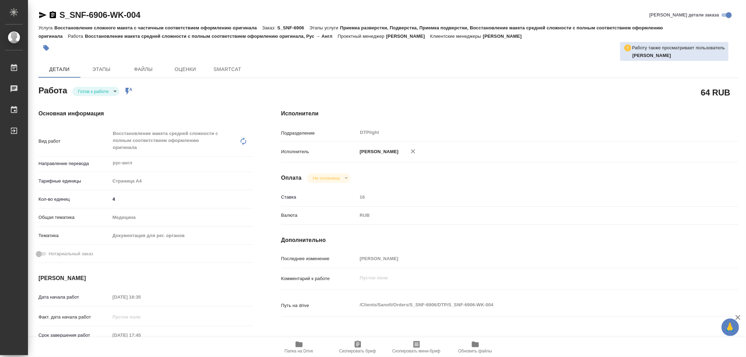
type textarea "x"
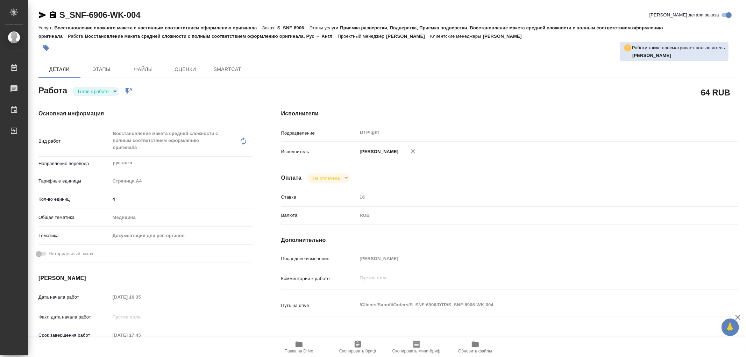
type textarea "x"
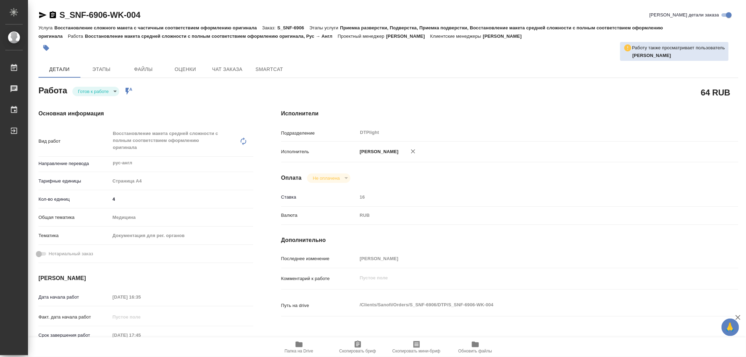
type textarea "x"
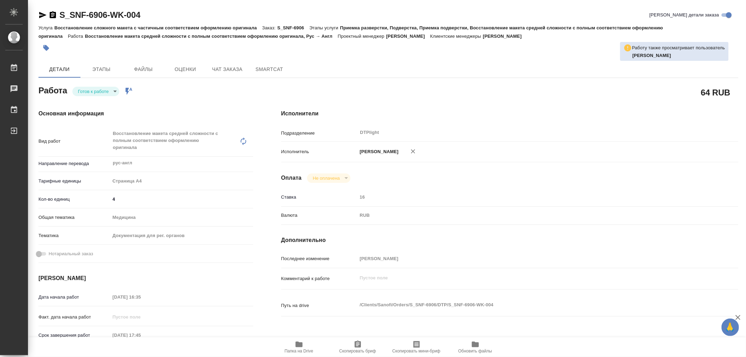
type textarea "x"
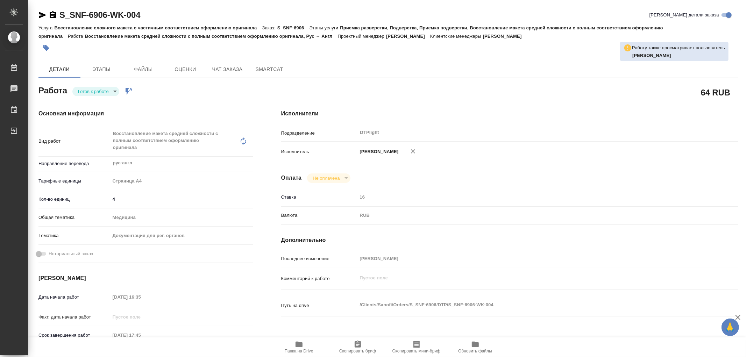
click at [109, 87] on body "🙏 .cls-1 fill:#fff; AWATERA Работы Чаты График Выйти S_SNF-6906-WK-004 Кратко д…" at bounding box center [373, 178] width 746 height 357
click at [108, 91] on li "В работе" at bounding box center [95, 91] width 47 height 12
type textarea "x"
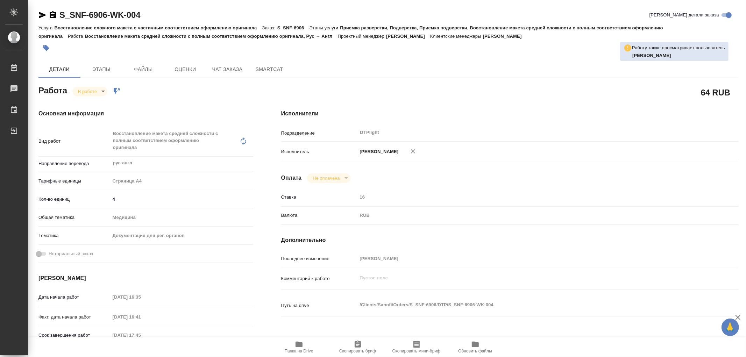
type textarea "x"
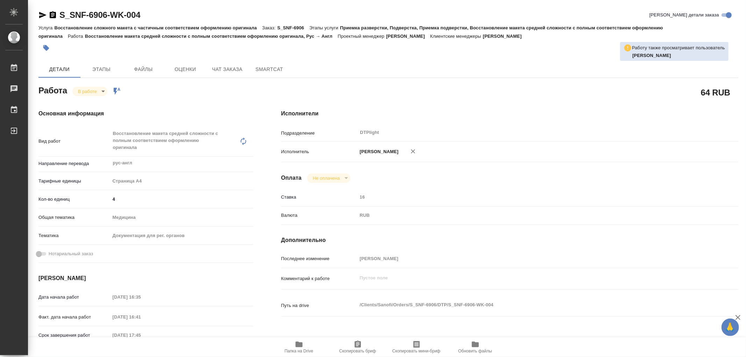
type textarea "x"
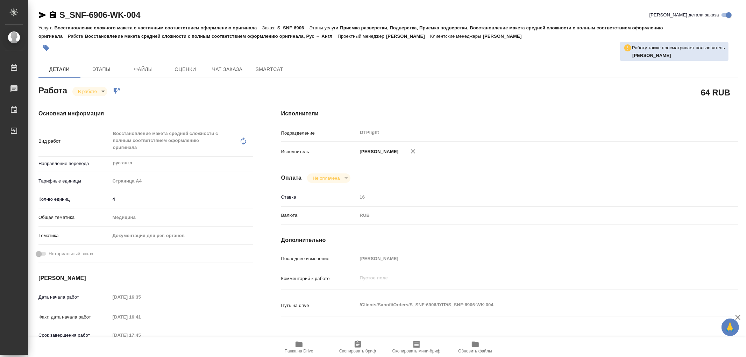
type textarea "x"
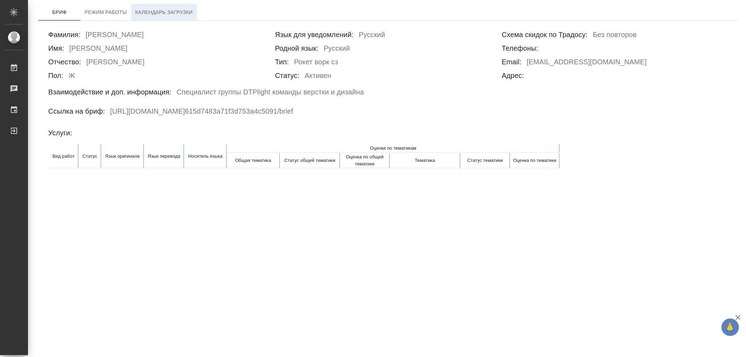
click at [189, 15] on span "Календарь загрузки" at bounding box center [164, 12] width 58 height 9
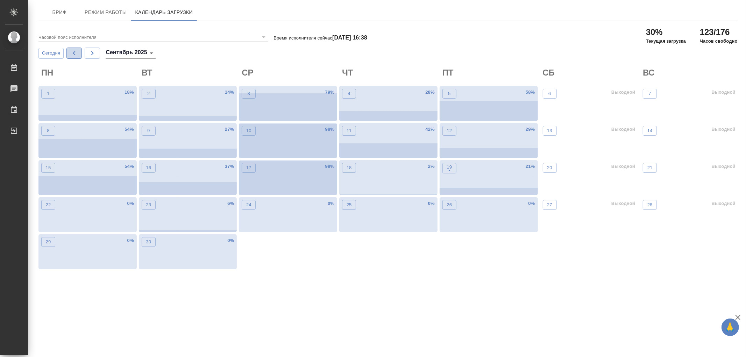
click at [80, 48] on button "button" at bounding box center [73, 53] width 15 height 11
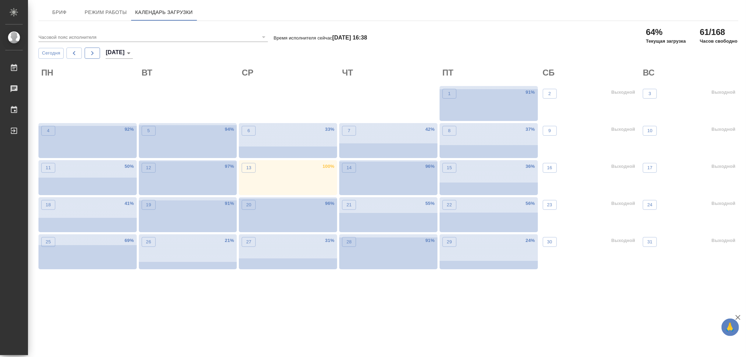
click at [94, 53] on icon "button" at bounding box center [92, 53] width 8 height 8
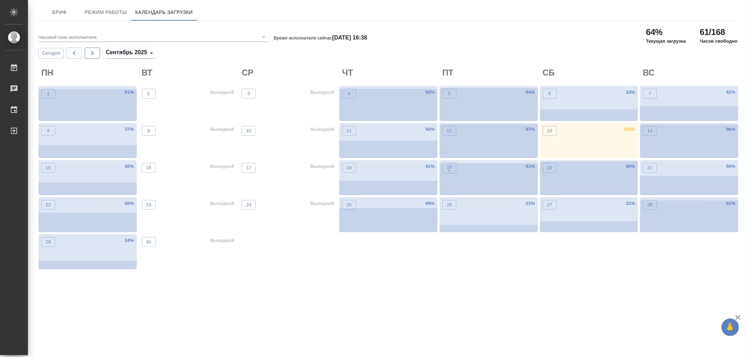
type input "сентябрь 2025"
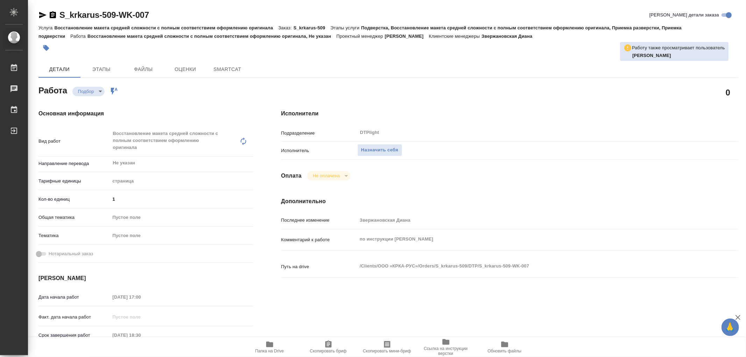
type textarea "x"
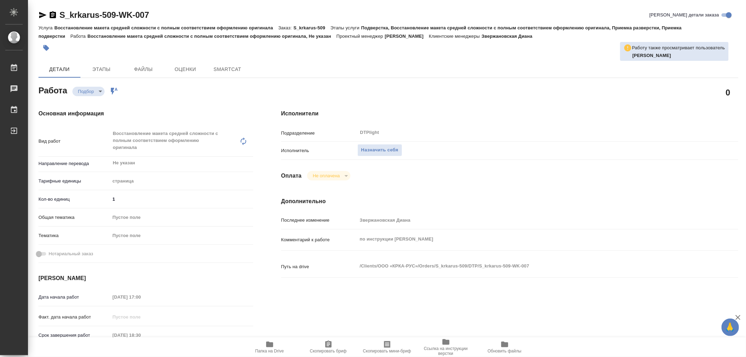
type textarea "x"
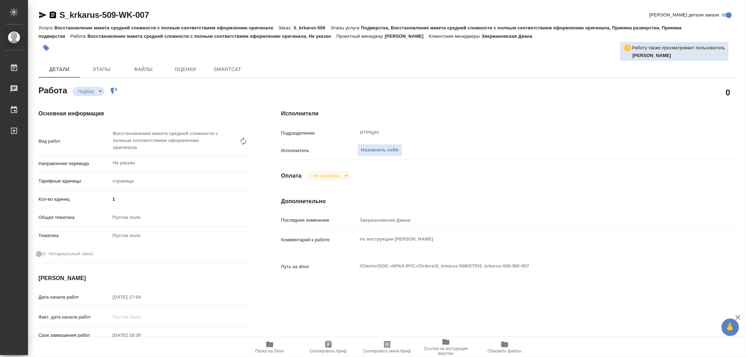
type textarea "x"
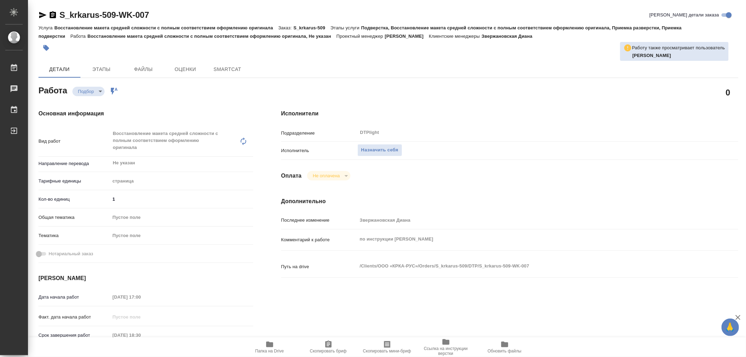
type textarea "x"
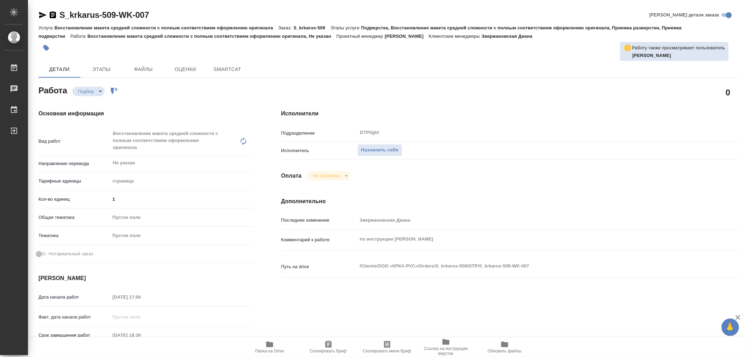
type textarea "x"
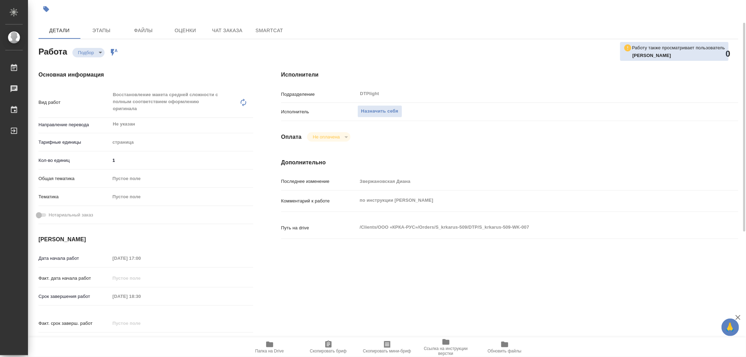
scroll to position [78, 0]
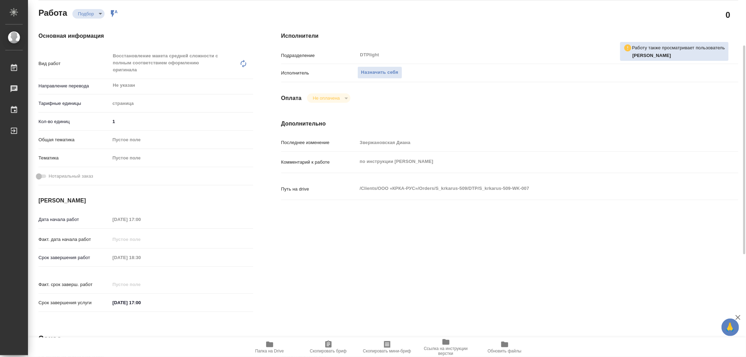
type textarea "x"
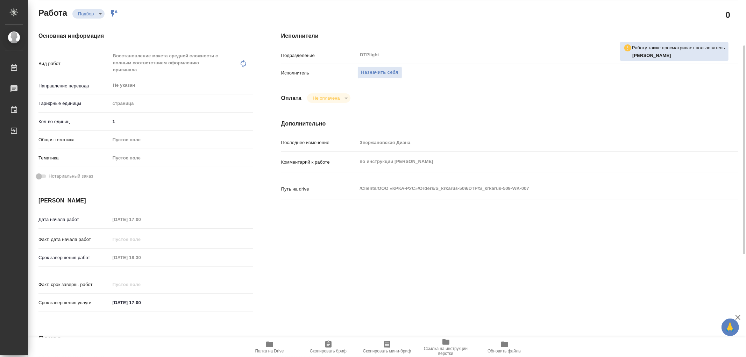
type textarea "x"
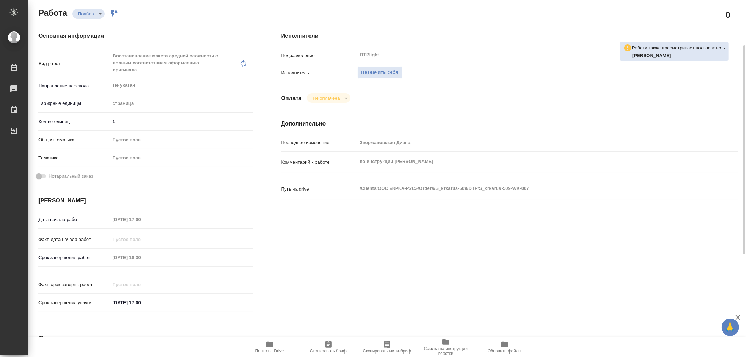
click at [273, 342] on icon "button" at bounding box center [269, 344] width 8 height 8
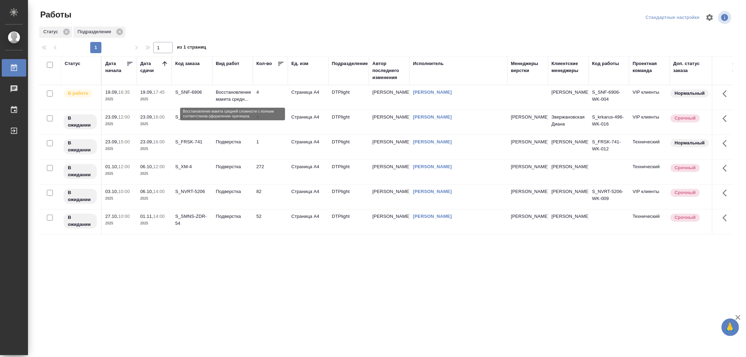
click at [246, 96] on p "Восстановление макета средн..." at bounding box center [233, 96] width 34 height 14
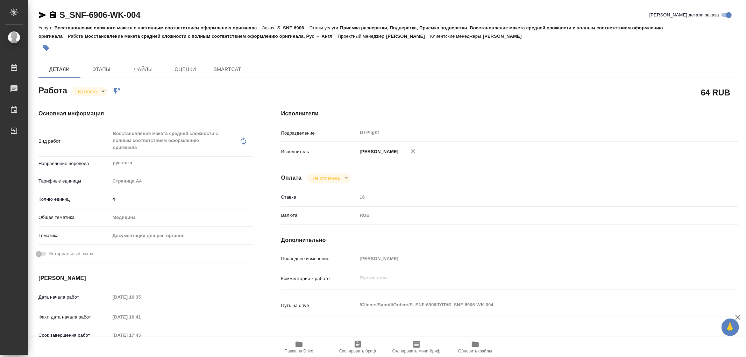
type textarea "x"
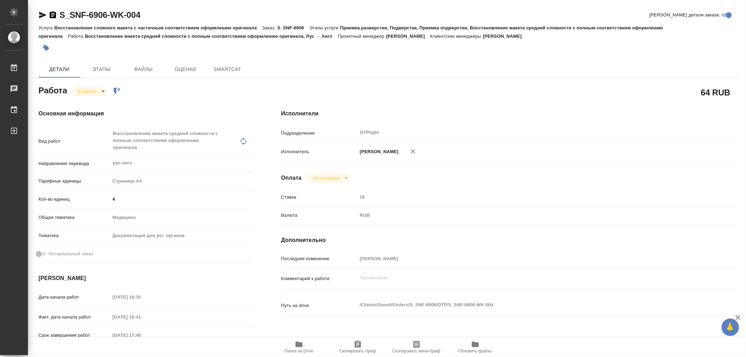
type textarea "x"
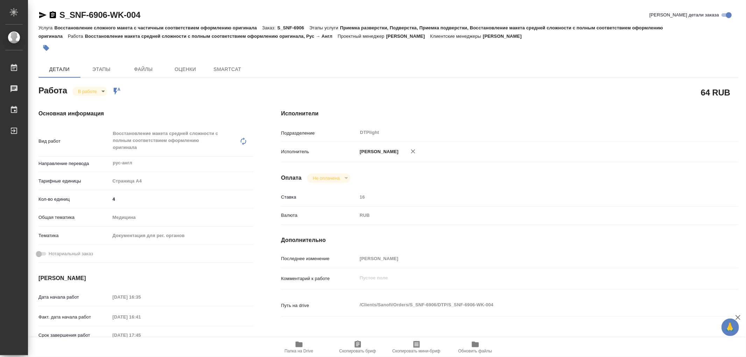
type textarea "x"
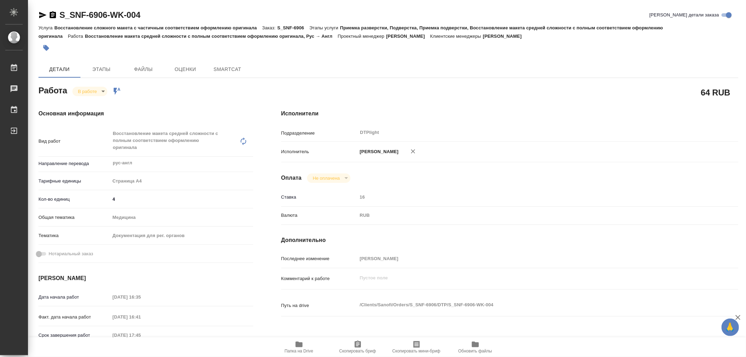
type textarea "x"
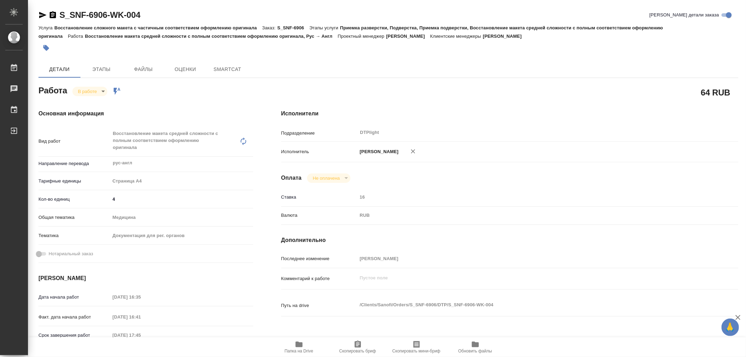
type textarea "x"
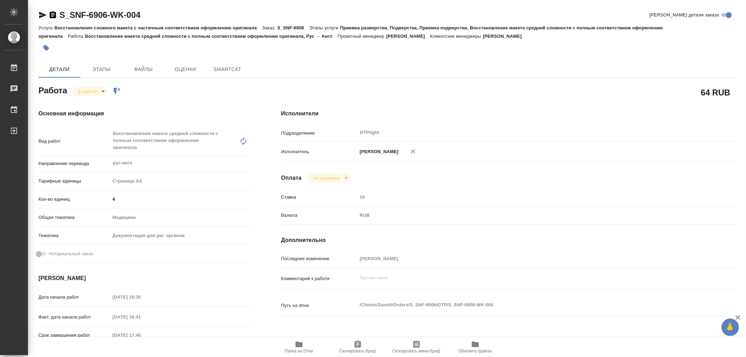
type textarea "x"
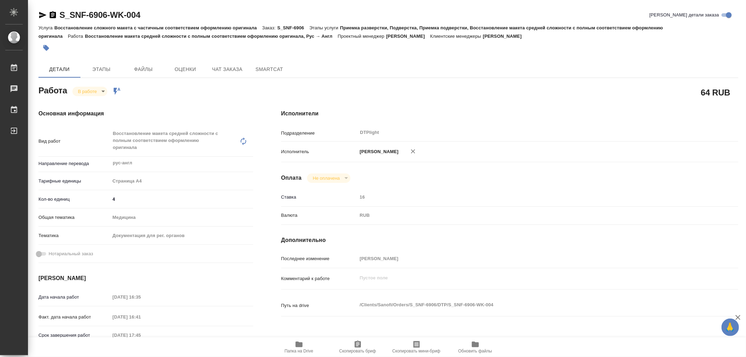
click at [297, 346] on icon "button" at bounding box center [298, 345] width 7 height 6
type textarea "x"
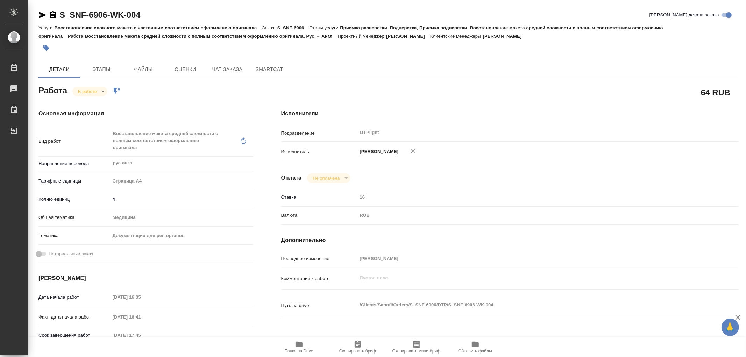
type textarea "x"
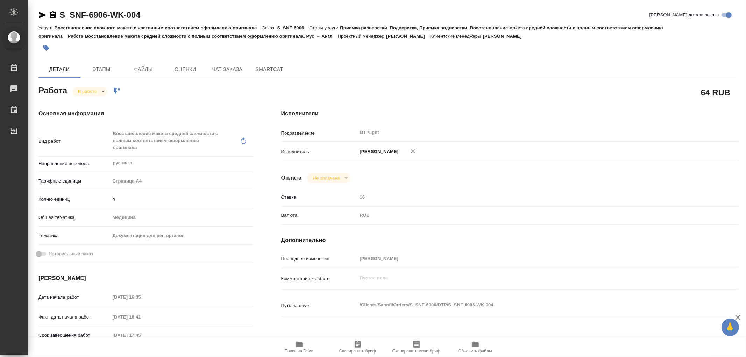
type textarea "x"
click at [84, 90] on body "🙏 .cls-1 fill:#fff; AWATERA Работы 0 Чаты График Выйти S_SNF-6906-WK-004 Кратко…" at bounding box center [373, 178] width 746 height 357
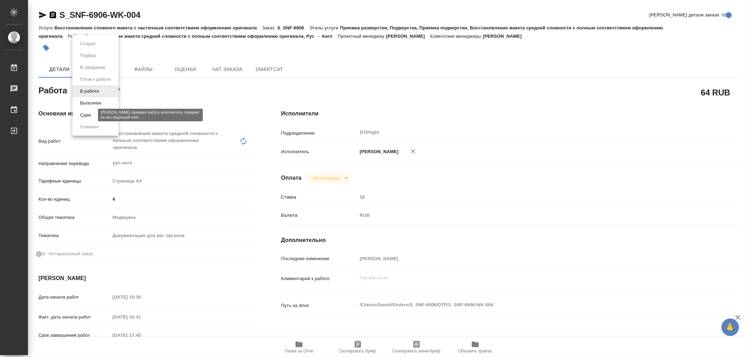
click at [91, 113] on button "Сдан" at bounding box center [85, 115] width 15 height 8
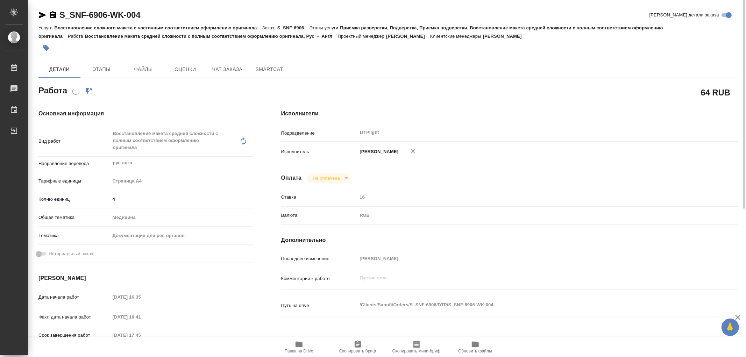
click at [159, 15] on div "S_SNF-6906-WK-004 Кратко детали заказа" at bounding box center [387, 14] width 699 height 11
type textarea "x"
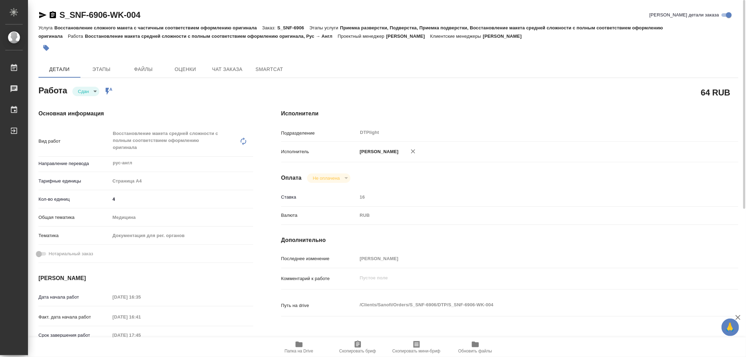
type textarea "x"
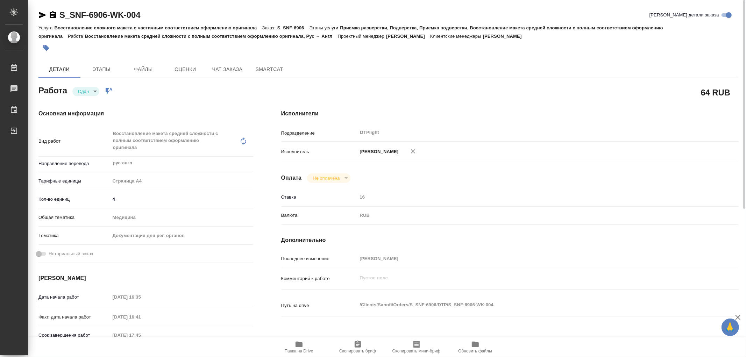
type textarea "x"
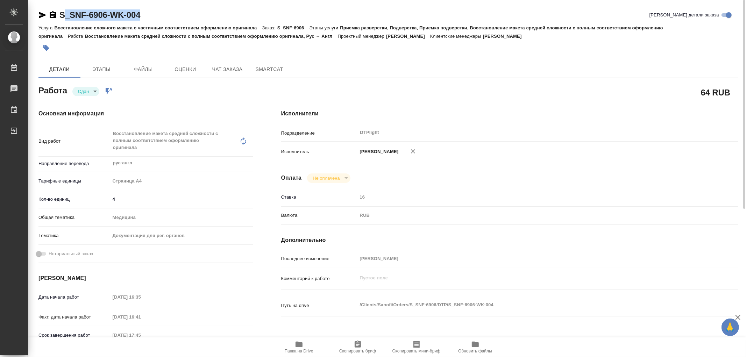
type textarea "x"
drag, startPoint x: 162, startPoint y: 15, endPoint x: 70, endPoint y: 14, distance: 91.6
click at [59, 16] on div "S_SNF-6906-WK-004 Кратко детали заказа" at bounding box center [387, 14] width 699 height 11
copy link "S_SNF-6906-WK-004"
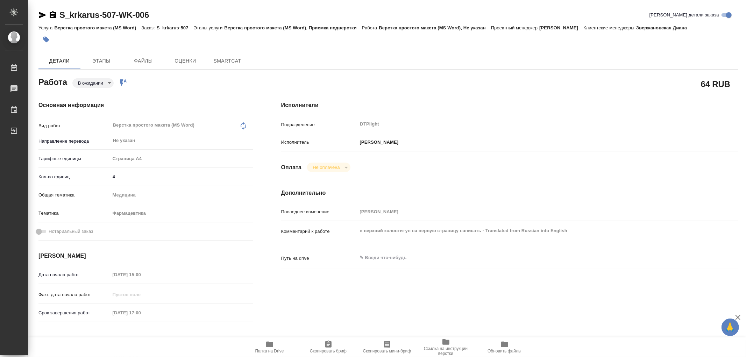
type textarea "x"
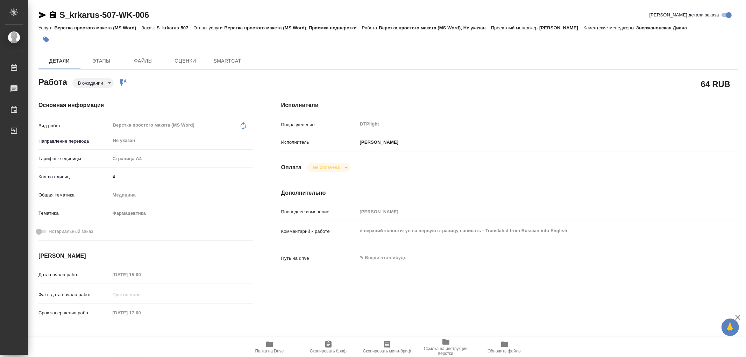
type textarea "x"
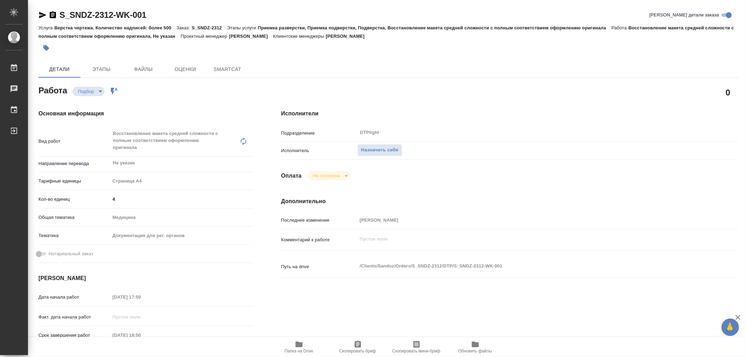
type textarea "x"
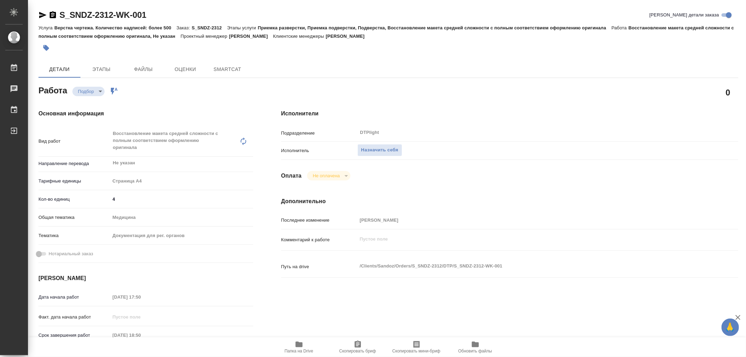
type textarea "x"
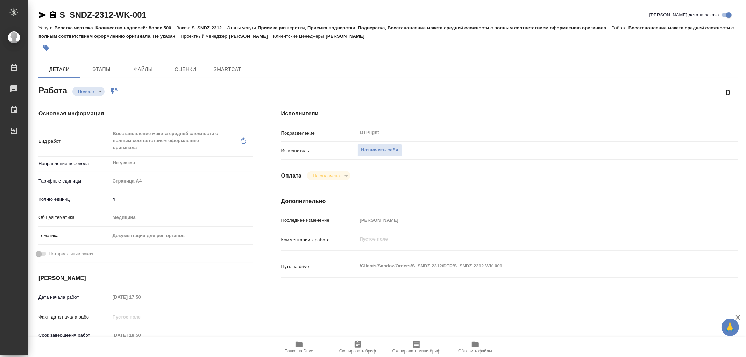
type textarea "x"
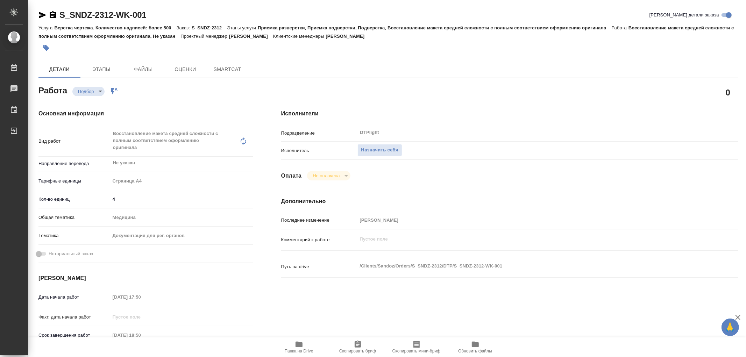
type textarea "x"
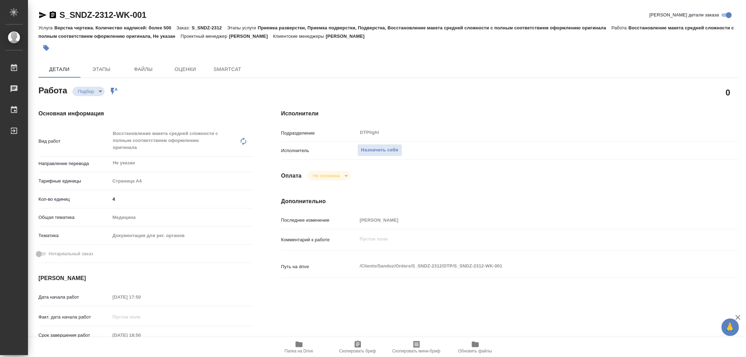
type textarea "x"
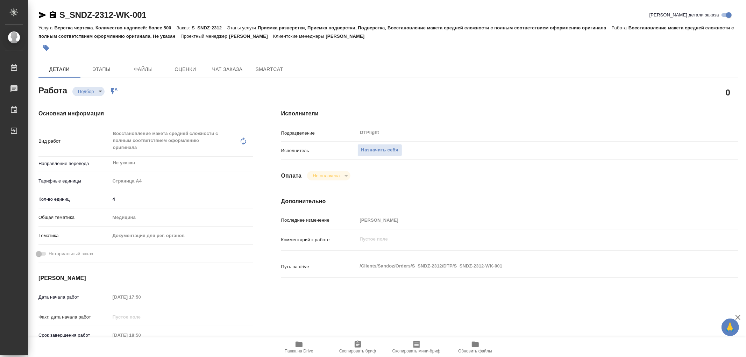
click at [295, 344] on icon "button" at bounding box center [298, 345] width 7 height 6
type textarea "x"
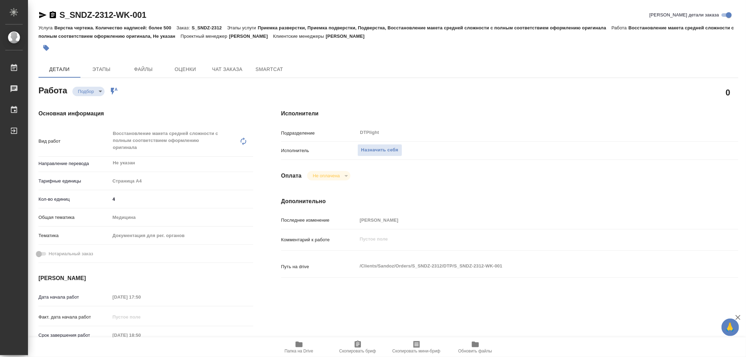
type textarea "x"
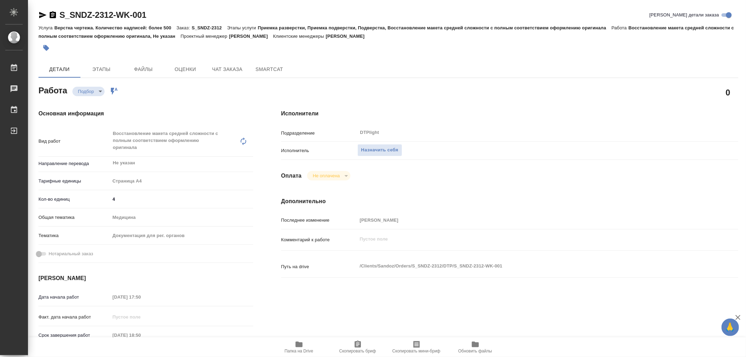
type textarea "x"
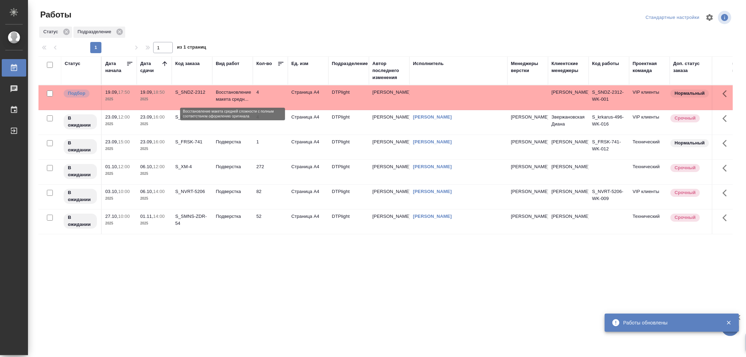
click at [238, 93] on p "Восстановление макета средн..." at bounding box center [233, 96] width 34 height 14
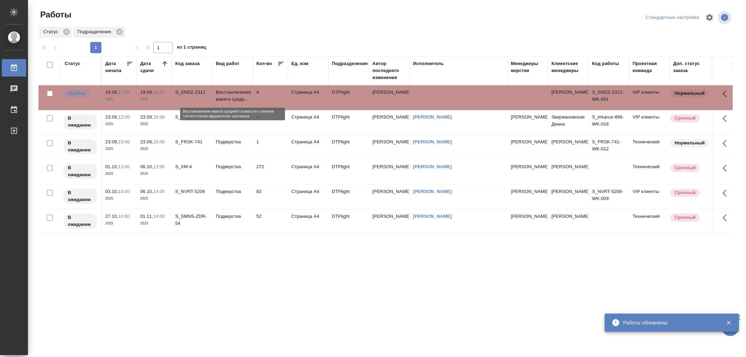
click at [238, 93] on p "Восстановление макета средн..." at bounding box center [233, 96] width 34 height 14
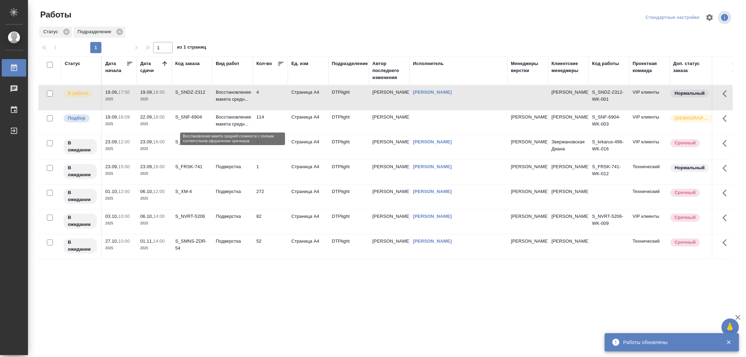
click at [231, 123] on p "Восстановление макета средн..." at bounding box center [233, 121] width 34 height 14
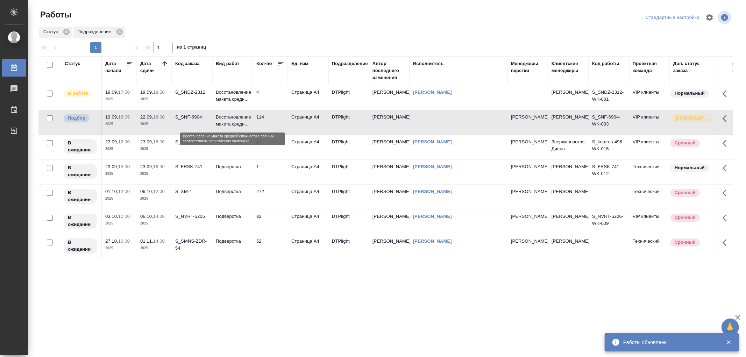
click at [231, 123] on p "Восстановление макета средн..." at bounding box center [233, 121] width 34 height 14
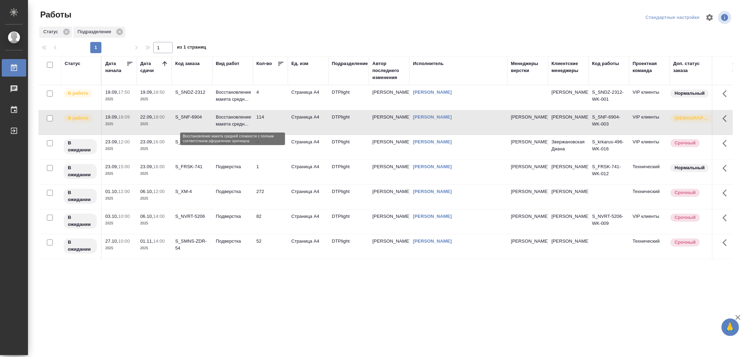
click at [238, 117] on p "Восстановление макета средн..." at bounding box center [233, 121] width 34 height 14
click at [237, 100] on p "Восстановление макета средн..." at bounding box center [233, 96] width 34 height 14
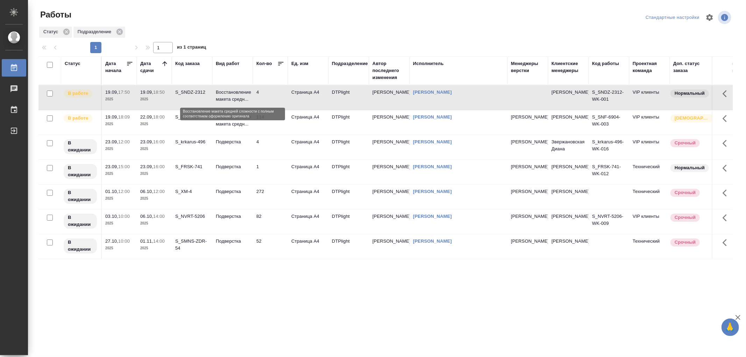
click at [237, 100] on p "Восстановление макета средн..." at bounding box center [233, 96] width 34 height 14
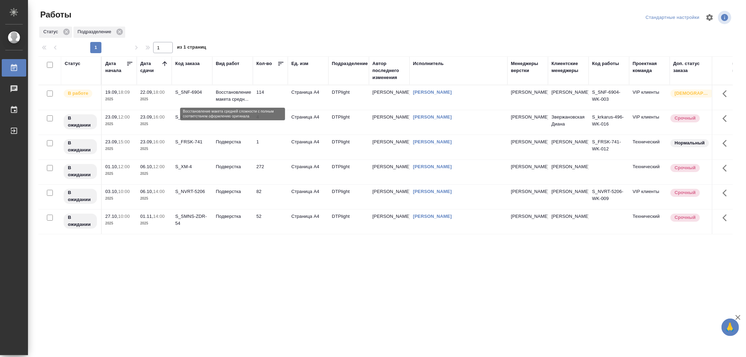
click at [245, 93] on p "Восстановление макета средн..." at bounding box center [233, 96] width 34 height 14
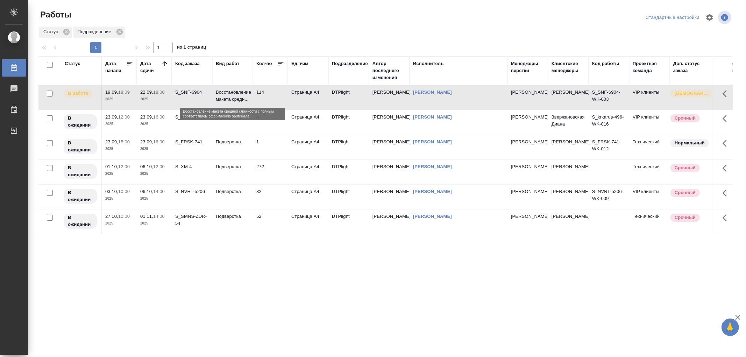
click at [245, 93] on p "Восстановление макета средн..." at bounding box center [233, 96] width 34 height 14
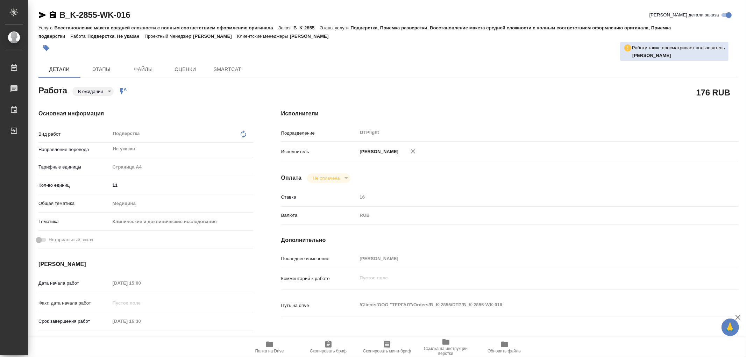
type textarea "x"
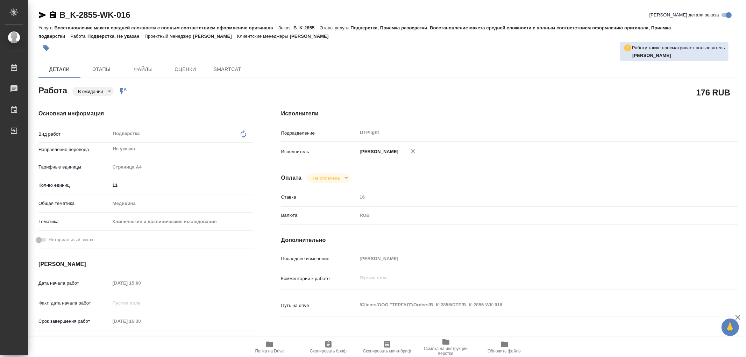
type textarea "x"
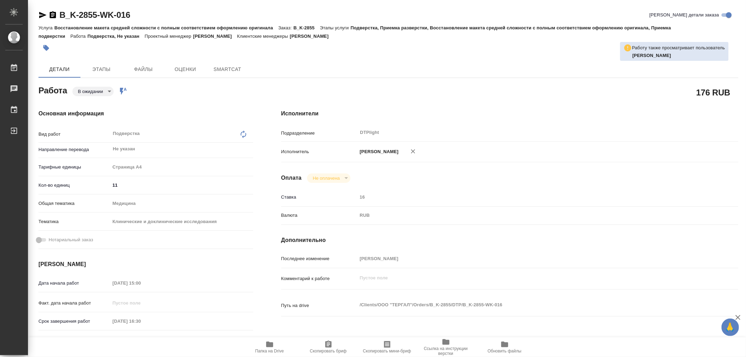
type textarea "x"
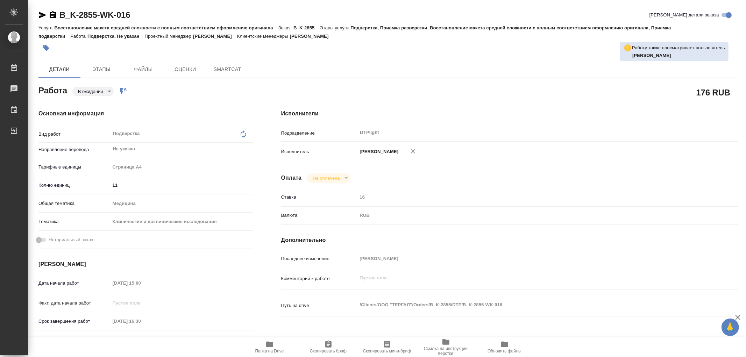
type textarea "x"
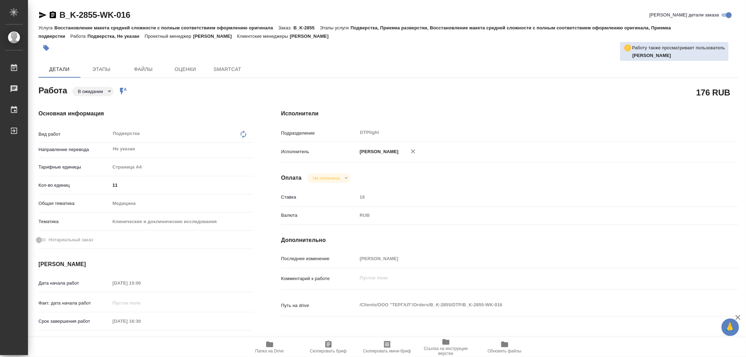
type textarea "x"
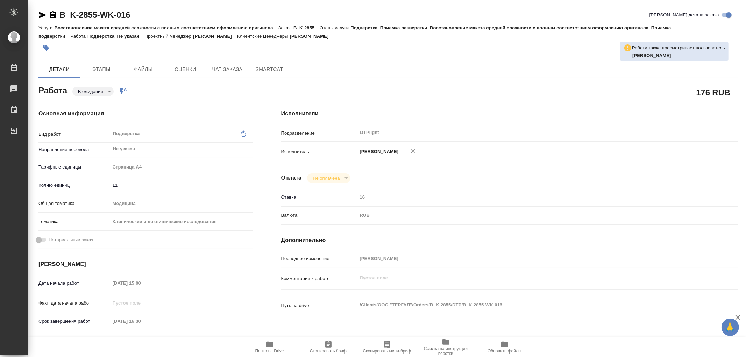
type textarea "x"
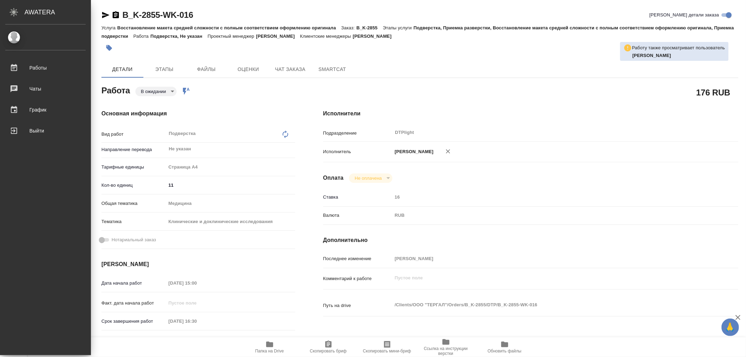
type textarea "x"
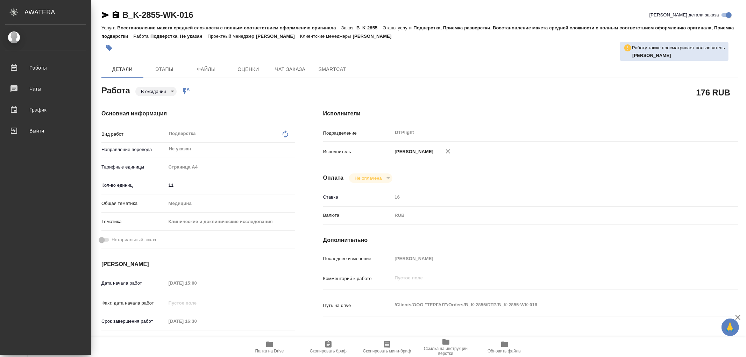
type textarea "x"
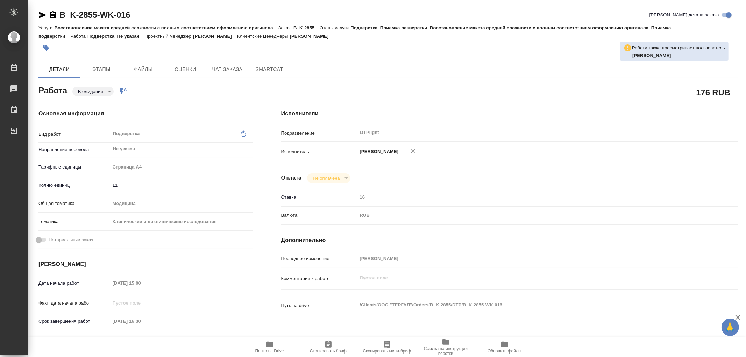
type textarea "x"
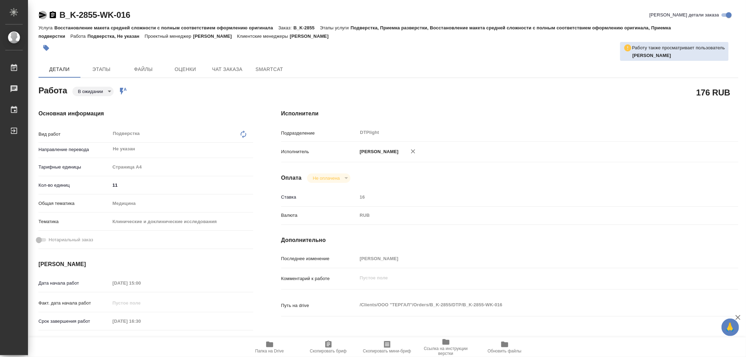
click at [41, 17] on icon "button" at bounding box center [42, 15] width 8 height 8
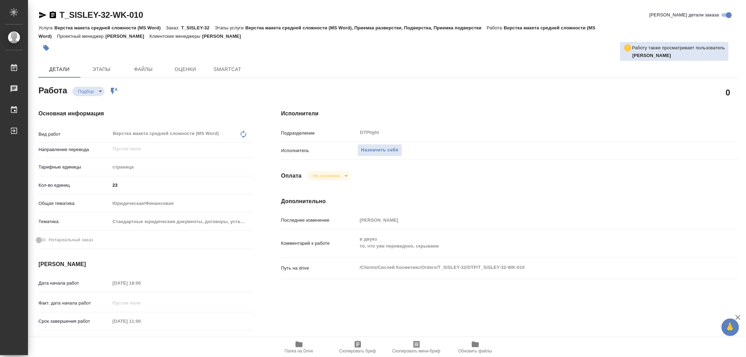
type textarea "x"
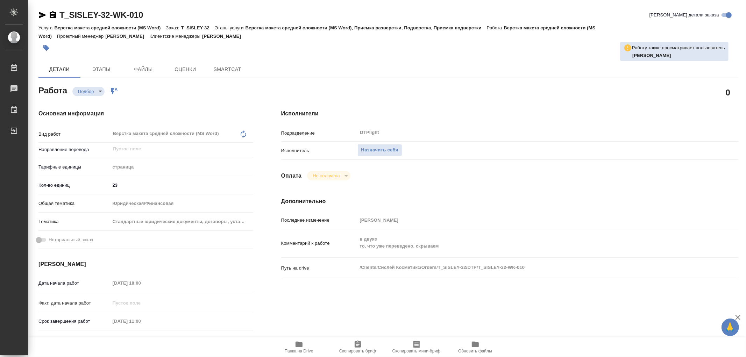
type textarea "x"
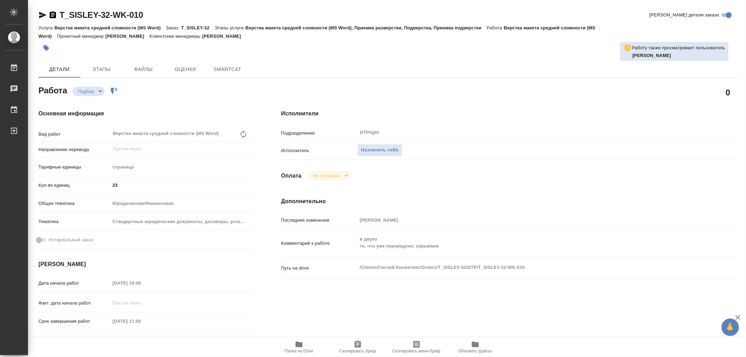
type textarea "x"
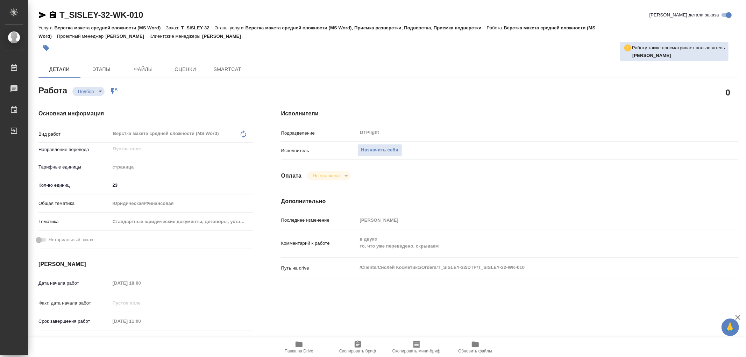
type textarea "x"
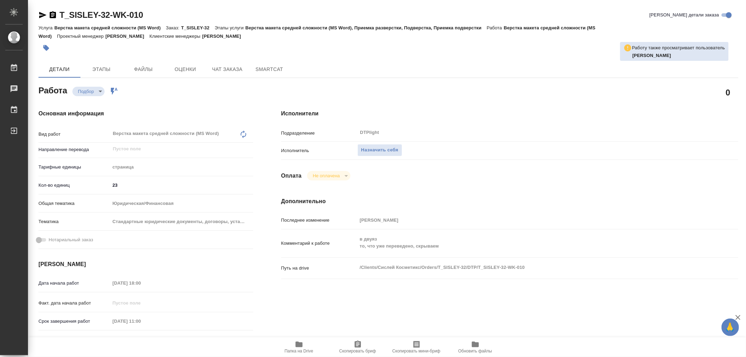
type textarea "x"
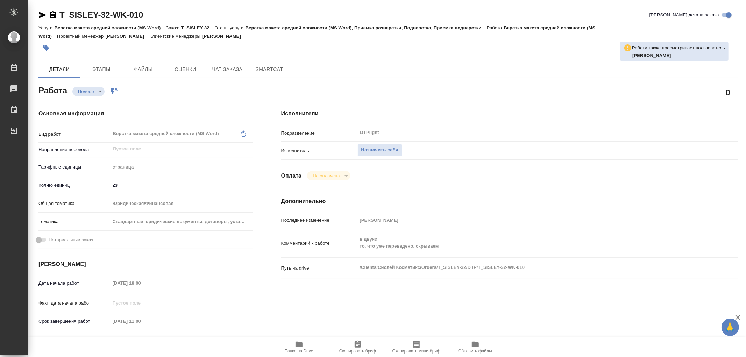
type textarea "x"
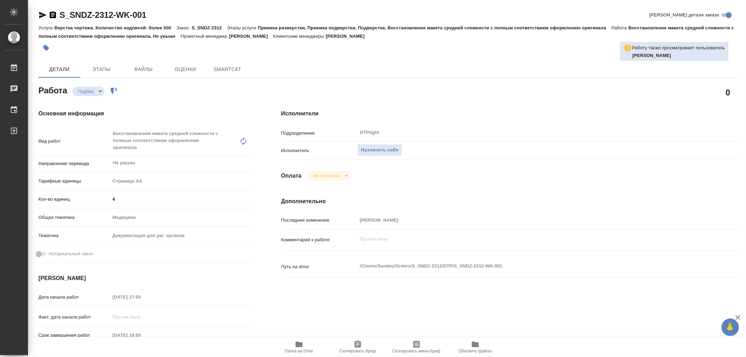
type textarea "x"
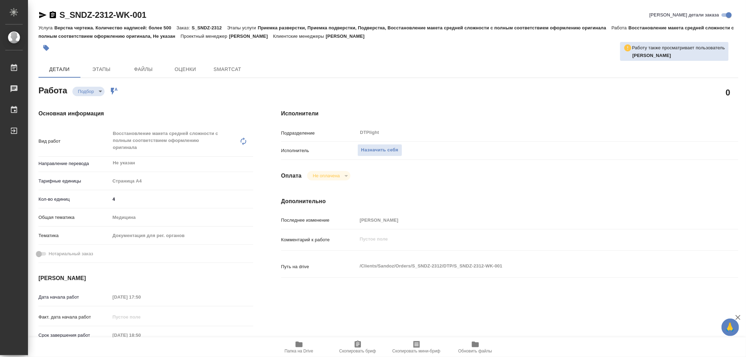
type textarea "x"
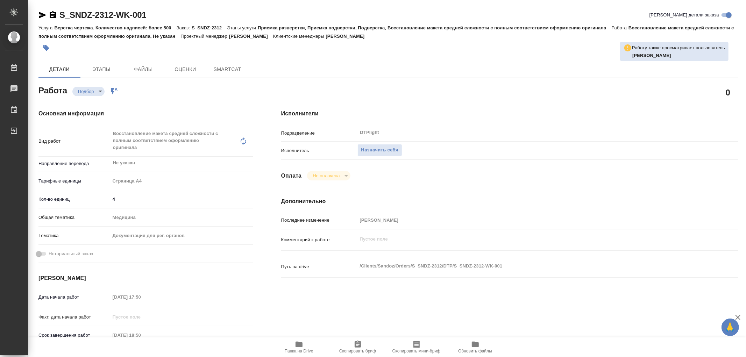
type textarea "x"
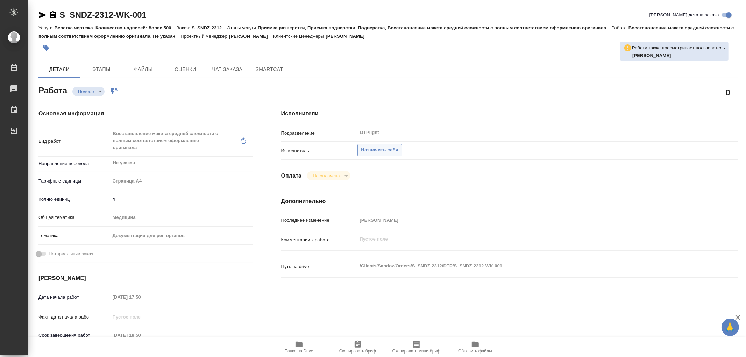
type textarea "x"
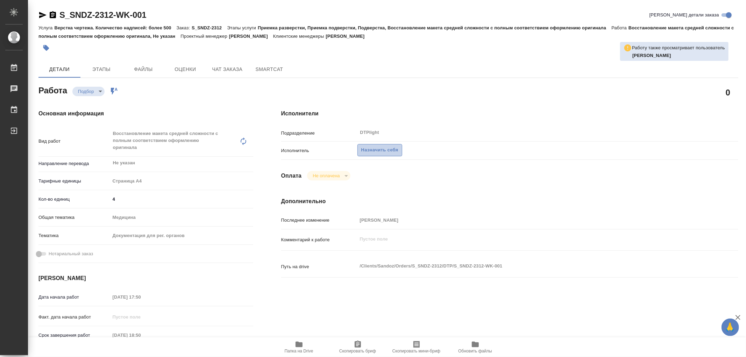
click at [378, 153] on span "Назначить себя" at bounding box center [379, 150] width 37 height 8
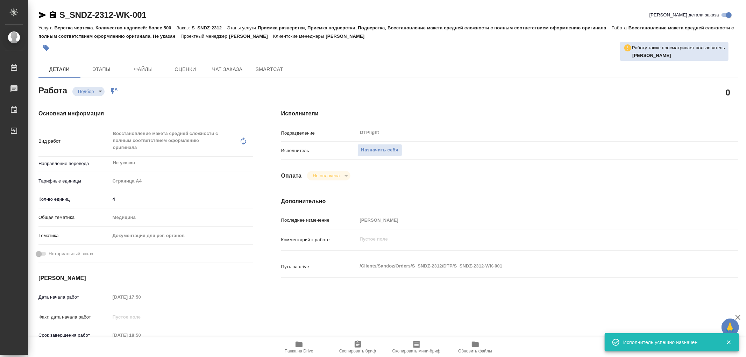
type textarea "x"
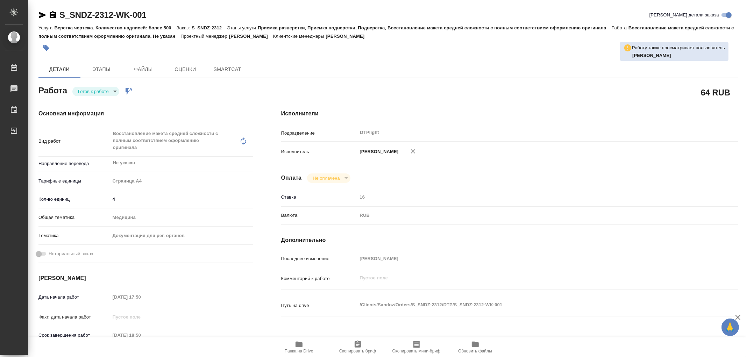
type textarea "x"
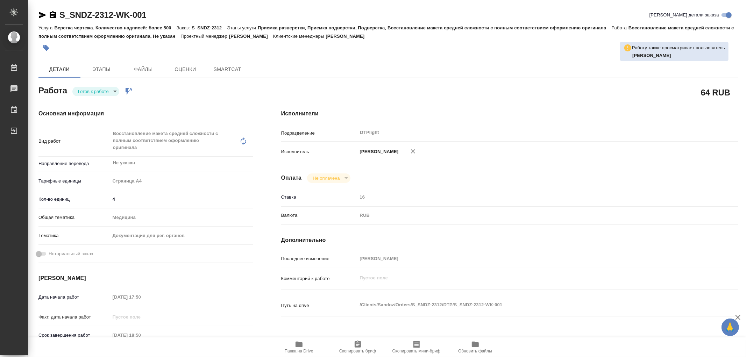
type textarea "x"
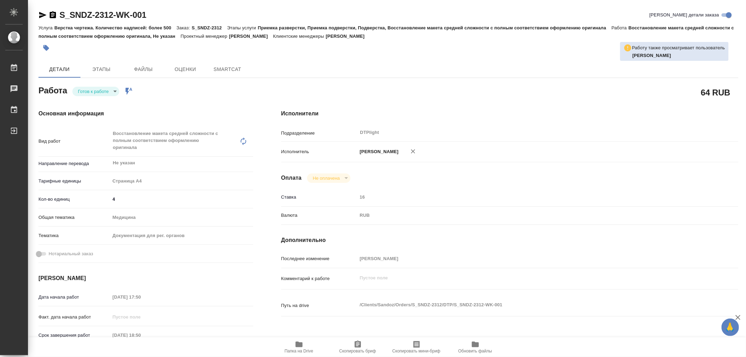
type textarea "x"
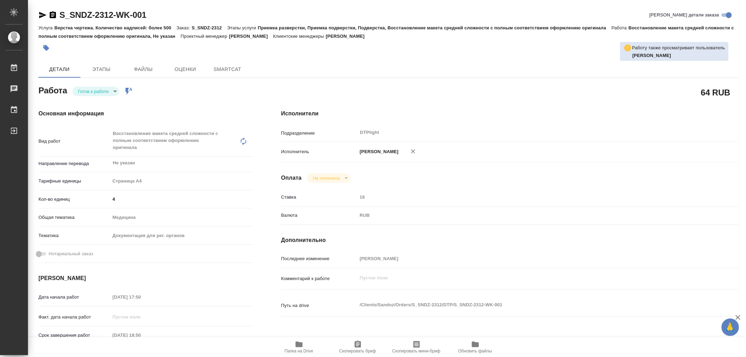
type textarea "x"
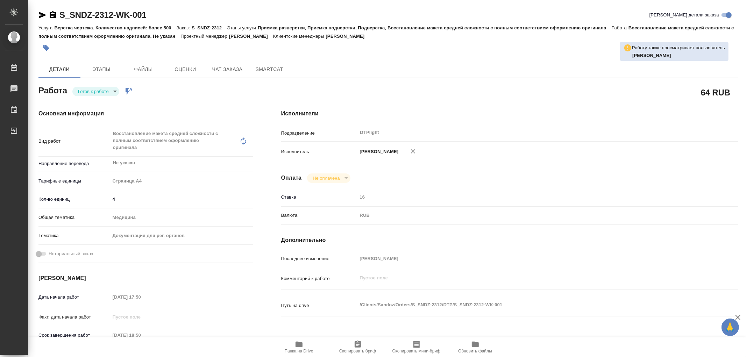
type textarea "x"
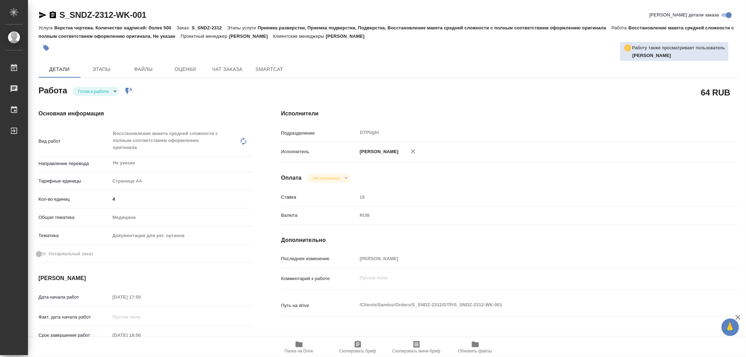
click at [101, 94] on body "🙏 .cls-1 fill:#fff; AWATERA Работы Чаты График Выйти S_SNDZ-2312-WK-001 Кратко …" at bounding box center [373, 178] width 746 height 357
click at [100, 93] on button "В работе" at bounding box center [89, 91] width 23 height 8
type textarea "x"
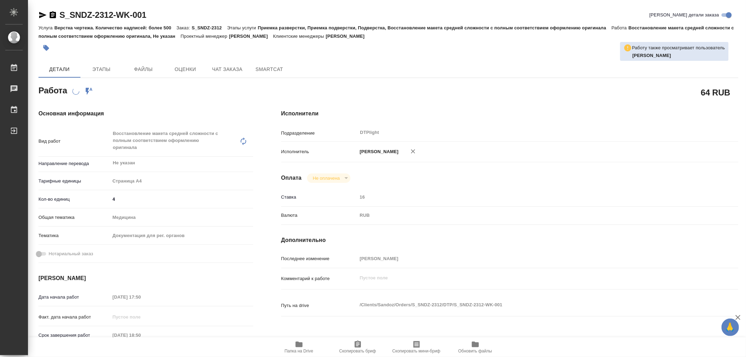
type textarea "x"
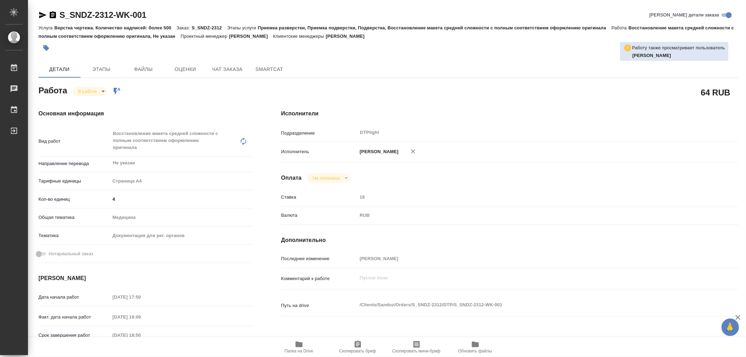
type textarea "x"
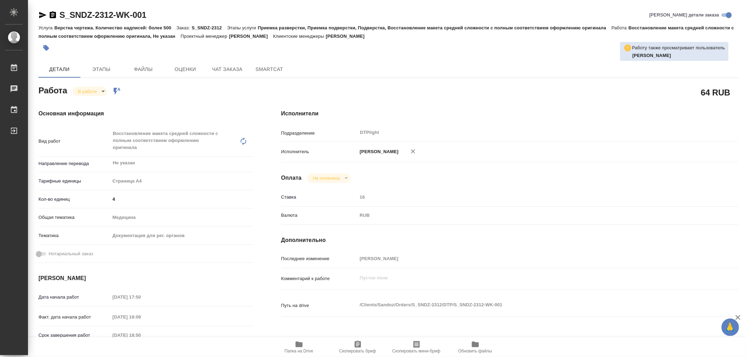
type textarea "x"
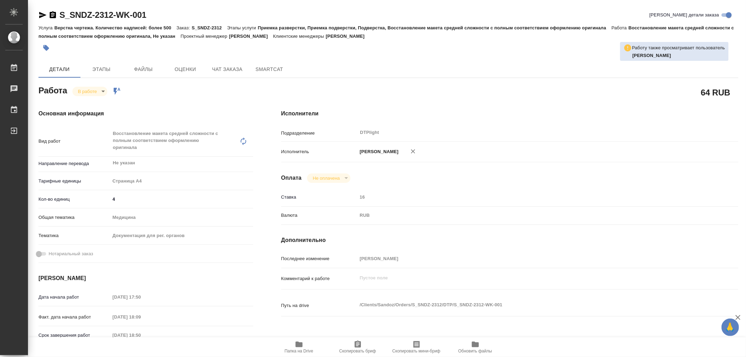
type textarea "x"
click at [303, 347] on span "Папка на Drive" at bounding box center [299, 346] width 50 height 13
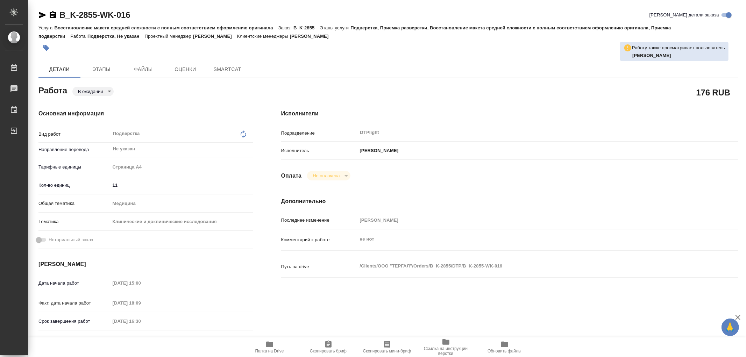
type textarea "x"
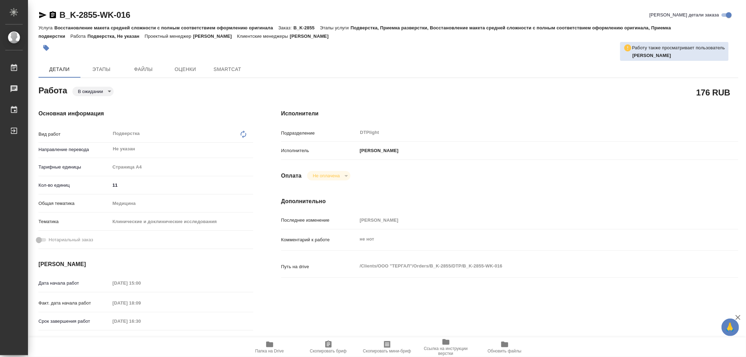
type textarea "x"
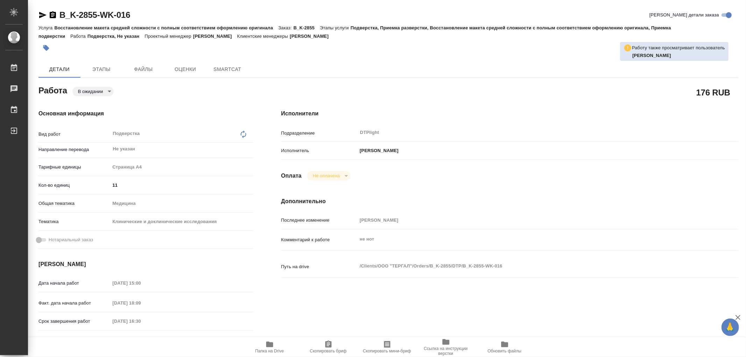
type textarea "x"
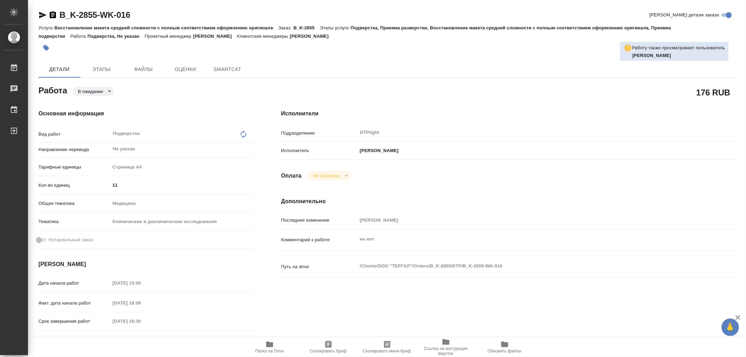
type textarea "x"
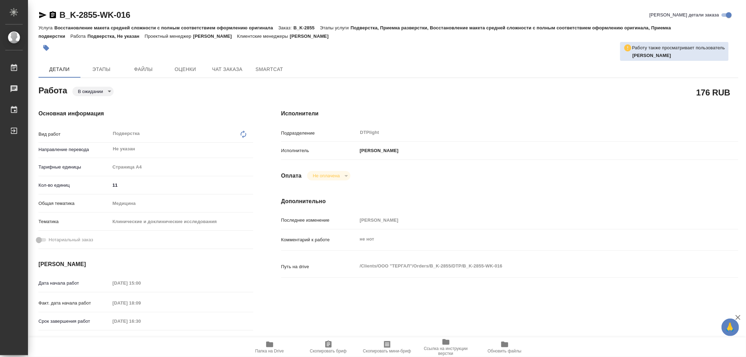
type textarea "x"
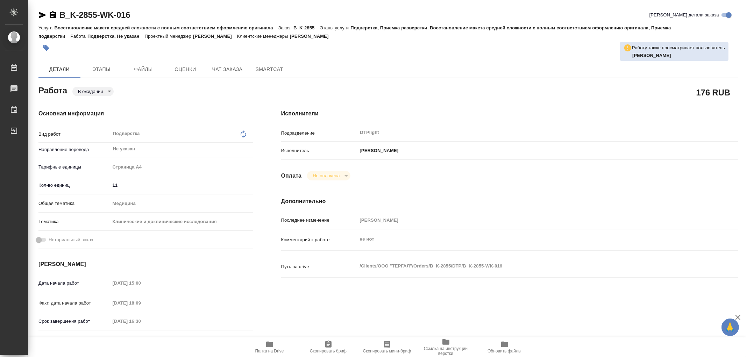
type textarea "x"
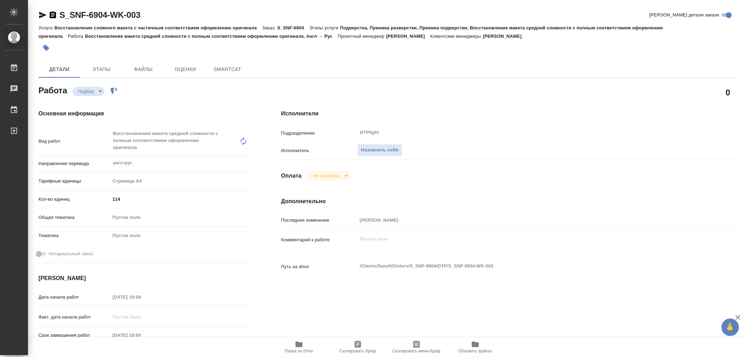
type textarea "x"
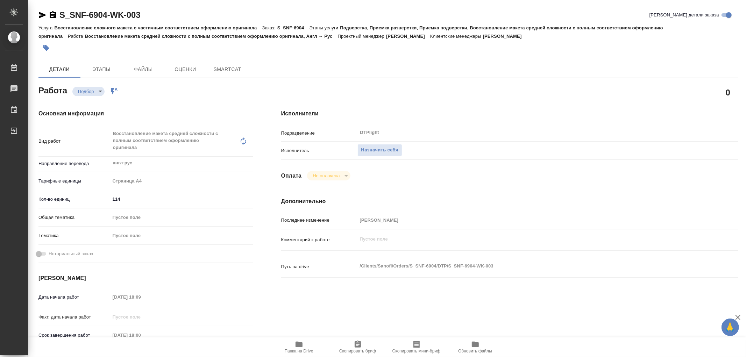
type textarea "x"
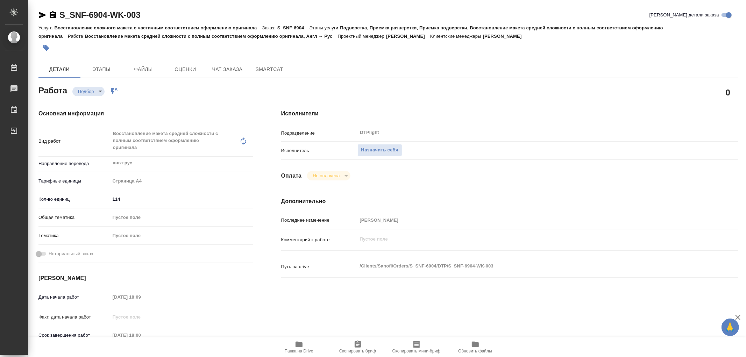
type textarea "x"
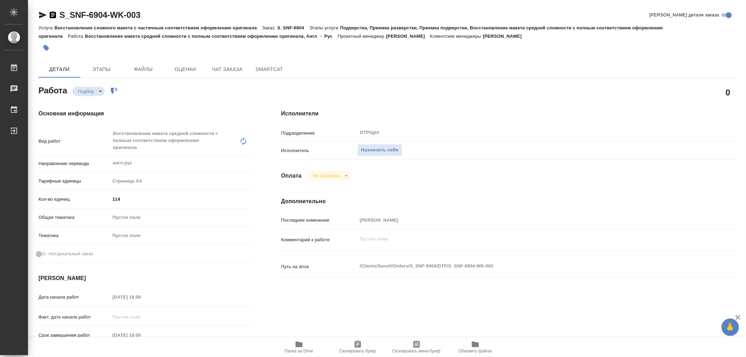
click at [296, 344] on icon "button" at bounding box center [298, 345] width 7 height 6
type textarea "x"
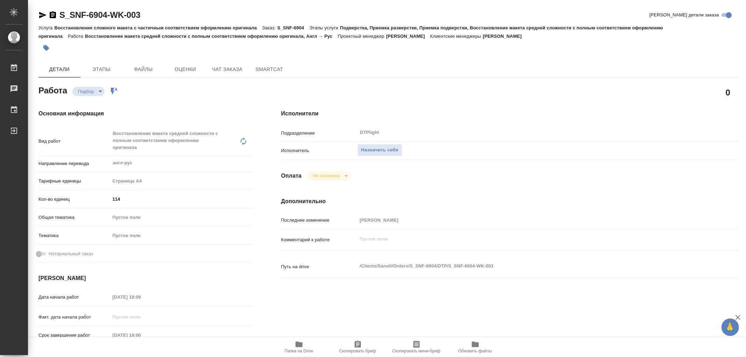
type textarea "x"
click at [300, 345] on icon "button" at bounding box center [298, 345] width 7 height 6
type textarea "x"
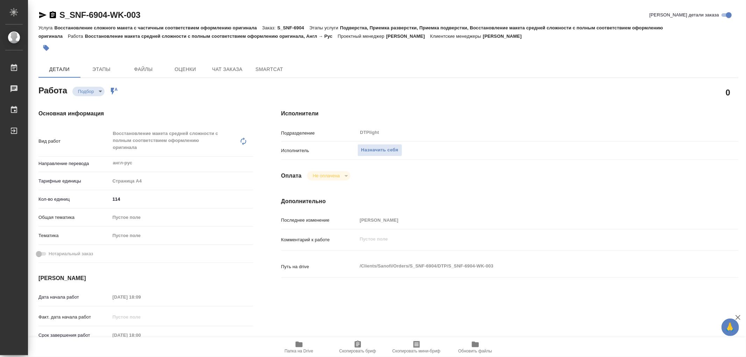
type textarea "x"
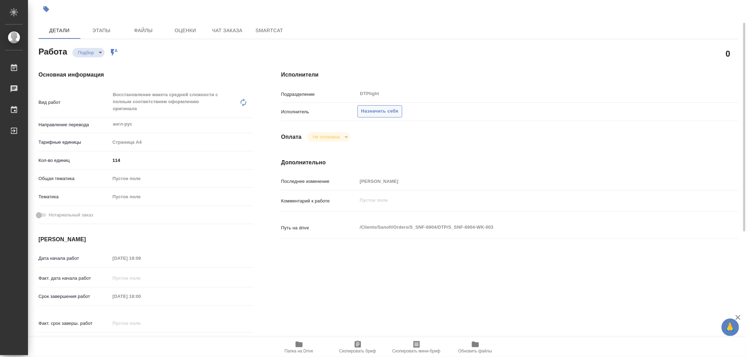
click at [379, 114] on span "Назначить себя" at bounding box center [379, 111] width 37 height 8
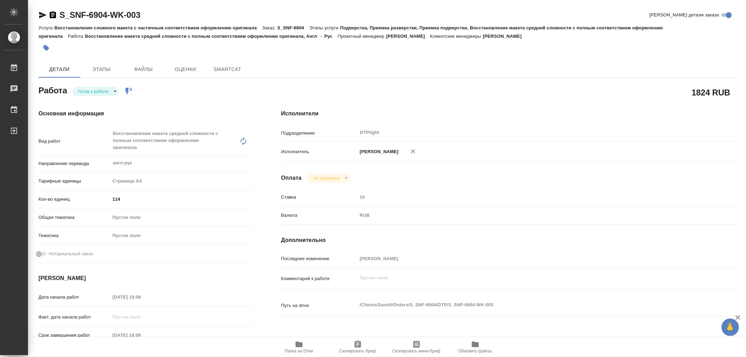
type textarea "x"
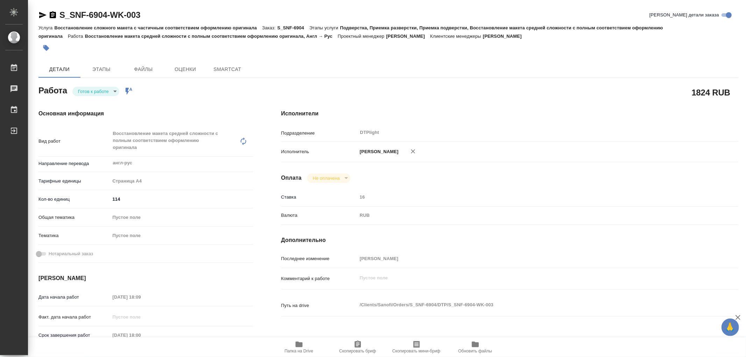
type textarea "x"
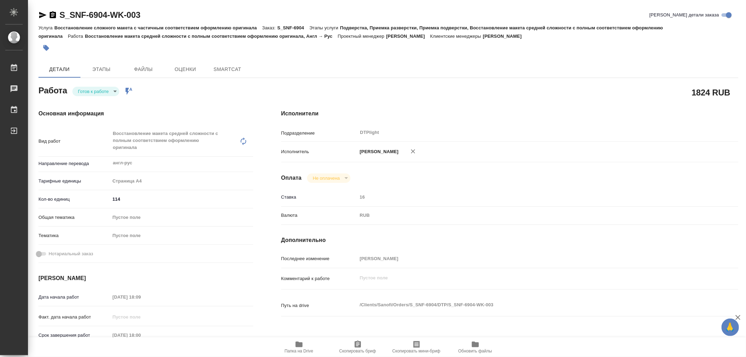
type textarea "x"
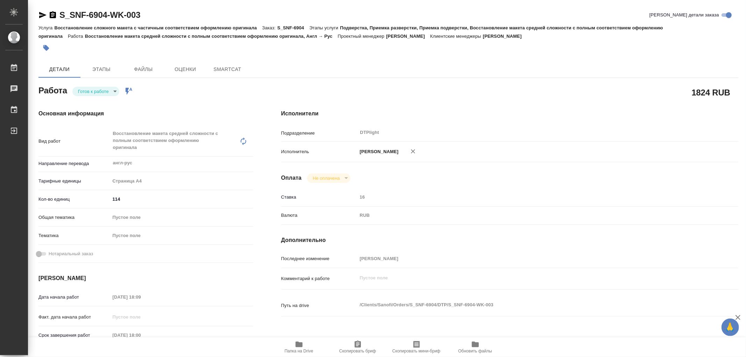
type textarea "x"
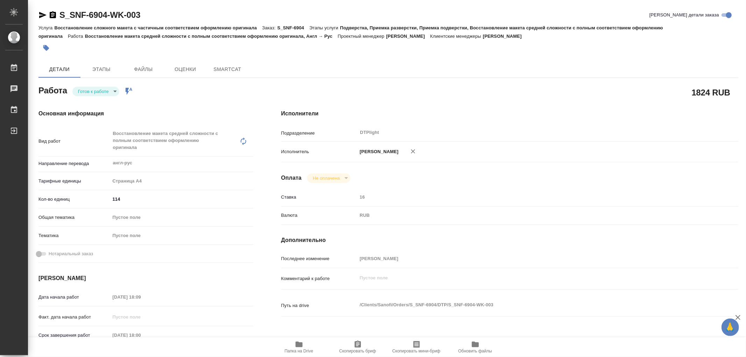
type textarea "x"
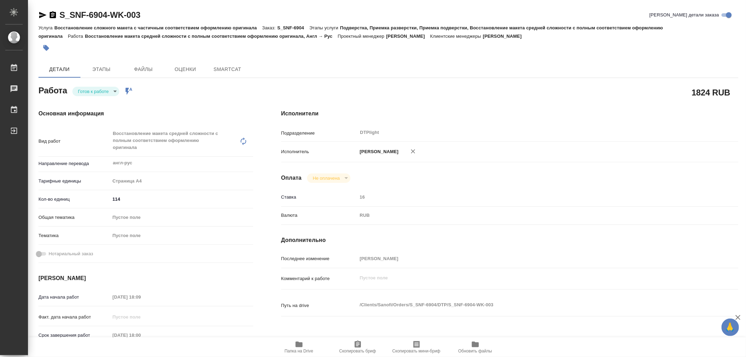
type textarea "x"
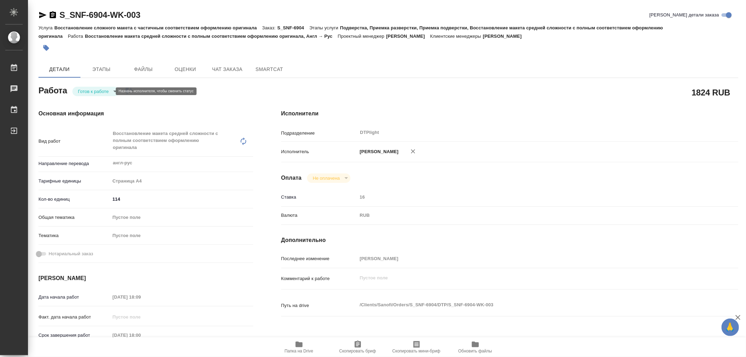
type textarea "x"
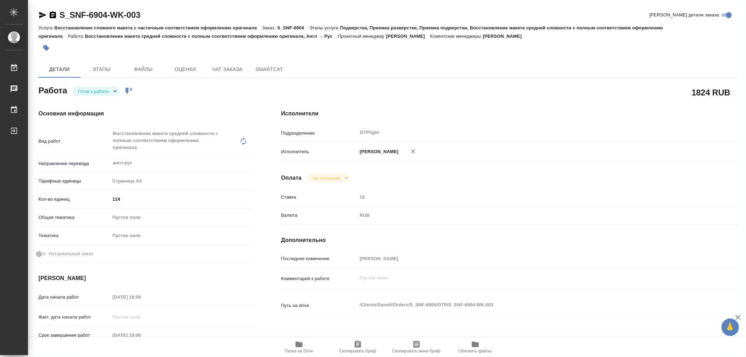
click at [91, 95] on body "🙏 .cls-1 fill:#fff; AWATERA Работы Чаты График Выйти S_SNF-6904-WK-003 Кратко д…" at bounding box center [373, 178] width 746 height 357
click at [90, 92] on button "В работе" at bounding box center [89, 91] width 23 height 8
type textarea "x"
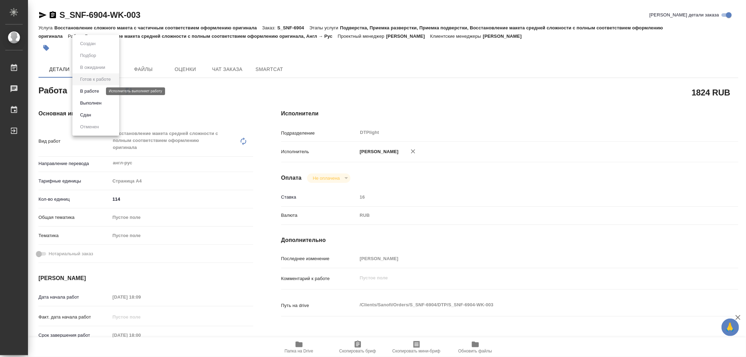
type textarea "x"
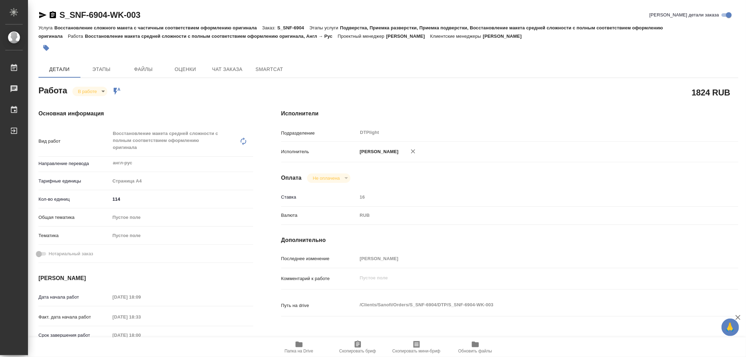
type textarea "x"
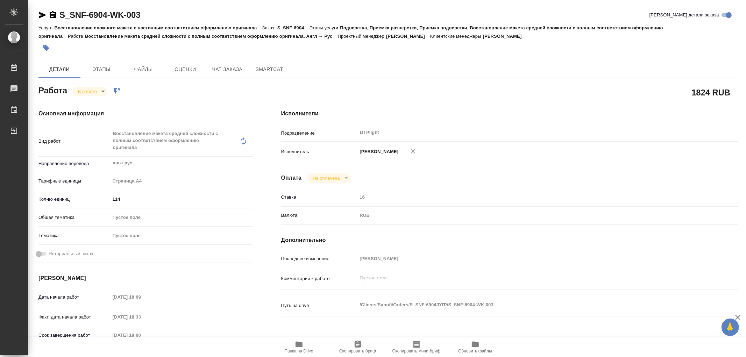
type textarea "x"
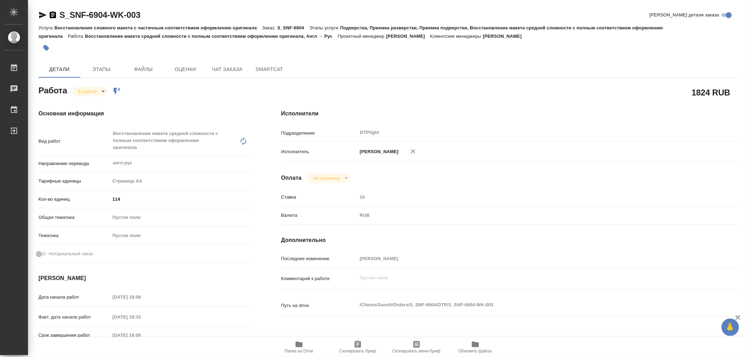
type textarea "x"
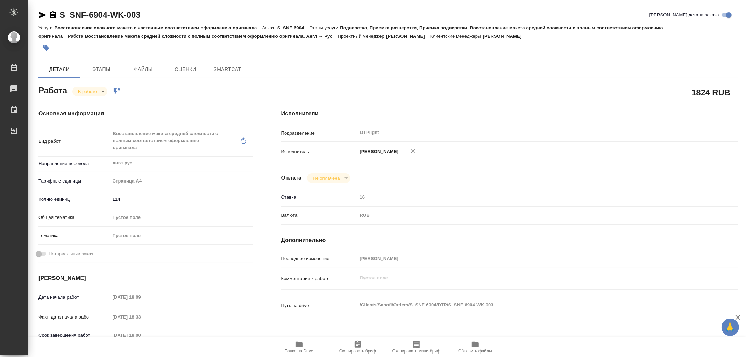
type textarea "x"
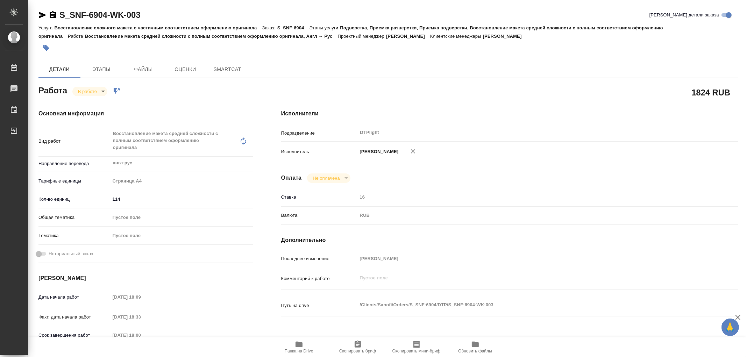
type textarea "x"
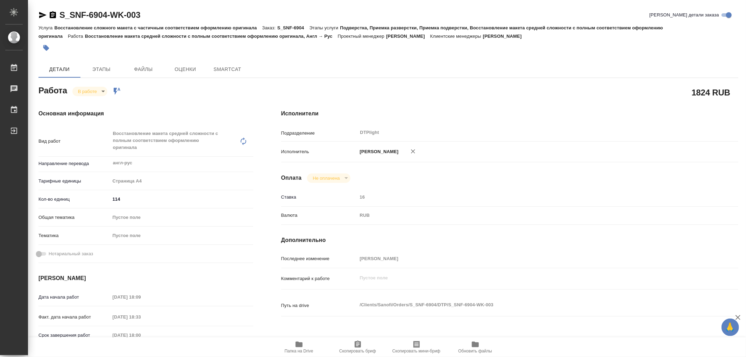
type textarea "x"
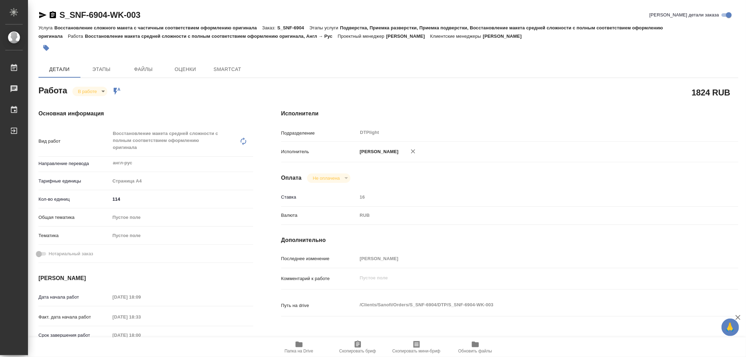
type textarea "x"
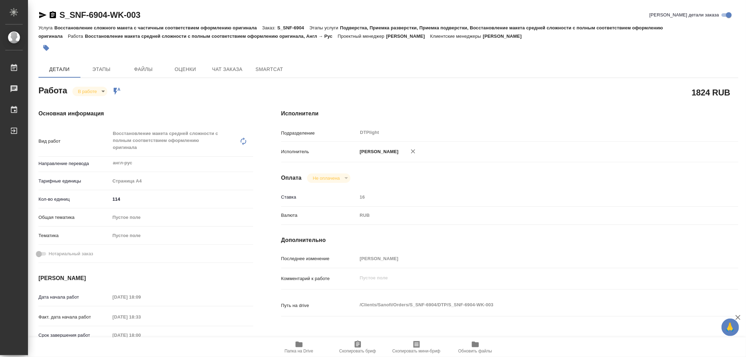
type textarea "x"
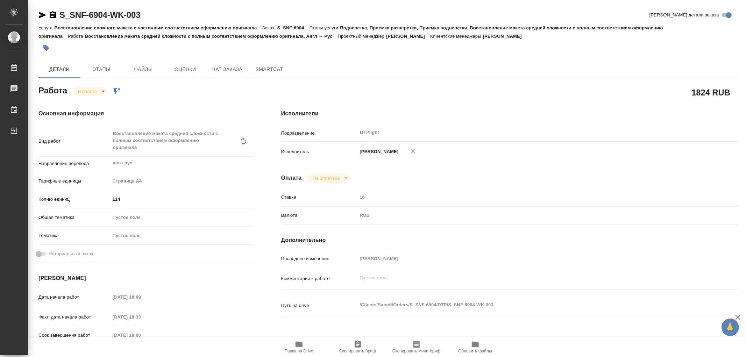
type textarea "x"
click at [295, 348] on icon "button" at bounding box center [299, 344] width 8 height 8
type textarea "x"
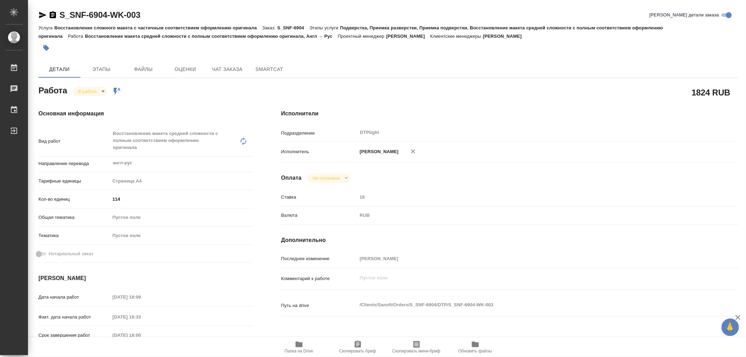
type textarea "x"
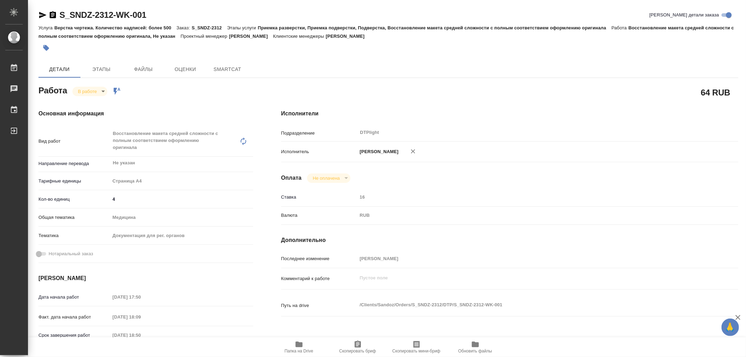
type textarea "x"
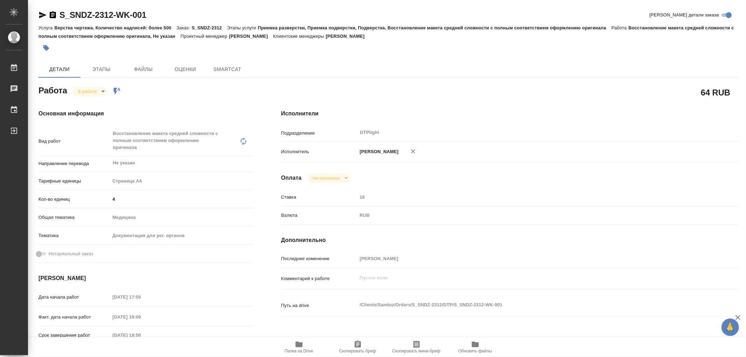
type textarea "x"
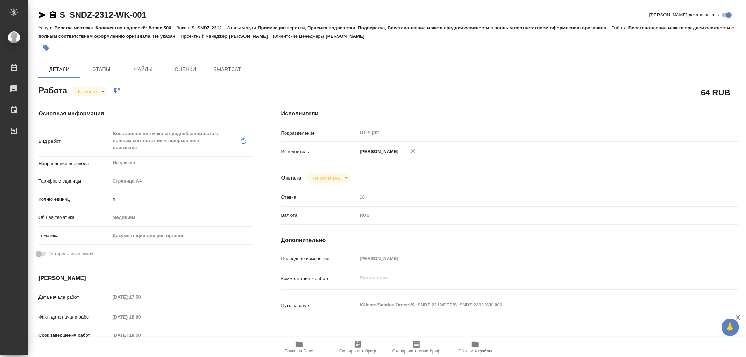
type textarea "x"
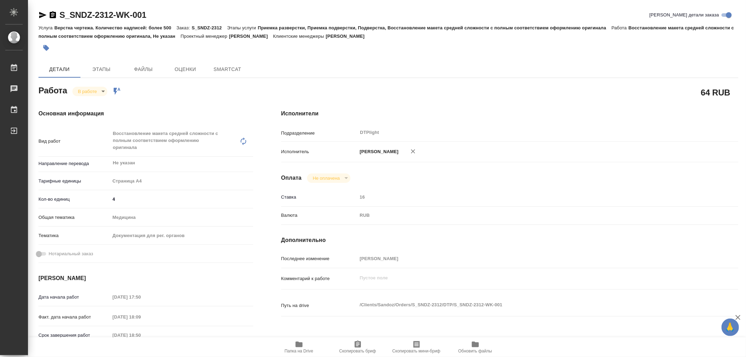
type textarea "x"
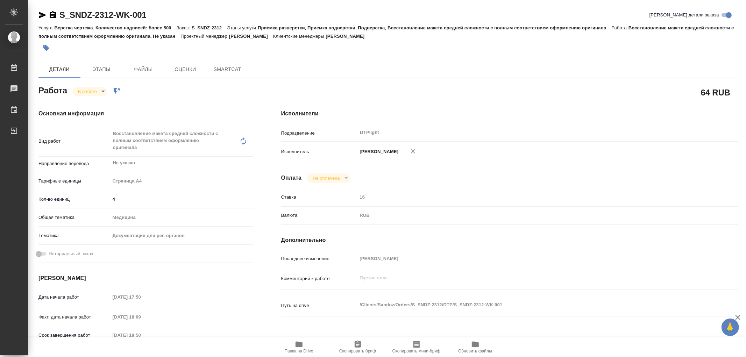
type textarea "x"
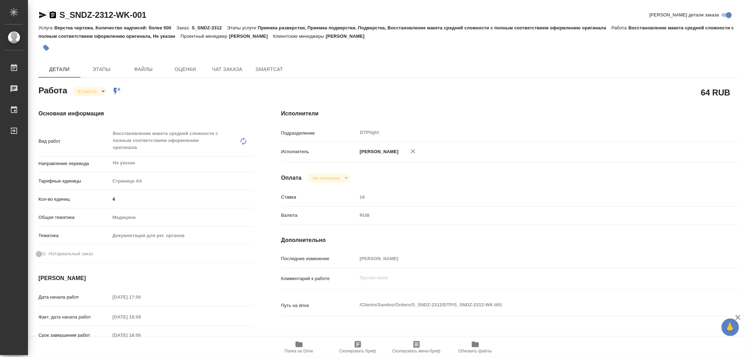
click at [302, 341] on icon "button" at bounding box center [299, 344] width 8 height 8
type textarea "x"
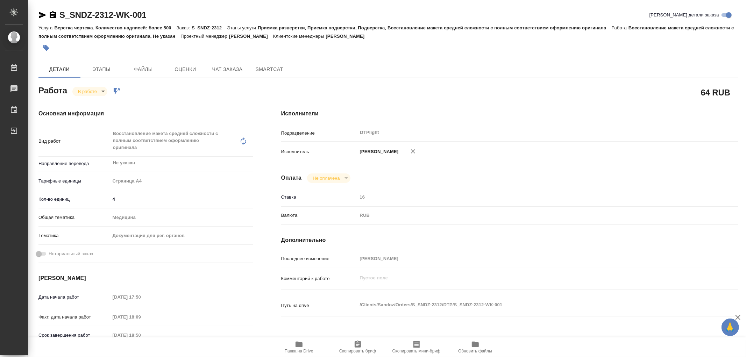
type textarea "x"
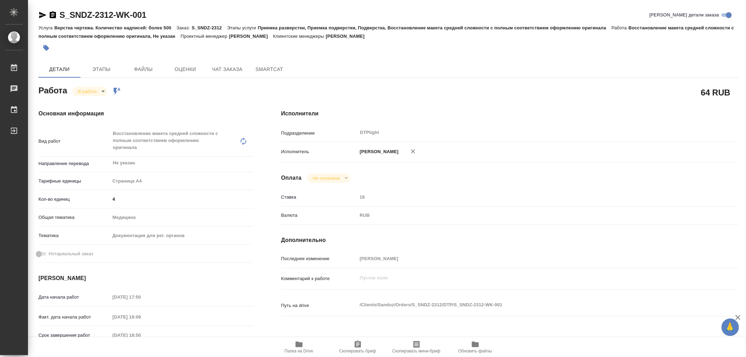
type textarea "x"
click at [84, 92] on body "🙏 .cls-1 fill:#fff; AWATERA Работы 0 Чаты График Выйти S_SNDZ-2312-WK-001 Кратк…" at bounding box center [373, 178] width 746 height 357
click at [95, 113] on li "Сдан" at bounding box center [95, 115] width 46 height 12
type textarea "x"
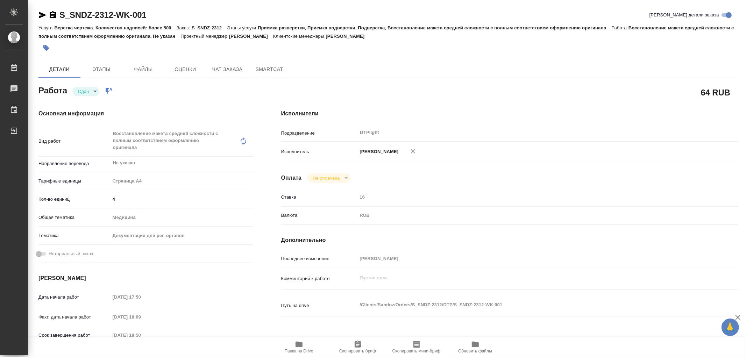
type textarea "x"
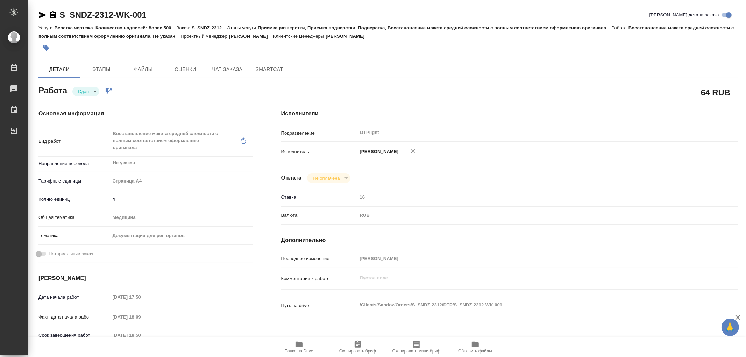
type textarea "x"
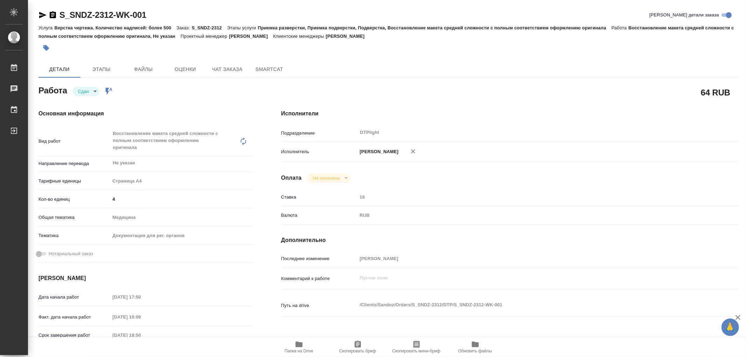
type textarea "x"
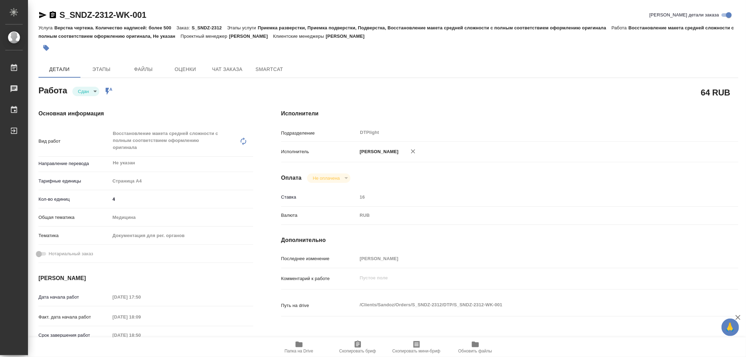
type textarea "x"
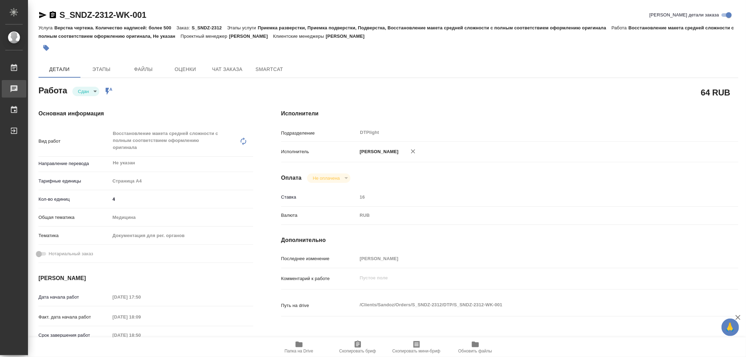
type textarea "x"
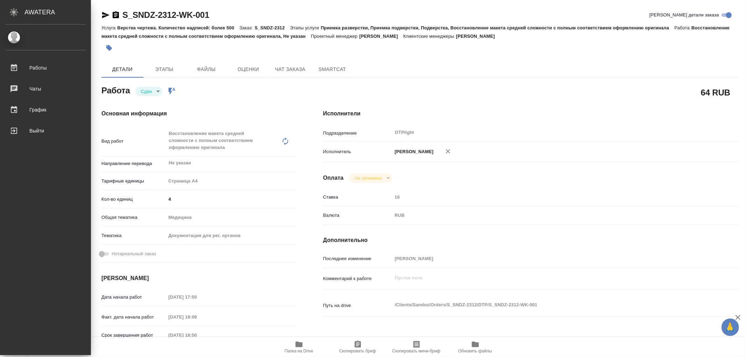
type textarea "x"
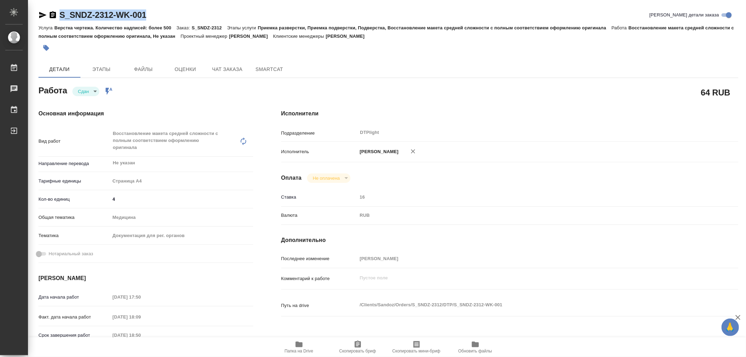
drag, startPoint x: 151, startPoint y: 15, endPoint x: 60, endPoint y: 15, distance: 91.6
click at [60, 15] on div "S_SNDZ-2312-WK-001 Кратко детали заказа" at bounding box center [387, 14] width 699 height 11
copy link "S_SNDZ-2312-WK-001"
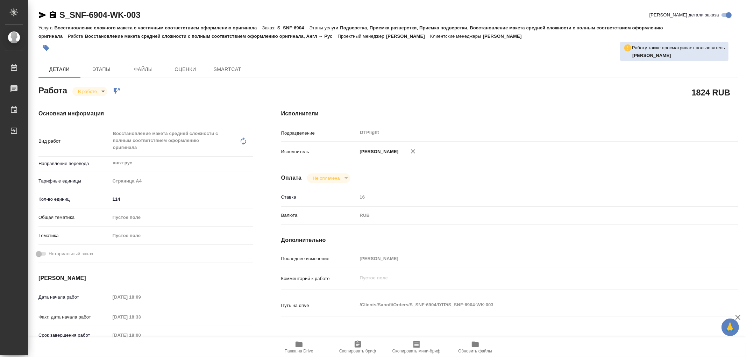
type textarea "x"
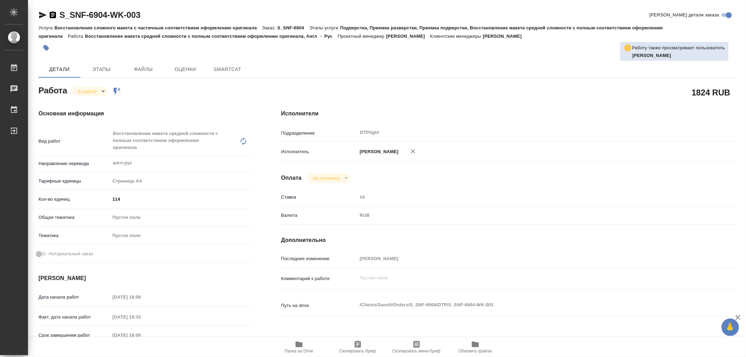
type textarea "x"
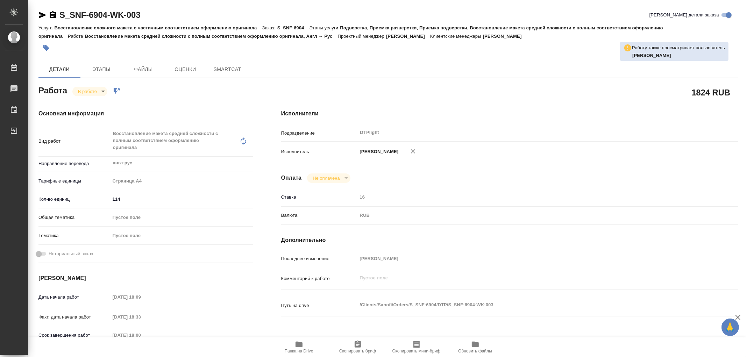
type textarea "x"
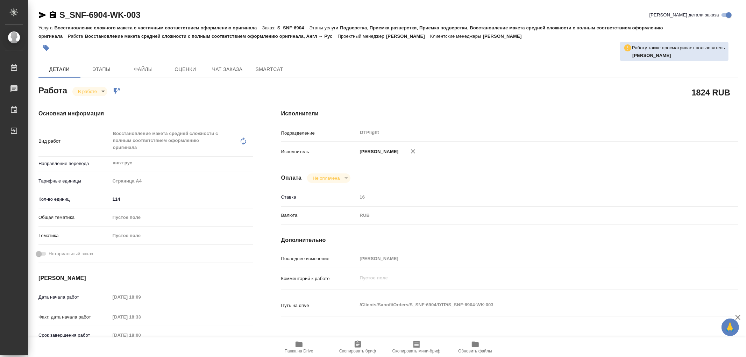
click at [301, 344] on icon "button" at bounding box center [298, 345] width 7 height 6
type textarea "x"
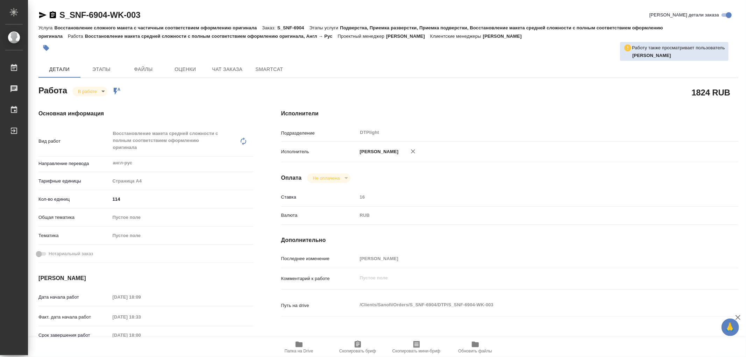
type textarea "x"
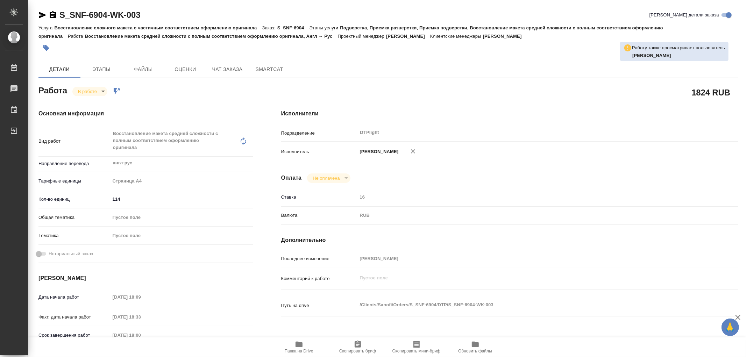
type textarea "x"
